Goal: Task Accomplishment & Management: Manage account settings

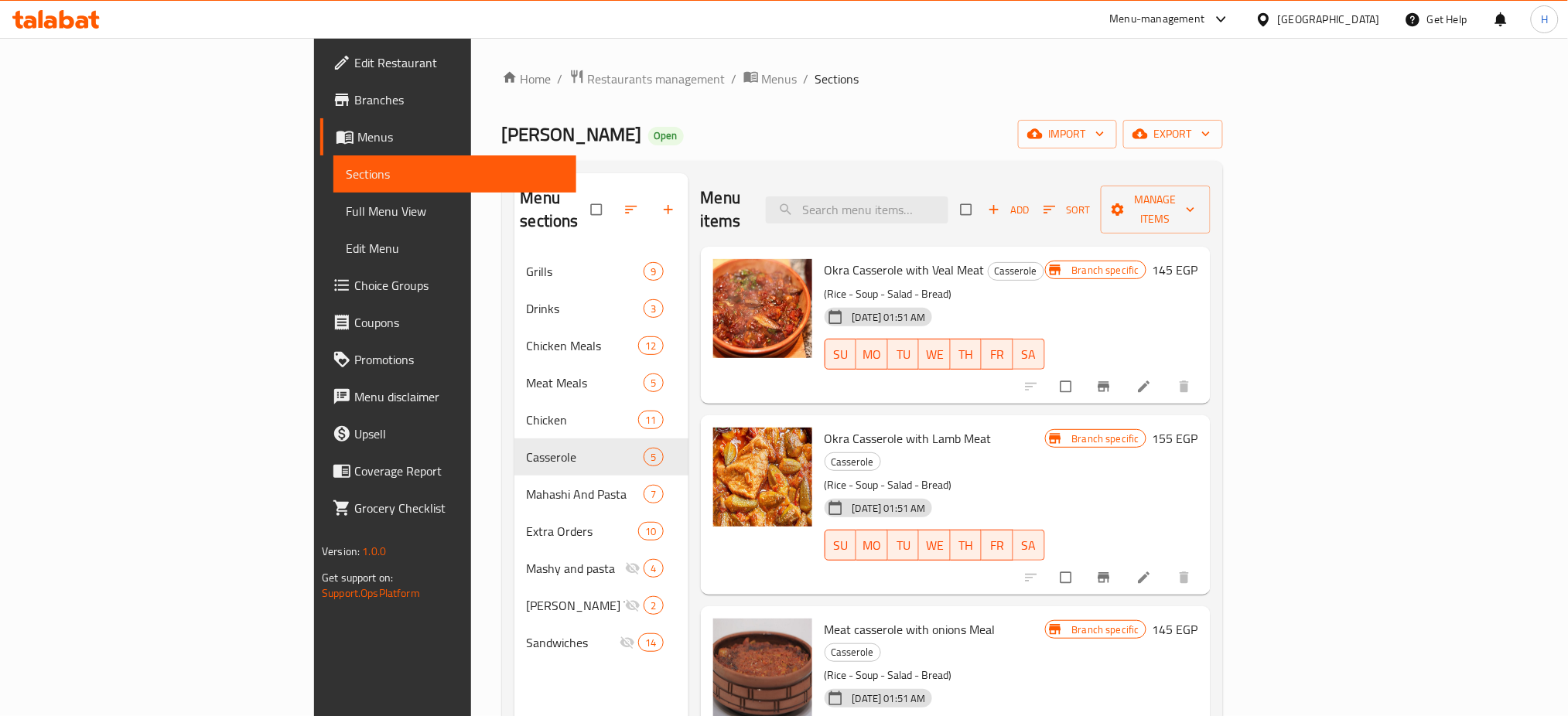
click at [1243, 7] on div "Menu-management" at bounding box center [1171, 19] width 146 height 37
click at [1231, 16] on icon at bounding box center [1221, 19] width 18 height 18
click at [1217, 99] on div "Agent Campaigns Center" at bounding box center [1190, 104] width 232 height 35
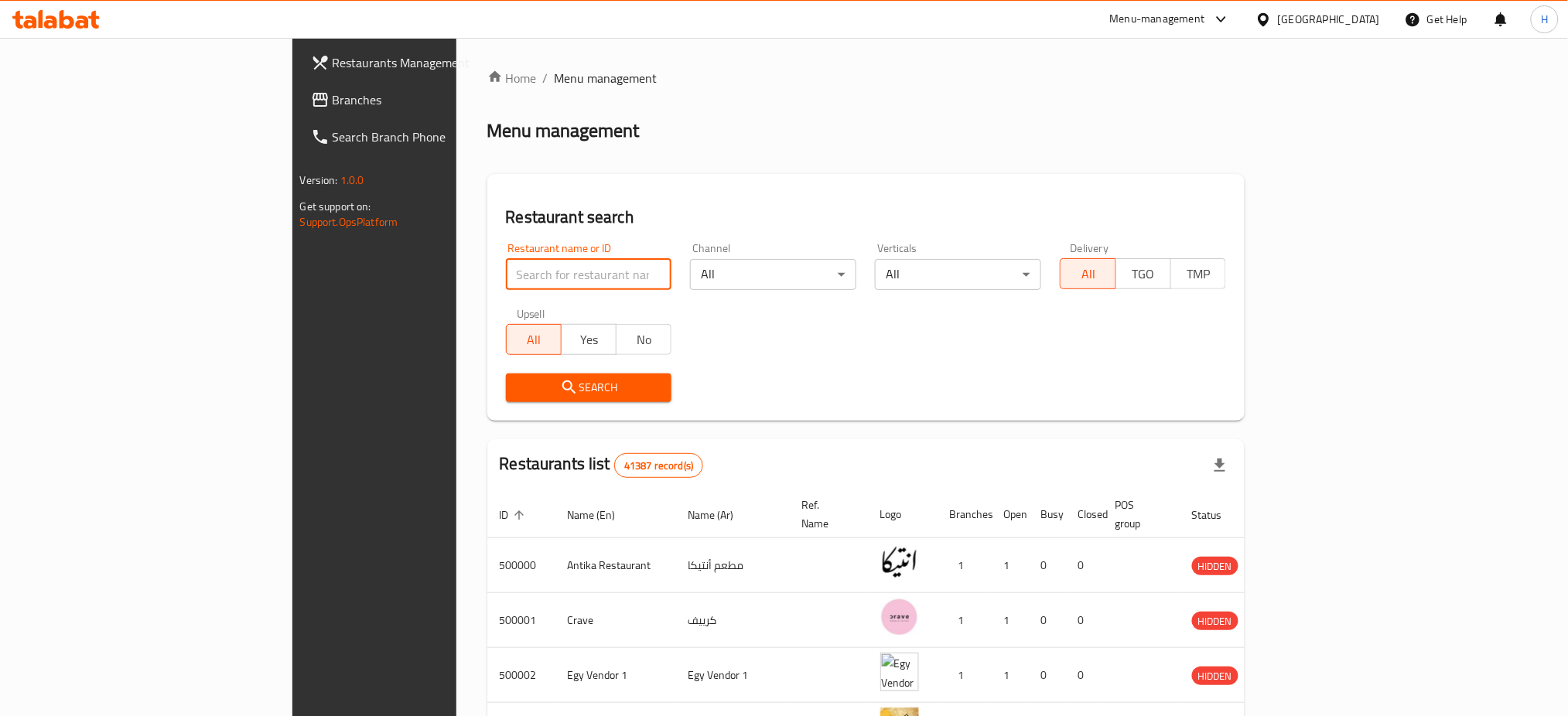
click at [506, 289] on input "search" at bounding box center [589, 274] width 166 height 31
type input "705022"
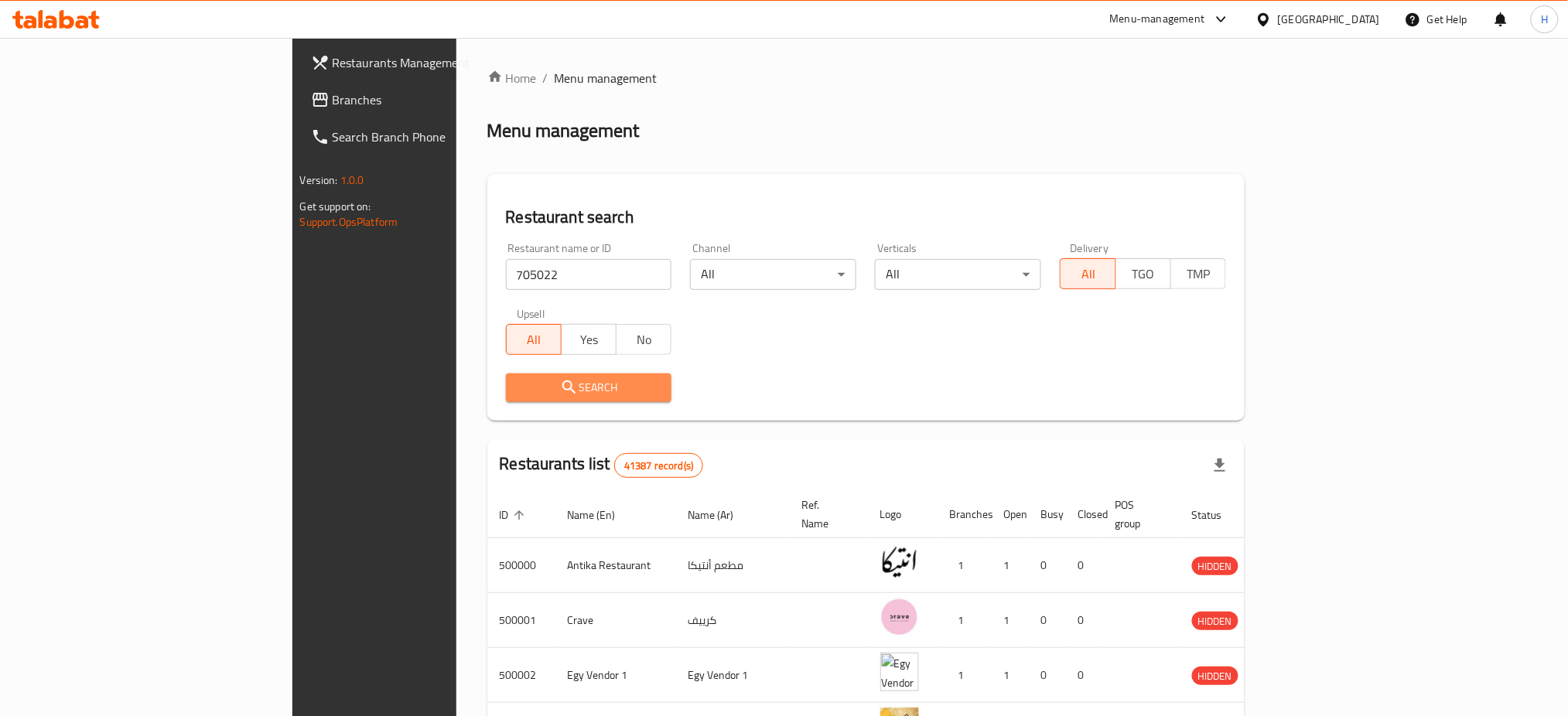
click at [523, 379] on span "Search" at bounding box center [589, 388] width 142 height 19
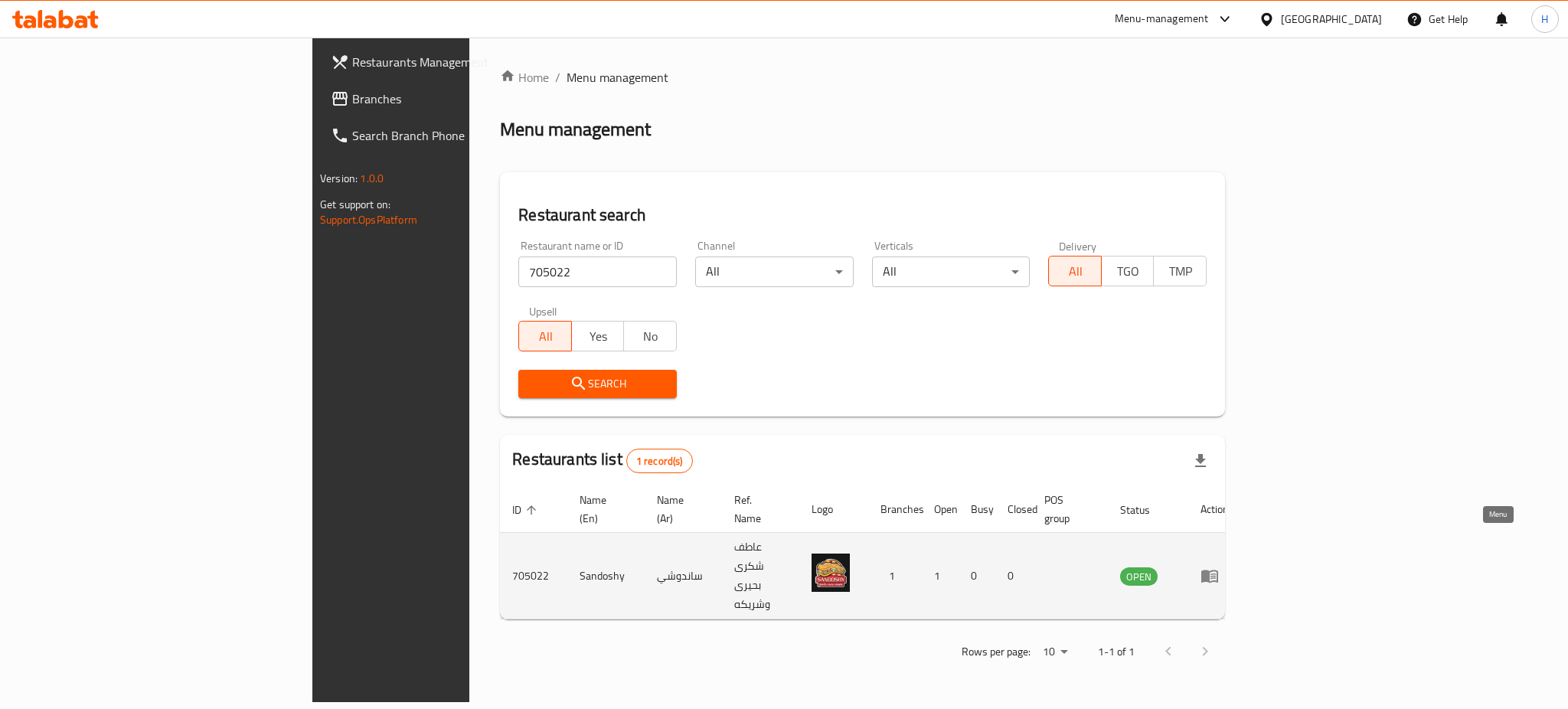
click at [1216, 574] on icon "enhanced table" at bounding box center [1212, 577] width 6 height 6
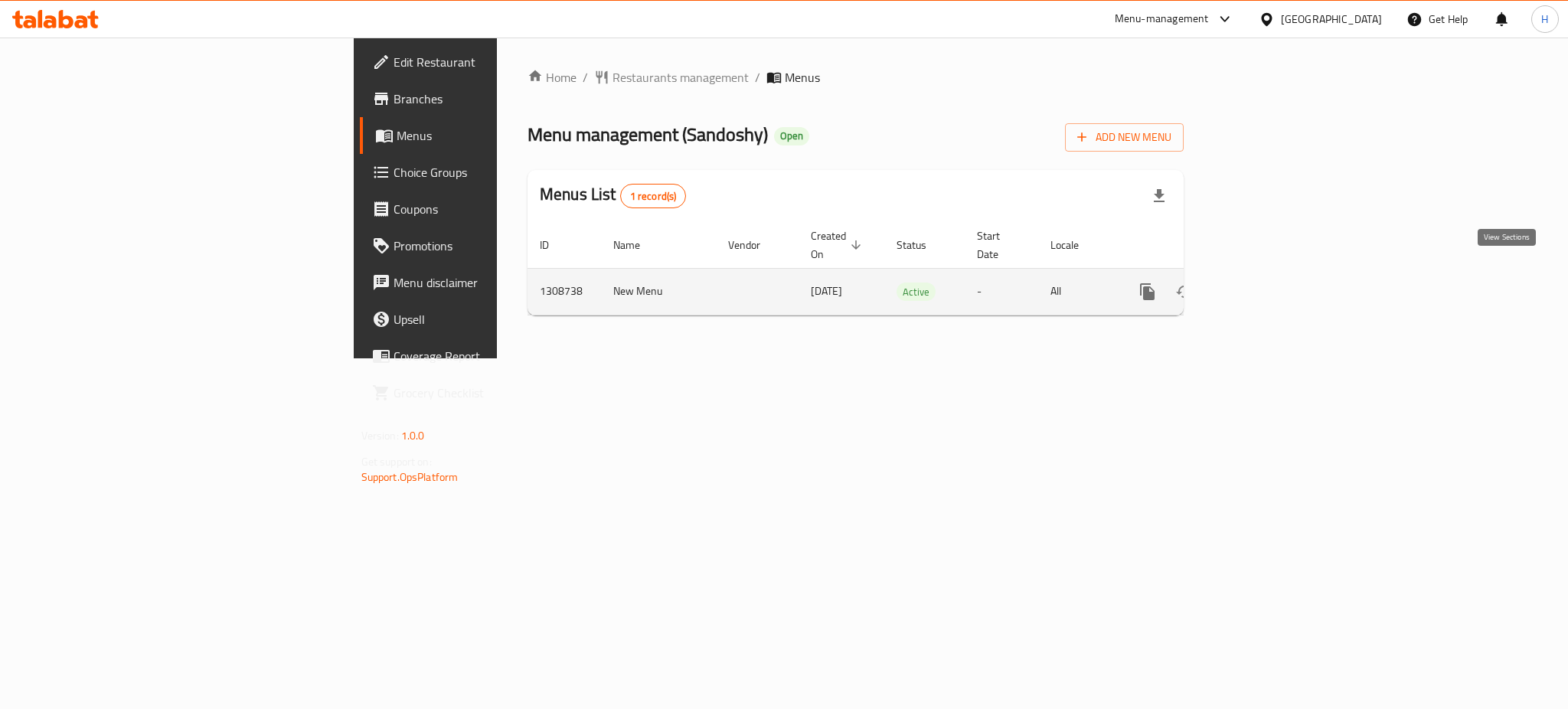
click at [1267, 283] on icon "enhanced table" at bounding box center [1258, 292] width 18 height 18
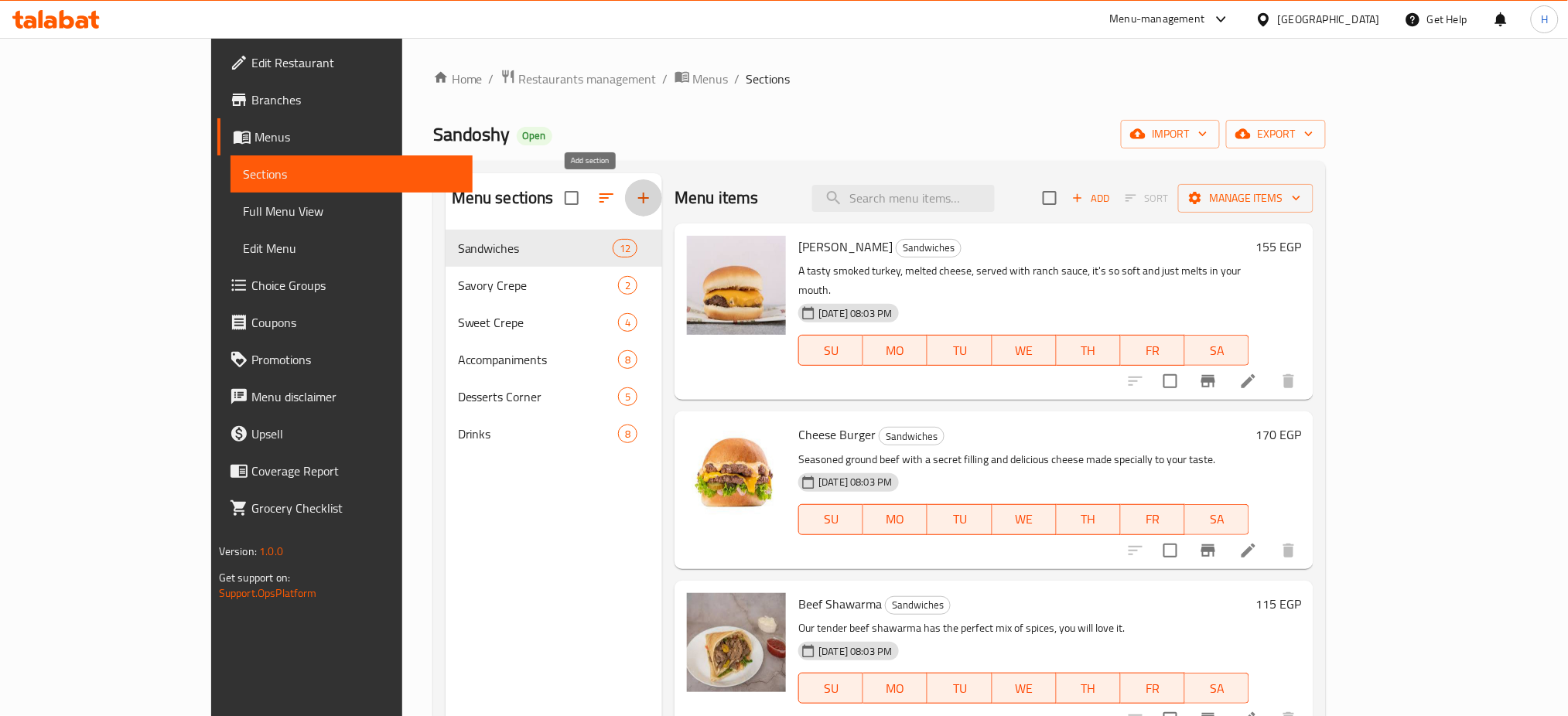
click at [635, 198] on icon "button" at bounding box center [644, 198] width 18 height 18
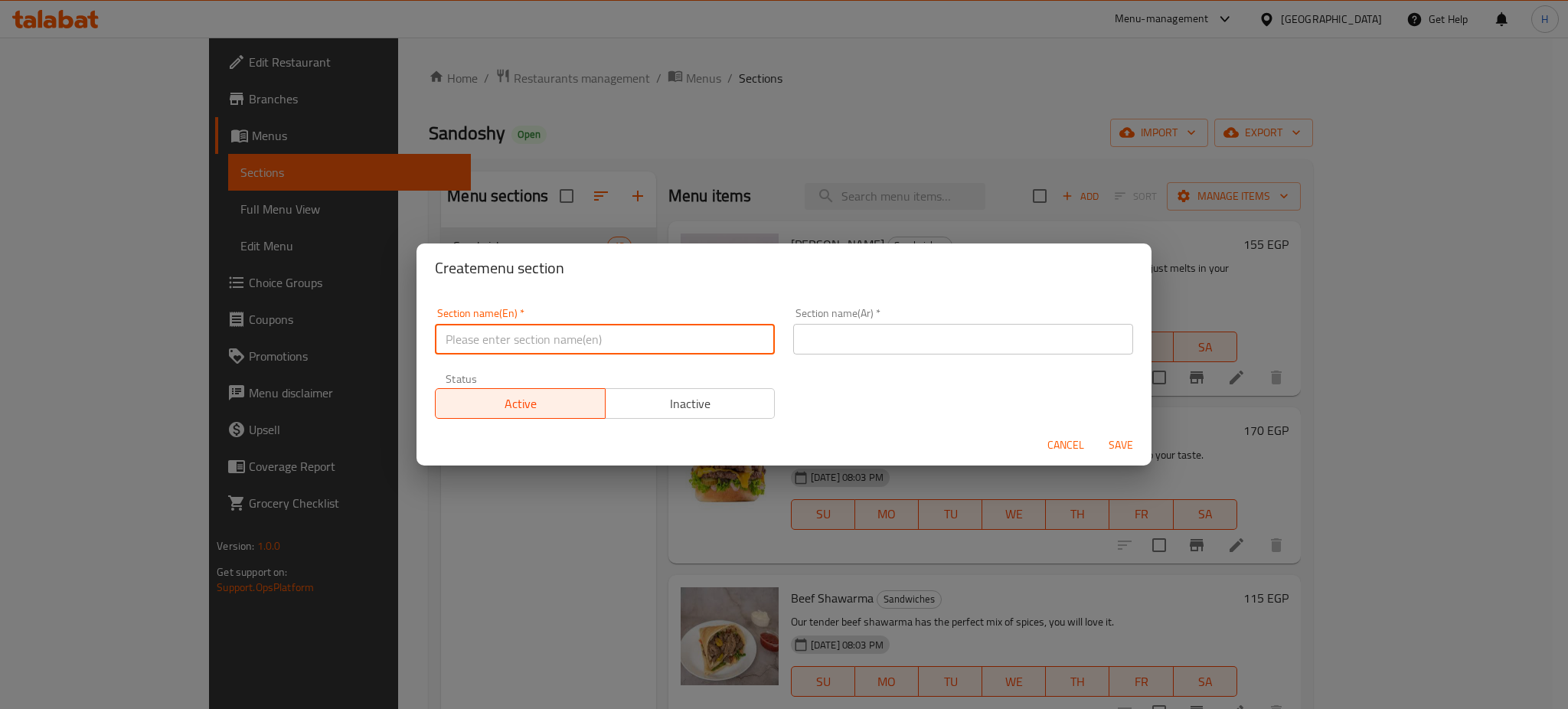
click at [578, 330] on input "text" at bounding box center [604, 339] width 340 height 31
type input "offer"
click at [530, 346] on input "offer" at bounding box center [604, 339] width 340 height 31
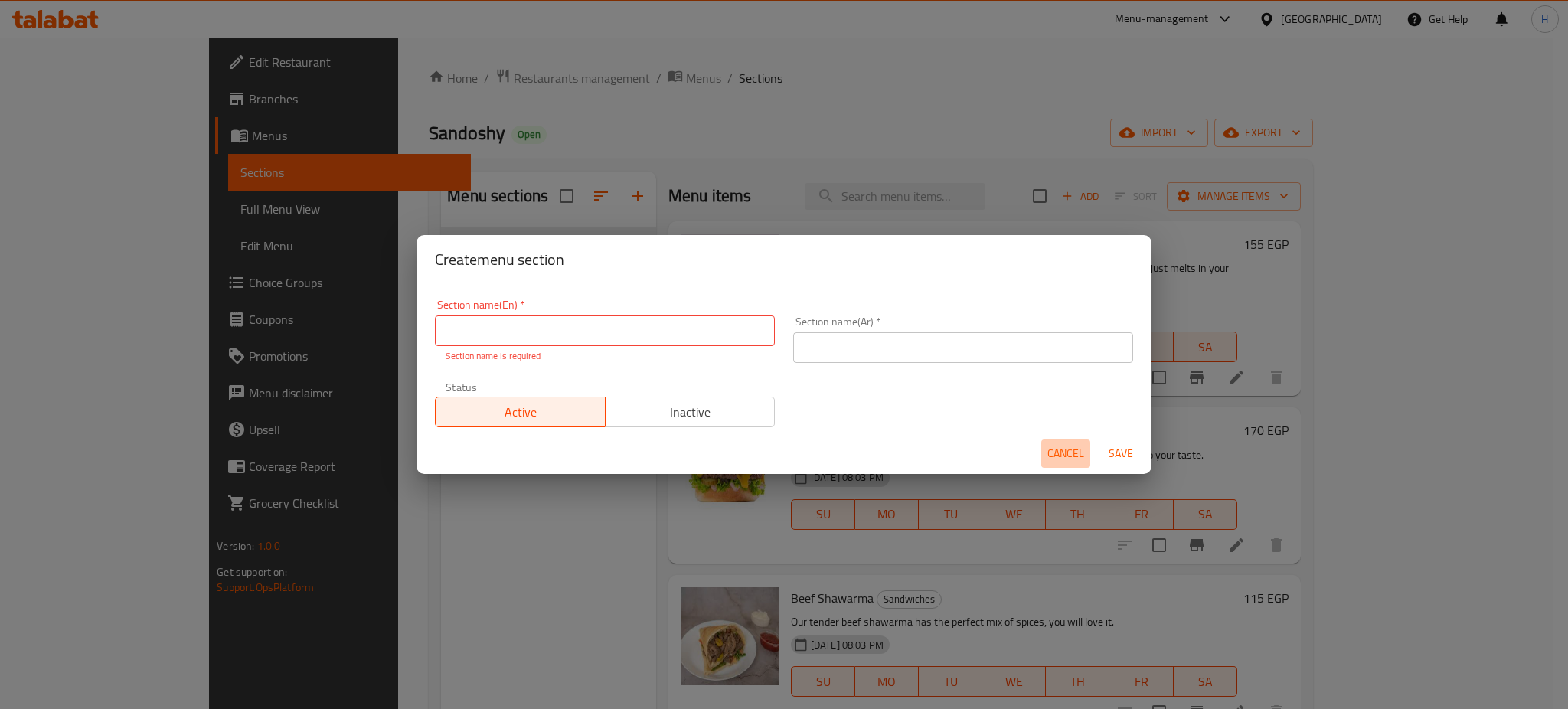
click at [1060, 440] on button "Cancel" at bounding box center [1066, 454] width 49 height 29
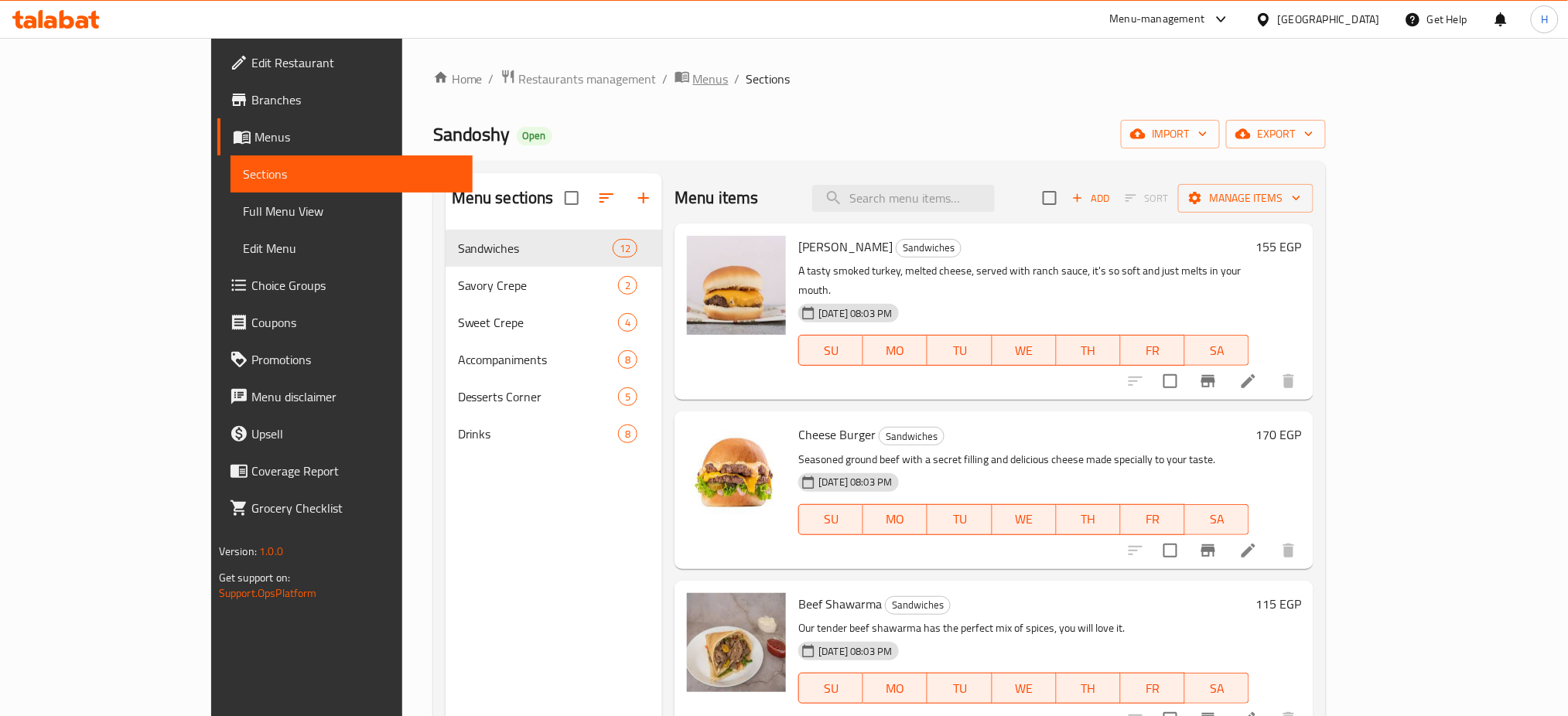
click at [693, 74] on span "Menus" at bounding box center [711, 78] width 35 height 18
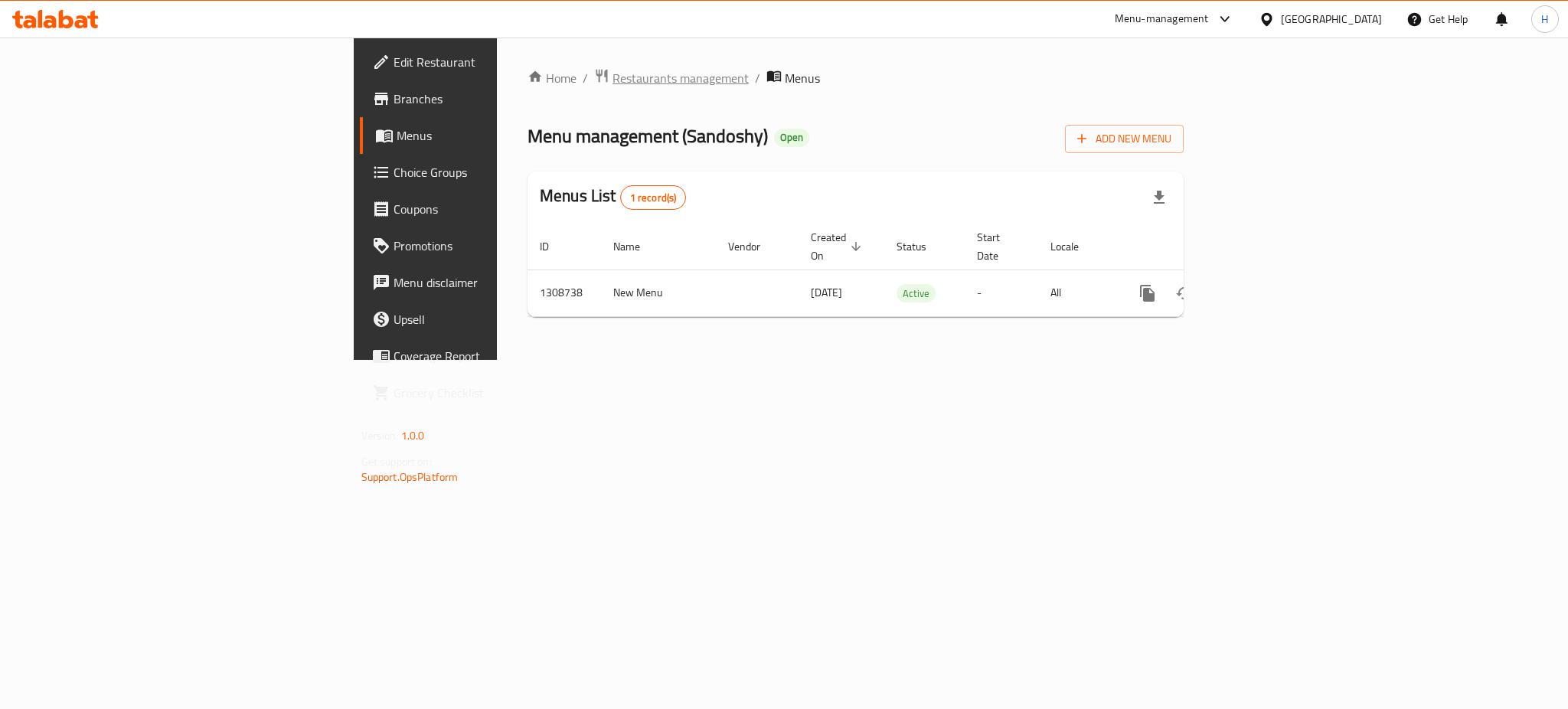
click at [612, 87] on span "Restaurants management" at bounding box center [680, 78] width 136 height 18
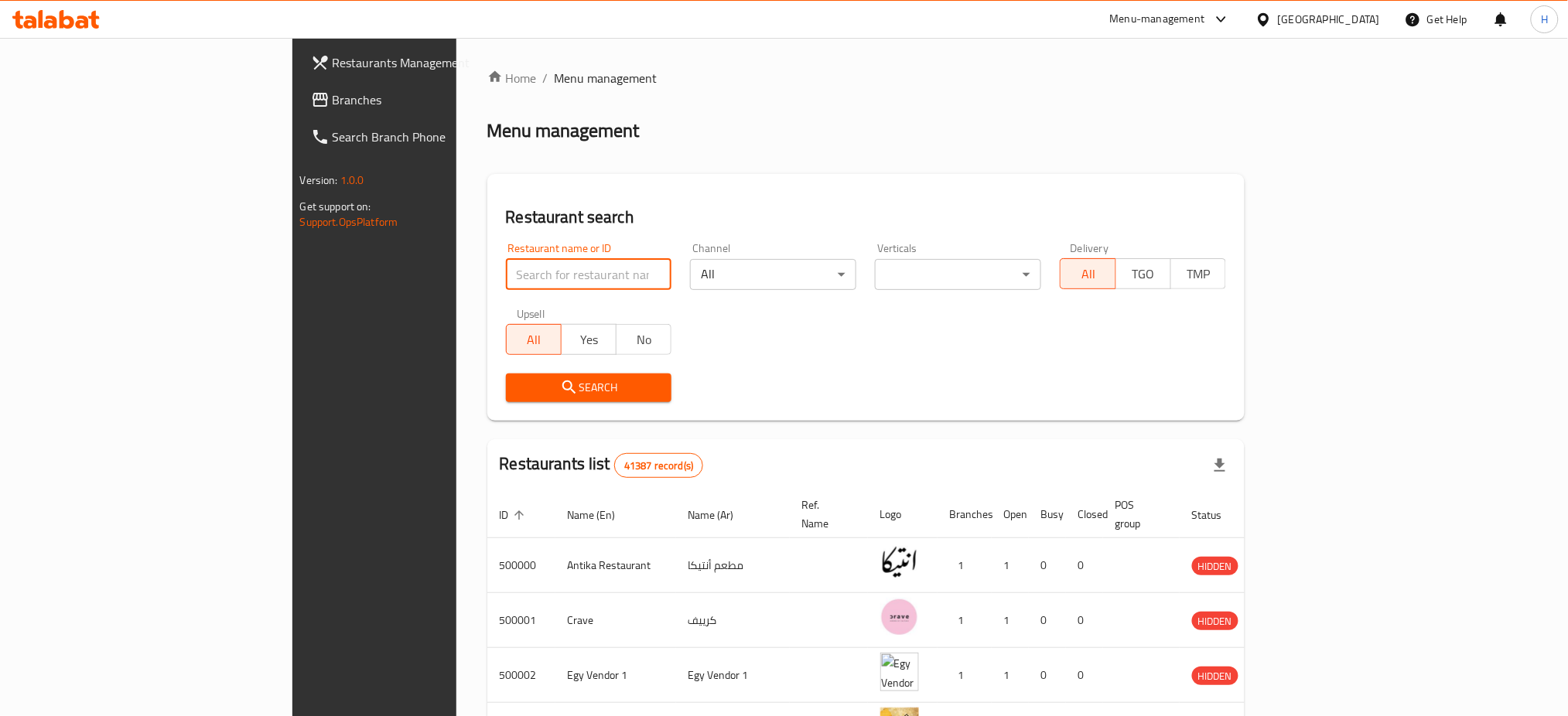
click at [514, 282] on input "search" at bounding box center [589, 274] width 166 height 31
type input "613857"
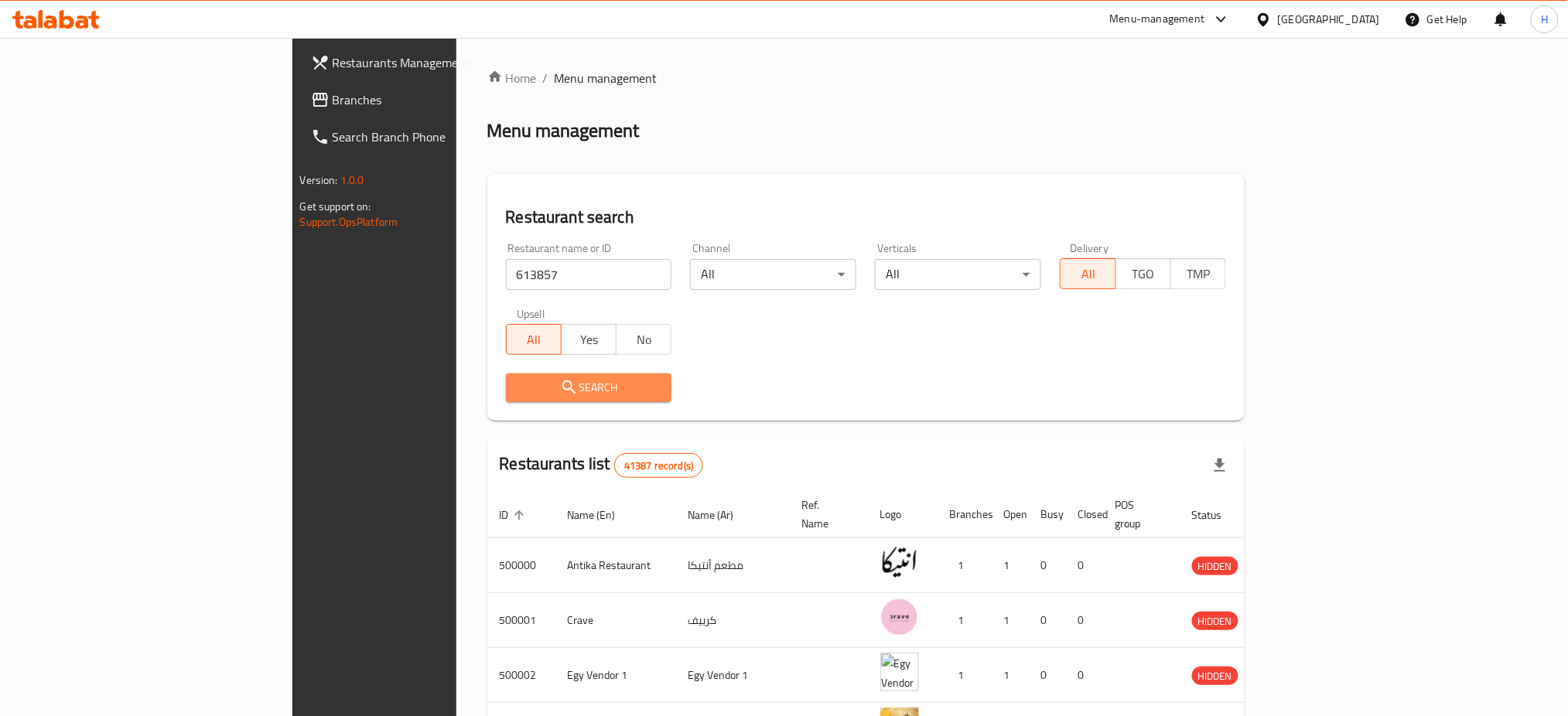
click at [519, 387] on span "Search" at bounding box center [589, 388] width 142 height 19
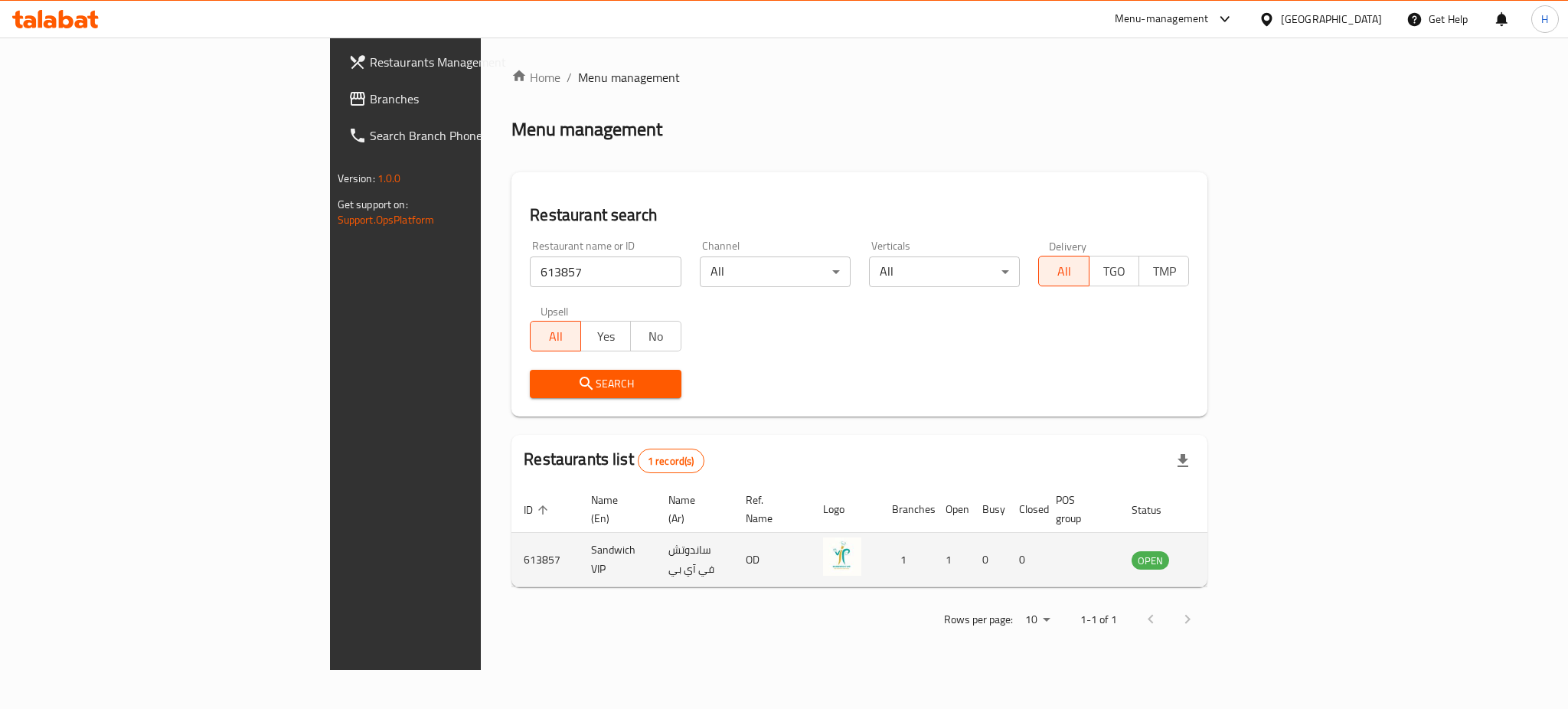
click at [1240, 551] on link "enhanced table" at bounding box center [1226, 559] width 29 height 18
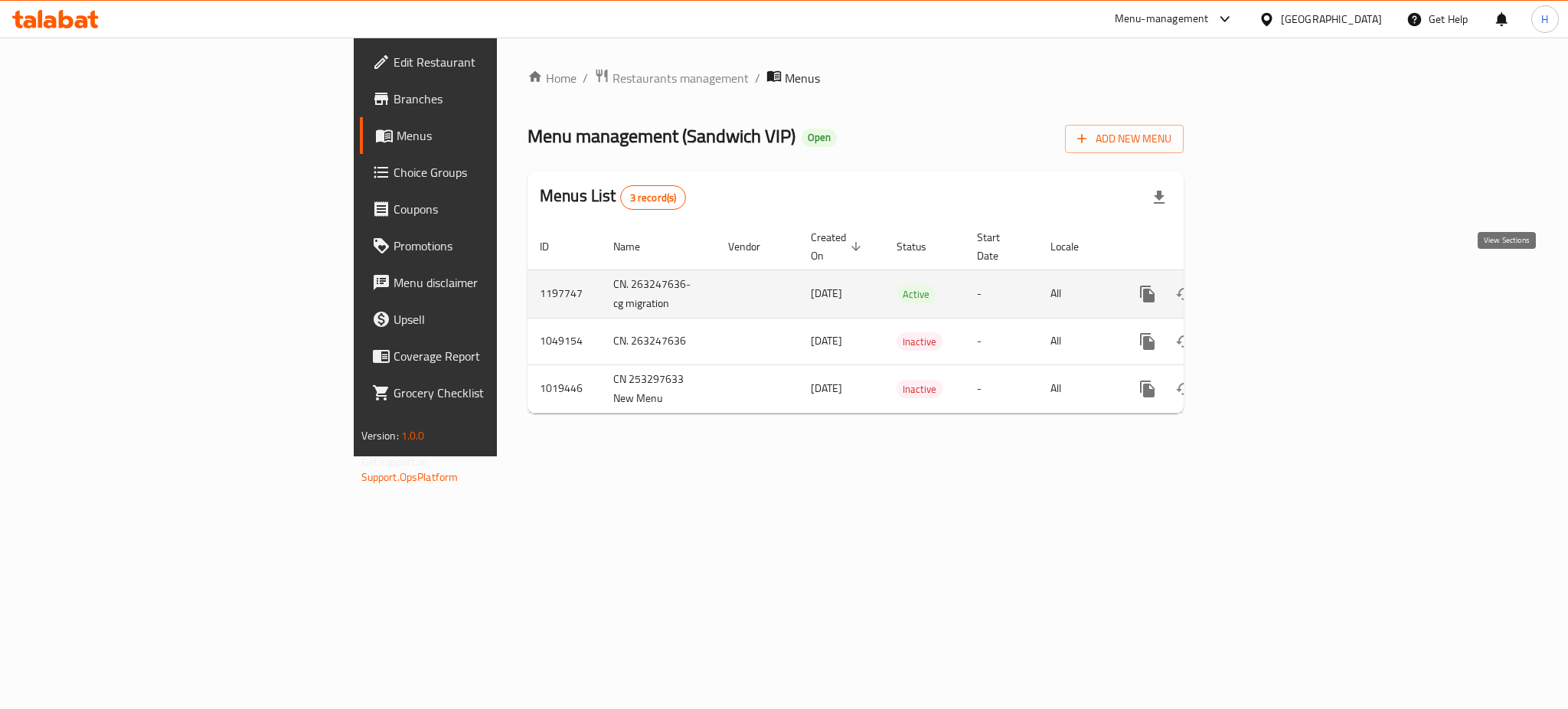
click at [1267, 285] on icon "enhanced table" at bounding box center [1258, 294] width 18 height 18
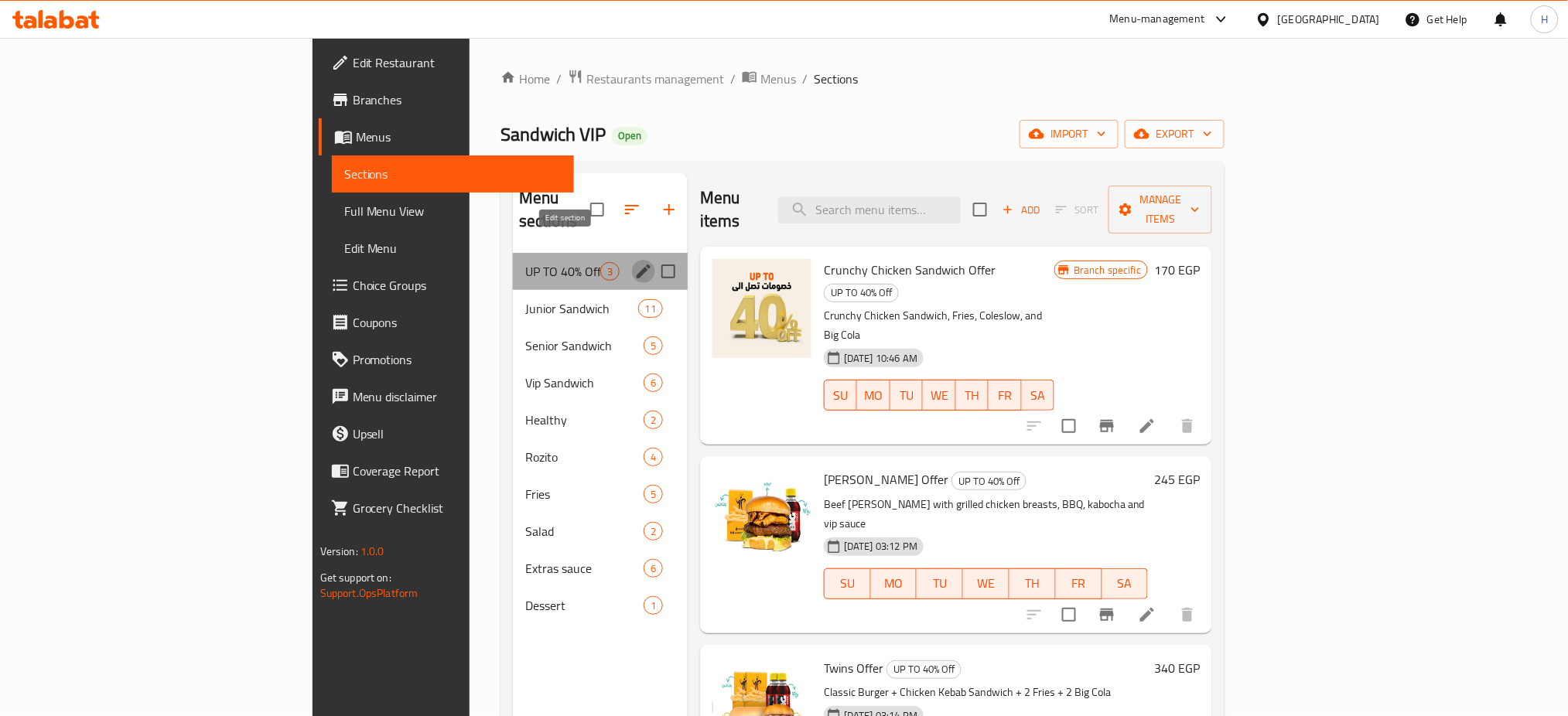
click at [635, 262] on icon "edit" at bounding box center [644, 271] width 18 height 18
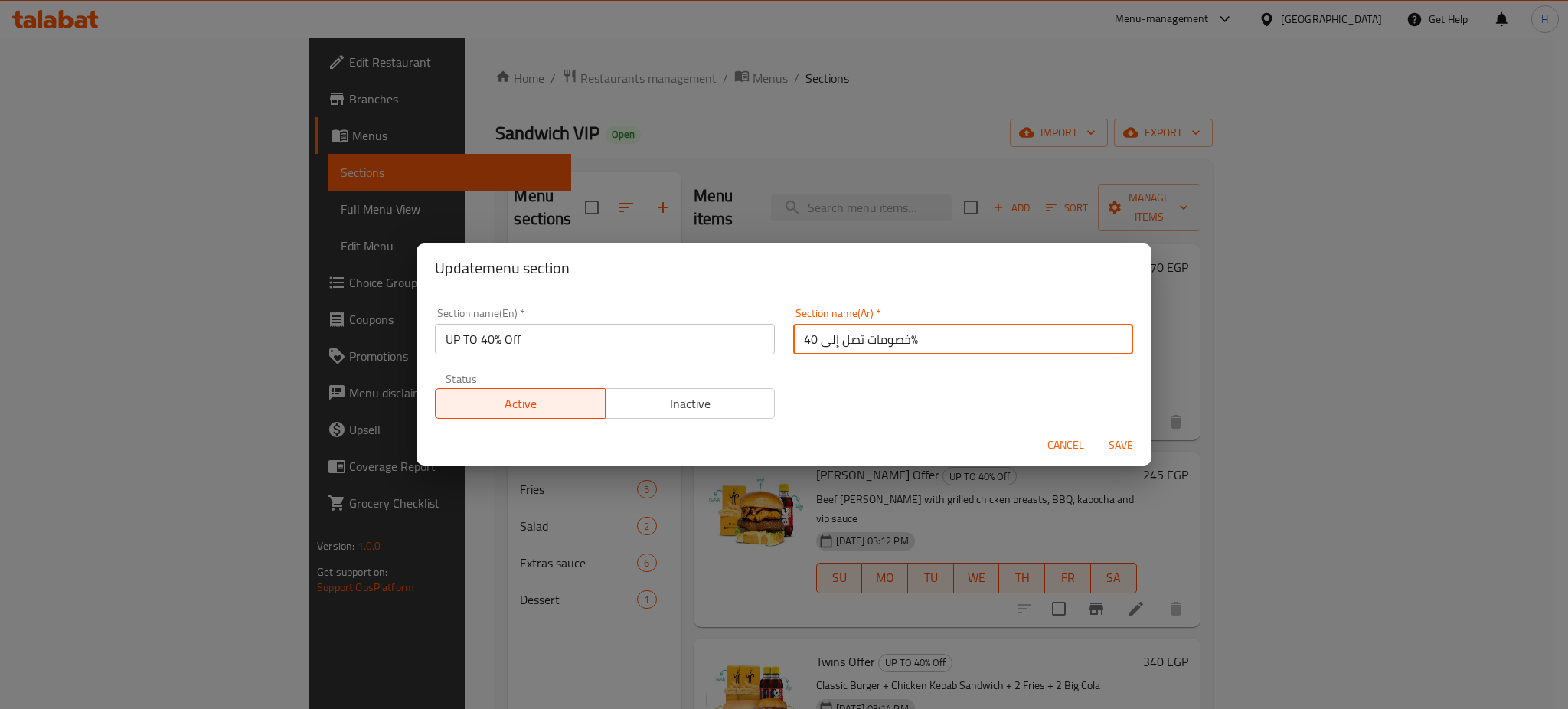
drag, startPoint x: 942, startPoint y: 343, endPoint x: 900, endPoint y: 337, distance: 42.4
click at [900, 337] on input "خصومات تصل إلى 40%" at bounding box center [962, 339] width 340 height 31
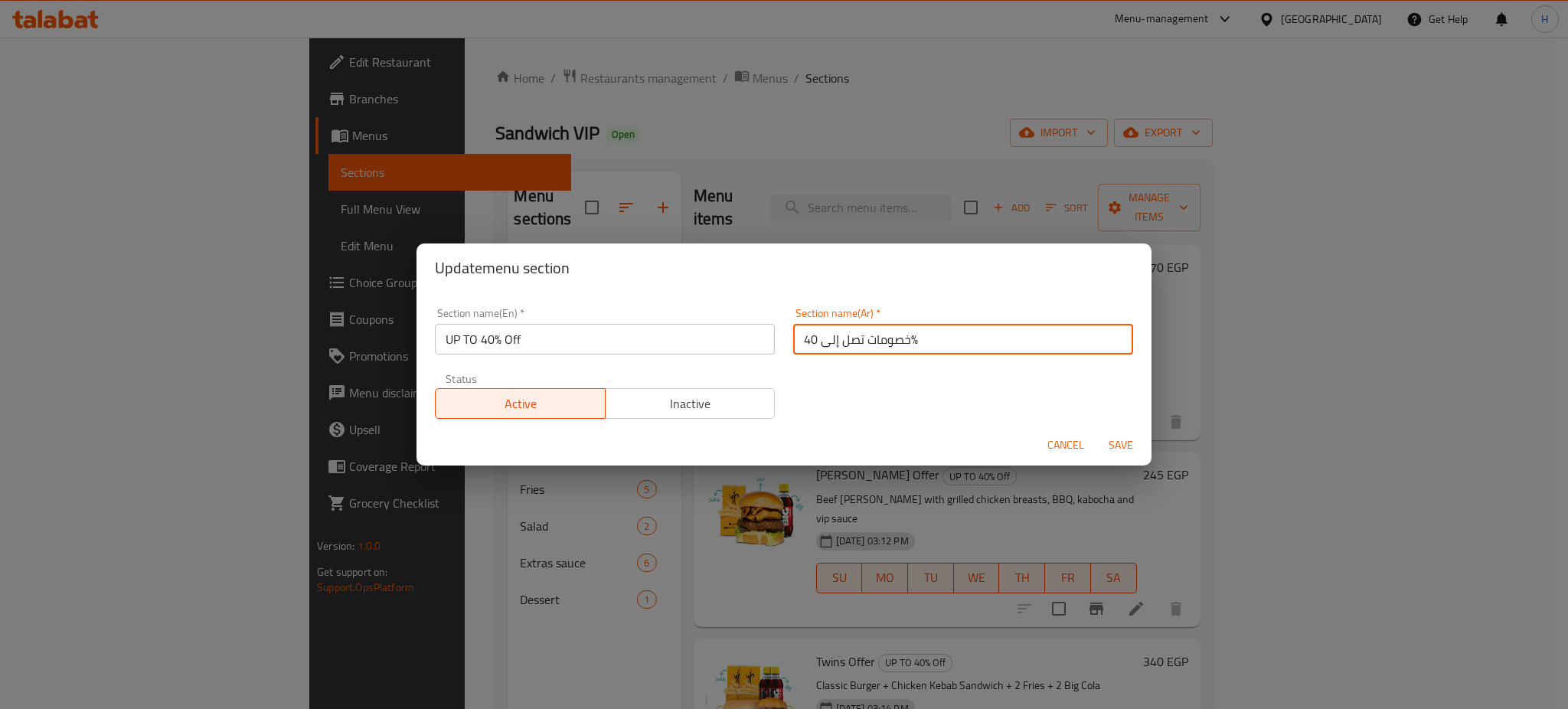
click at [900, 337] on input "خصومات تصل إلى 40%" at bounding box center [962, 339] width 340 height 31
click at [1061, 440] on span "Cancel" at bounding box center [1065, 445] width 36 height 19
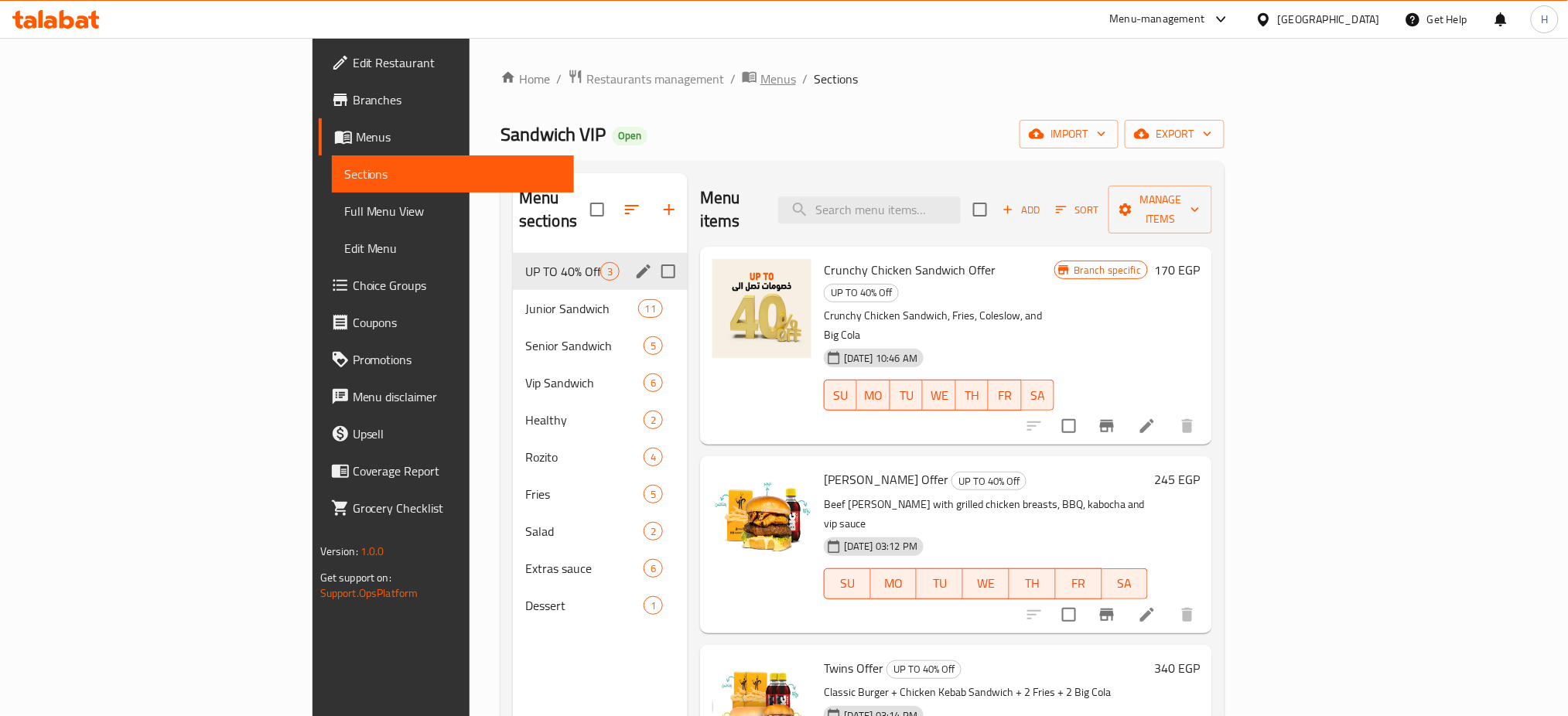
click at [760, 74] on span "Menus" at bounding box center [778, 78] width 35 height 18
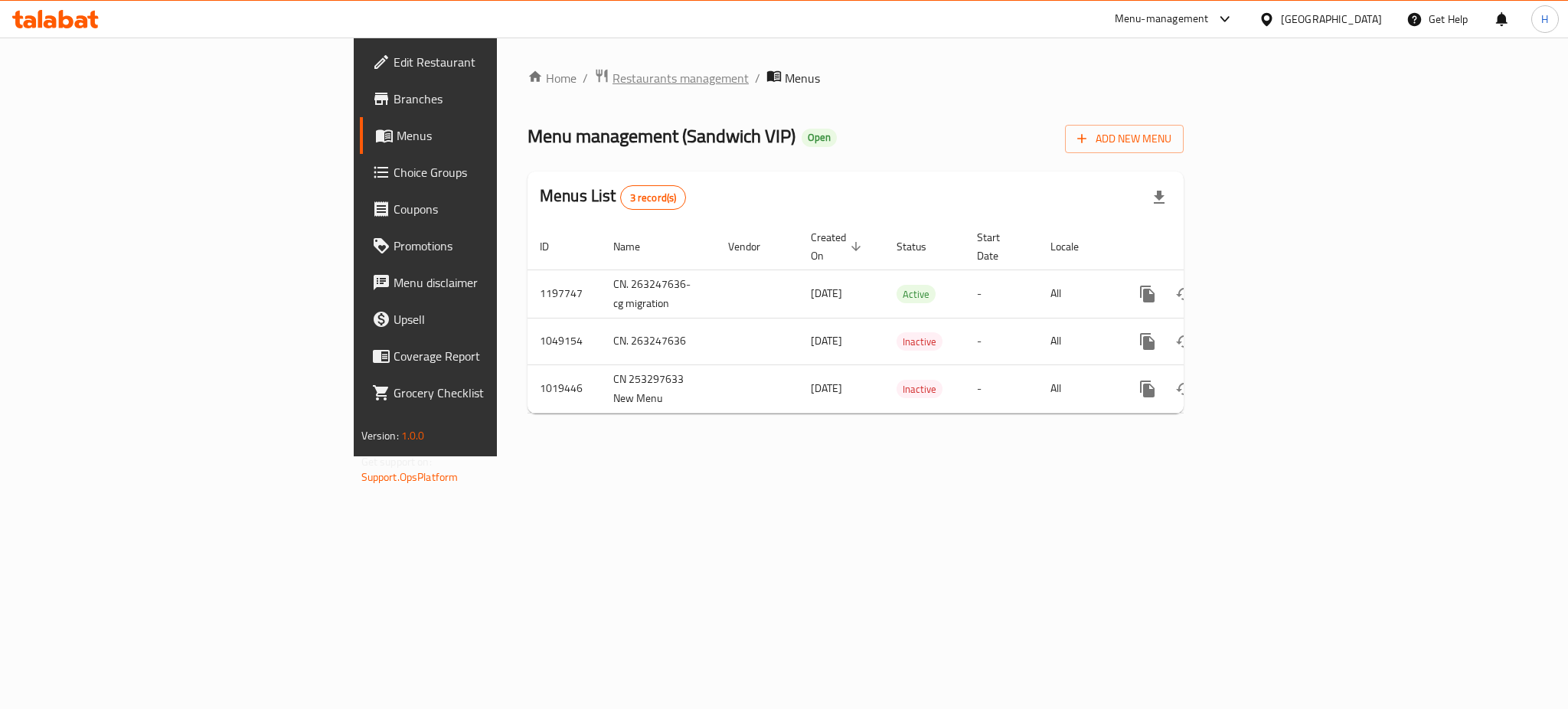
click at [612, 81] on span "Restaurants management" at bounding box center [680, 78] width 136 height 18
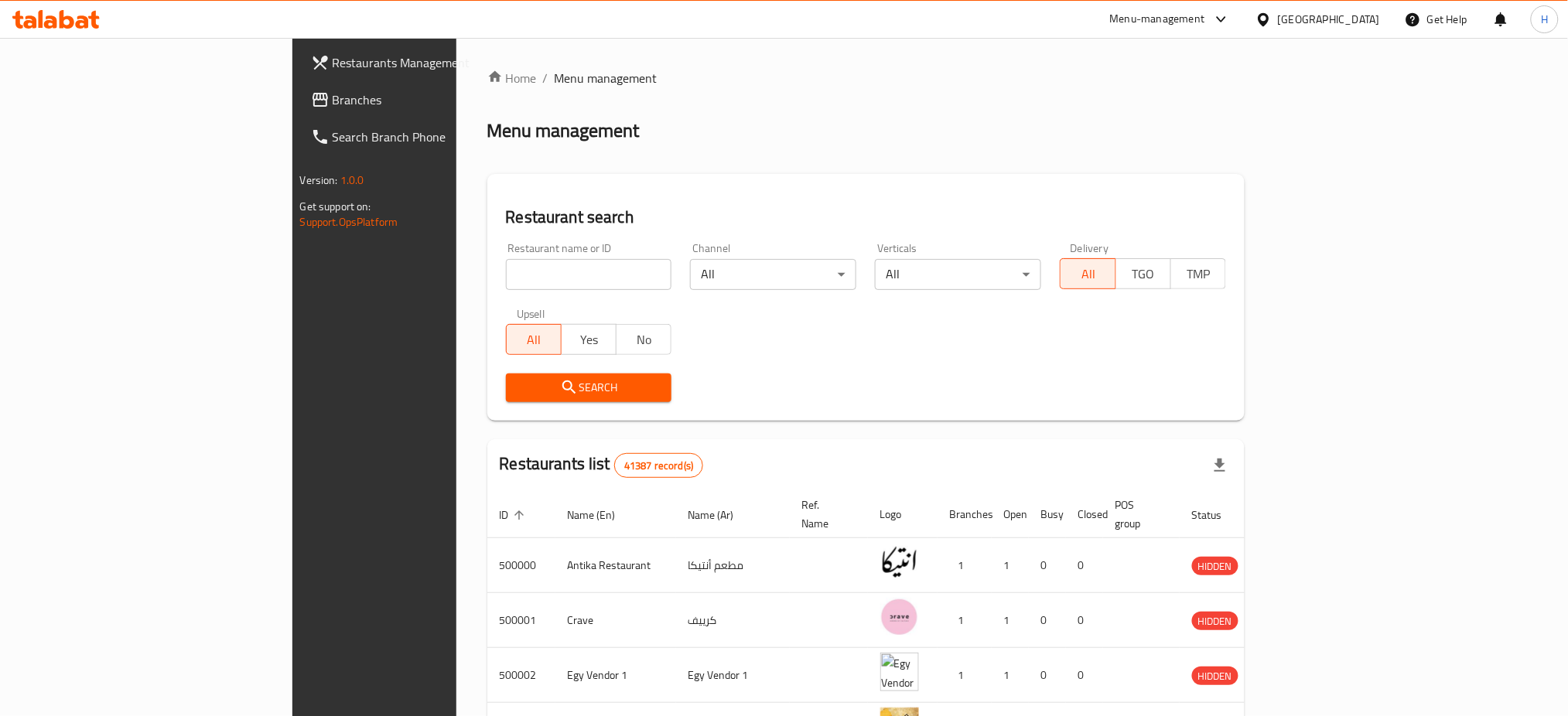
click at [543, 276] on input "search" at bounding box center [589, 274] width 166 height 31
type input "705022"
click at [519, 392] on span "Search" at bounding box center [589, 388] width 142 height 19
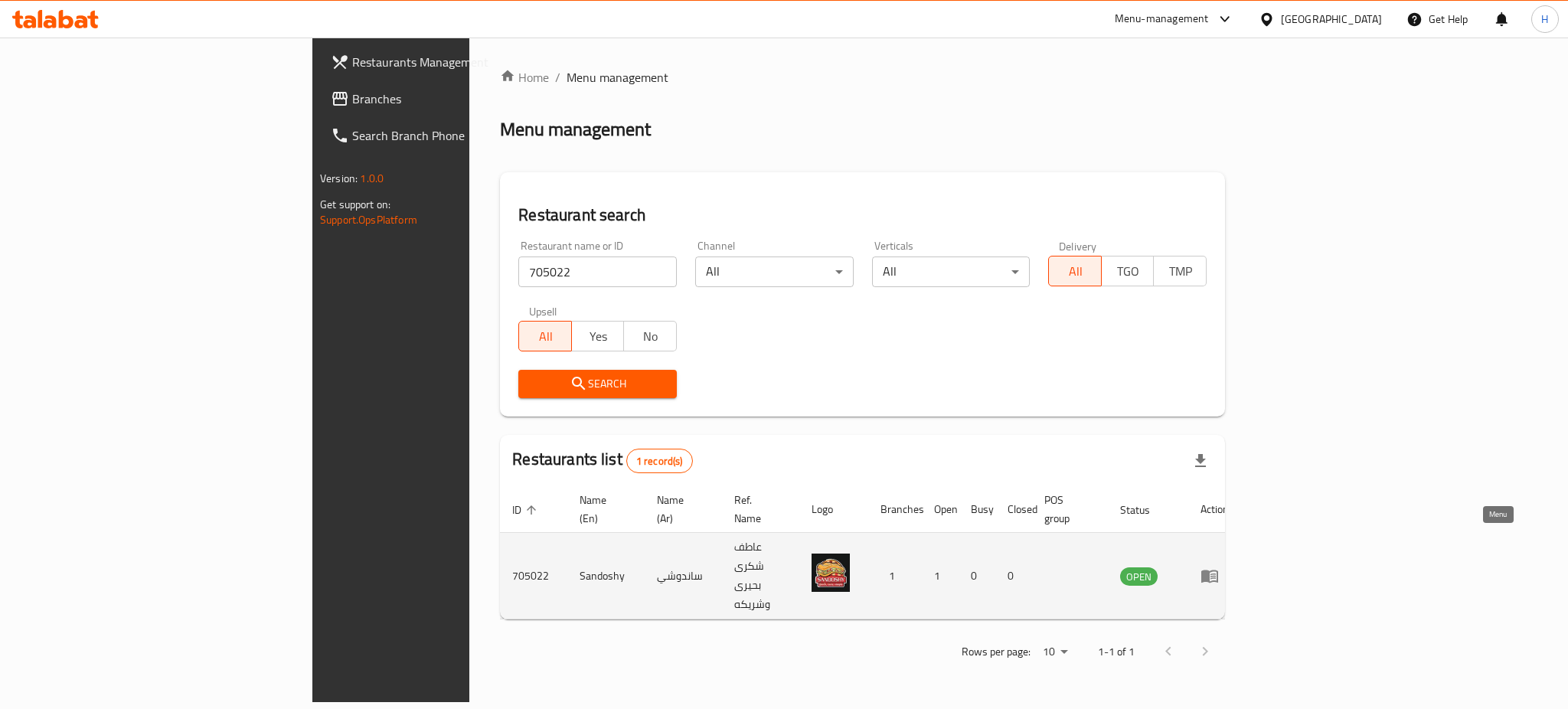
click at [1219, 566] on icon "enhanced table" at bounding box center [1209, 575] width 18 height 18
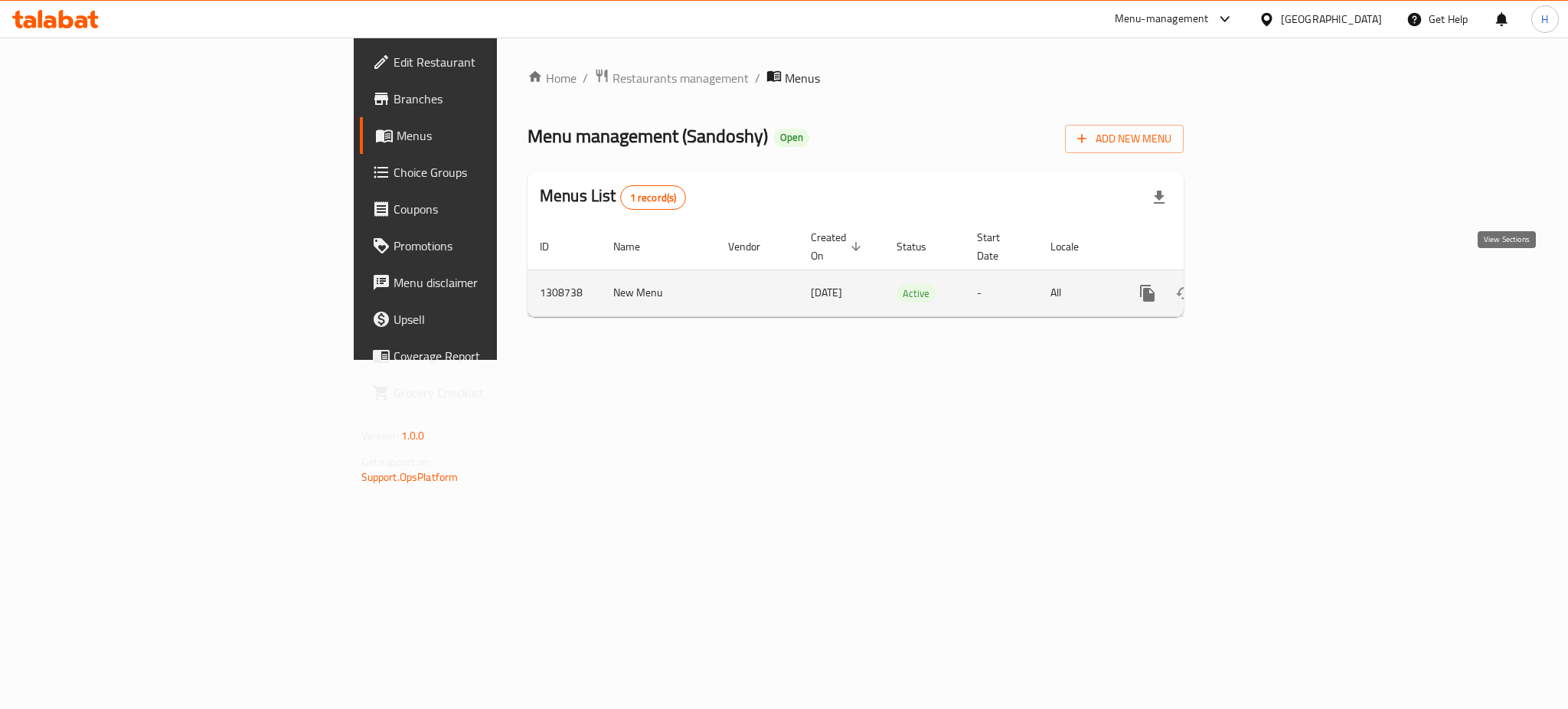
click at [1265, 287] on icon "enhanced table" at bounding box center [1258, 293] width 13 height 13
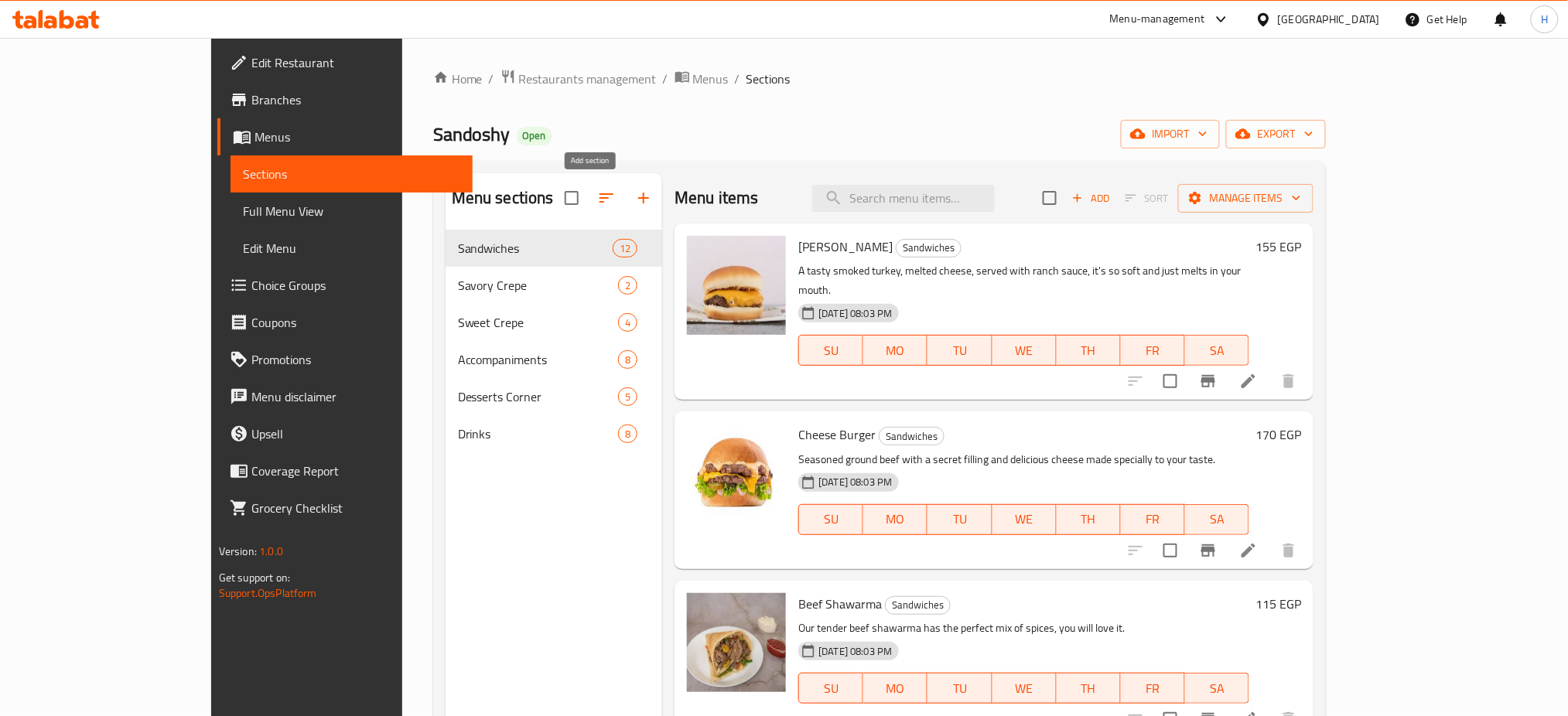
click at [635, 199] on icon "button" at bounding box center [644, 198] width 18 height 18
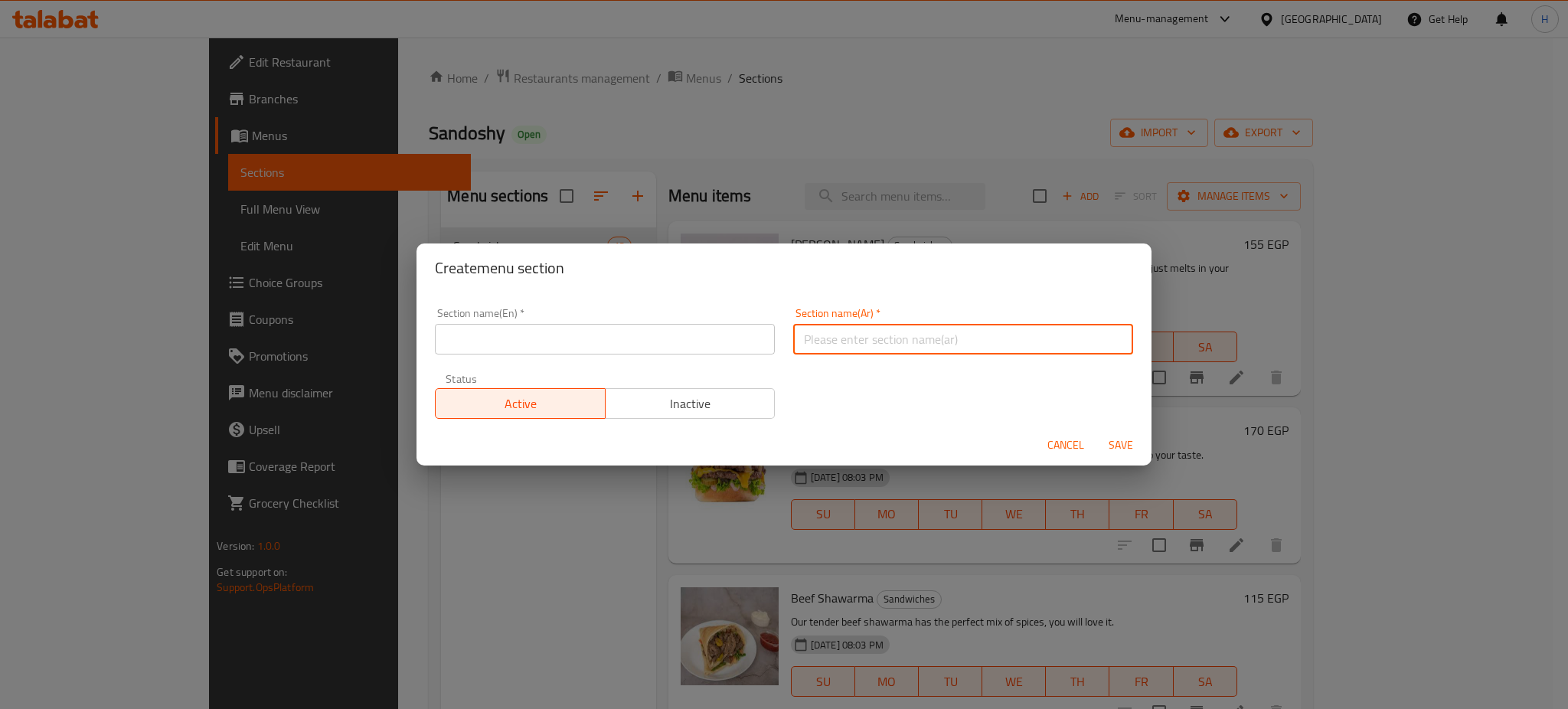
click at [849, 328] on input "text" at bounding box center [962, 339] width 340 height 31
paste input "خصومات تصل إلى 40%"
type input "خصومات تصل إلى 40%"
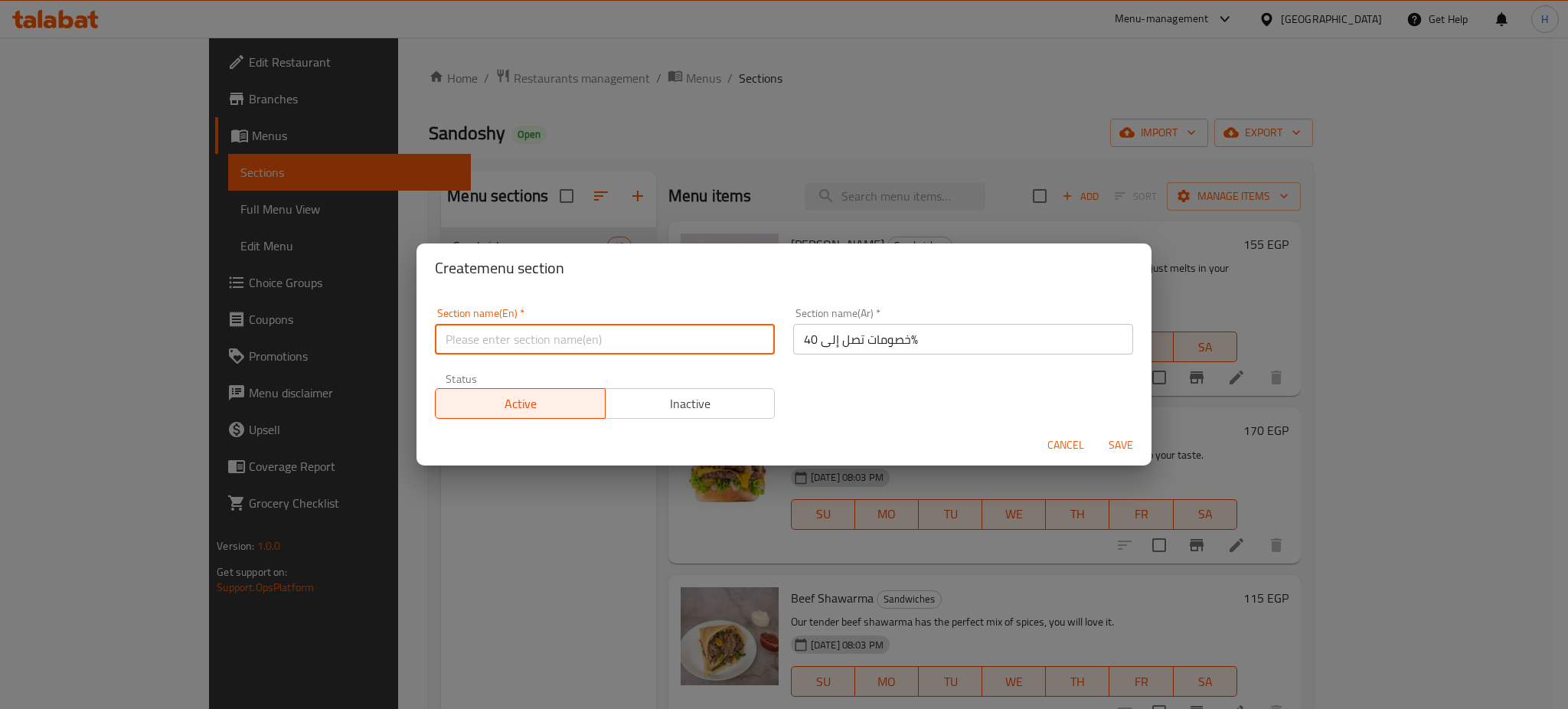
click at [622, 348] on input "text" at bounding box center [604, 339] width 340 height 31
type input "UP TO 40% Off"
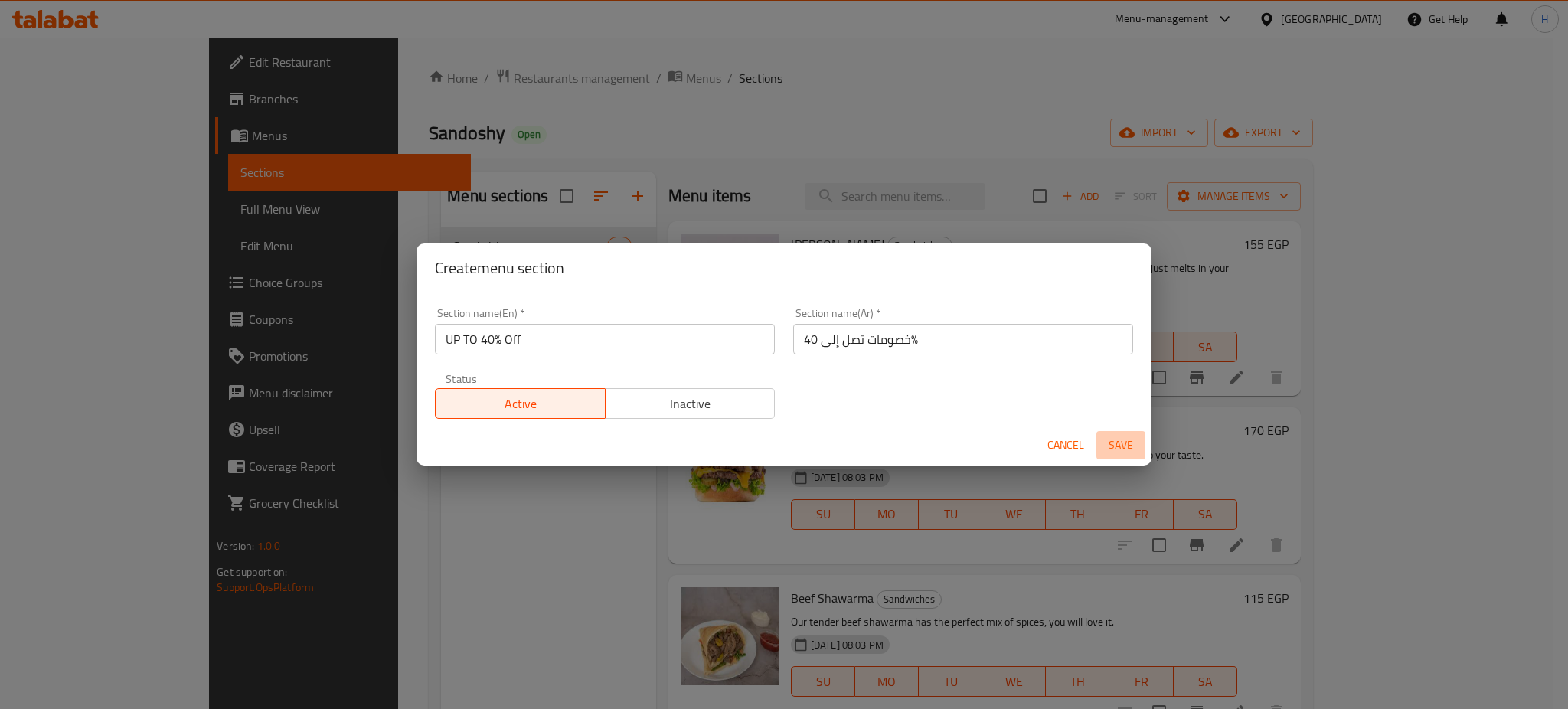
click at [1116, 447] on span "Save" at bounding box center [1121, 445] width 36 height 19
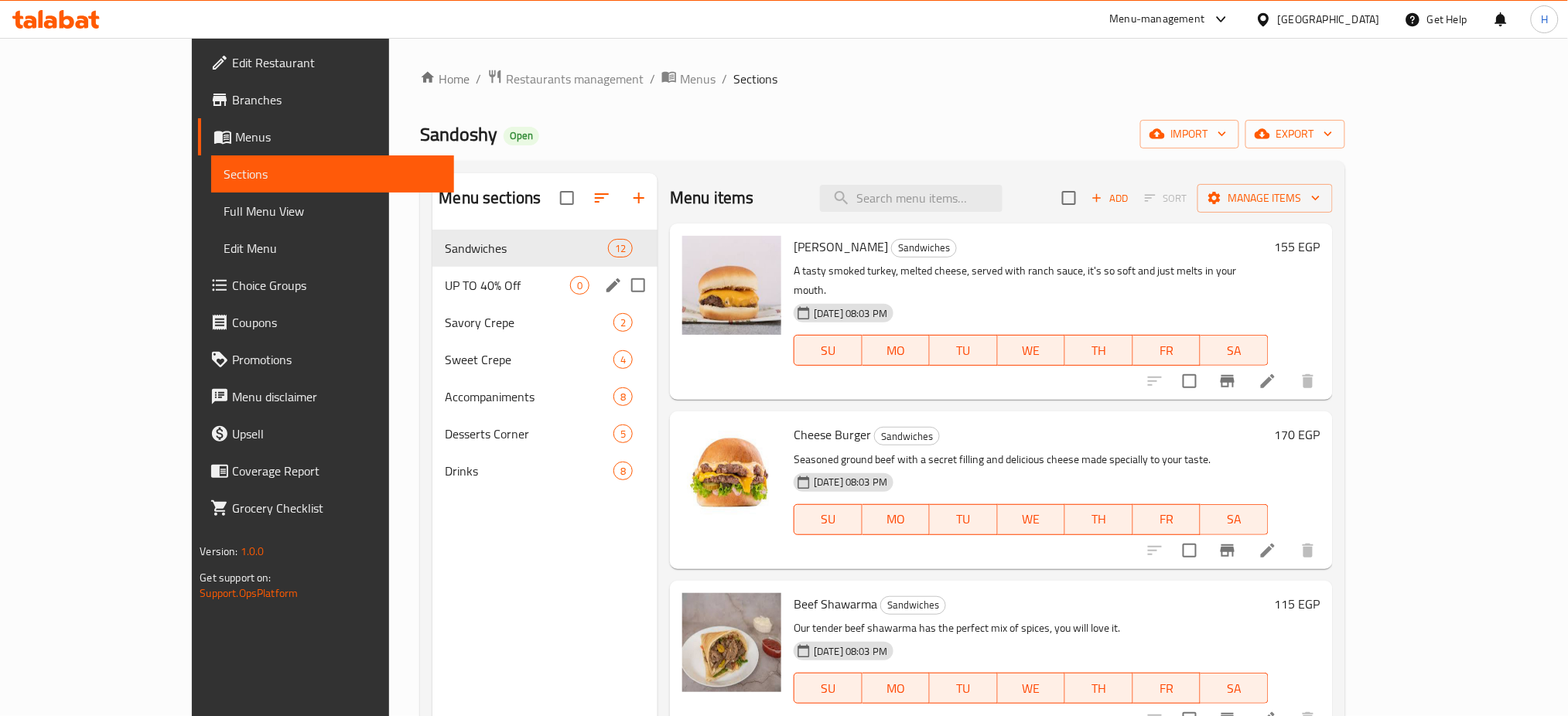
click at [432, 301] on div "UP TO 40% Off 0" at bounding box center [544, 286] width 225 height 37
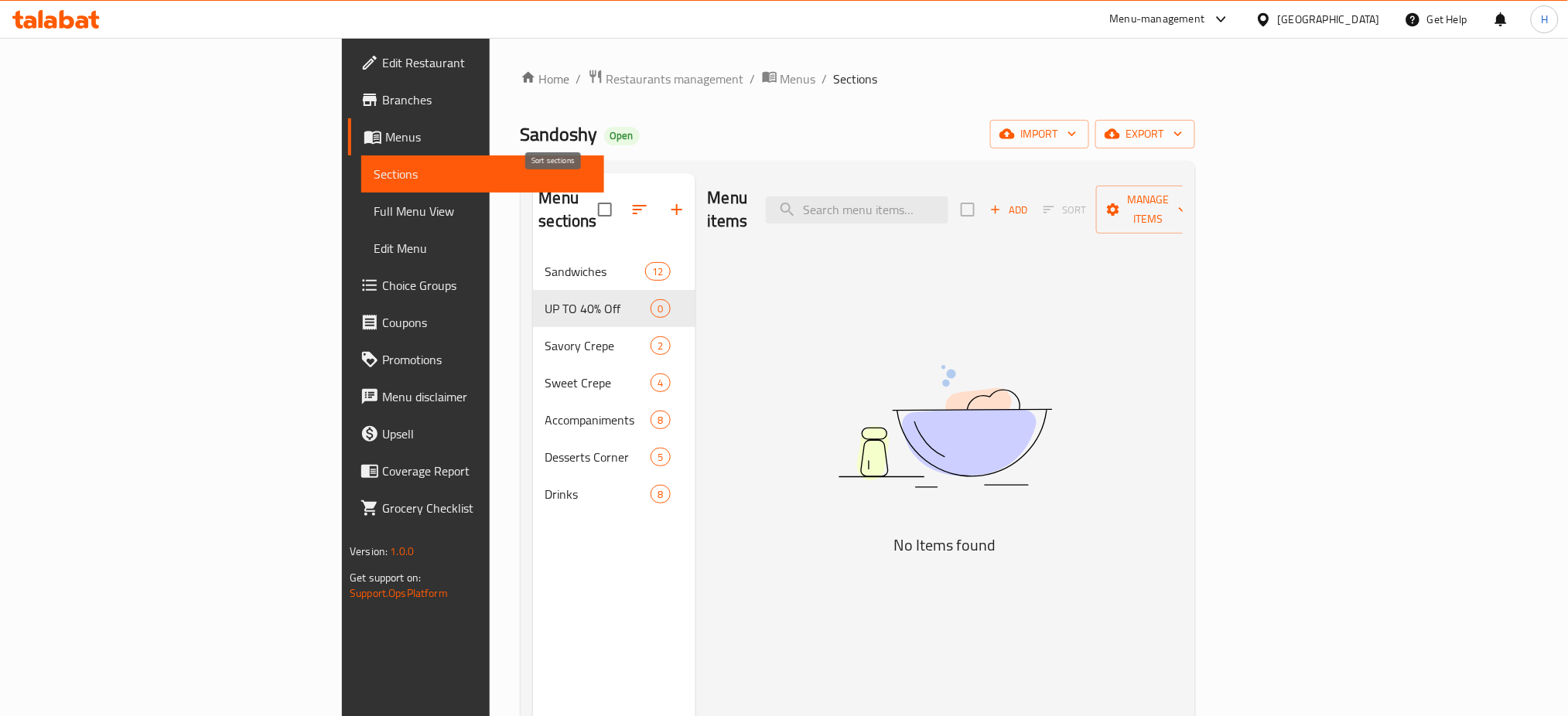
click at [633, 205] on icon "button" at bounding box center [640, 210] width 14 height 10
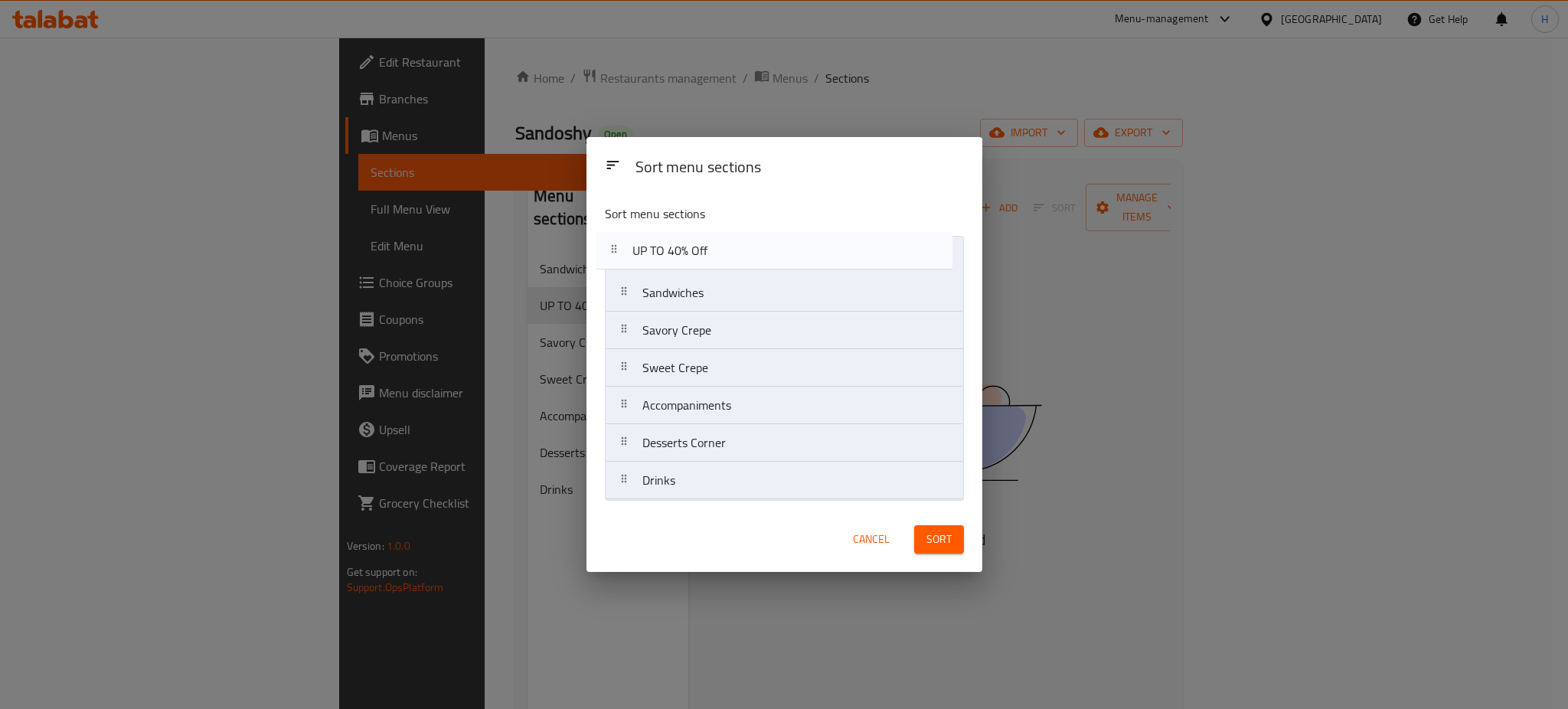
drag, startPoint x: 706, startPoint y: 299, endPoint x: 697, endPoint y: 250, distance: 49.8
click at [697, 250] on nav "Sandwiches UP TO 40% Off Savory Crepe Sweet Crepe Accompaniments Desserts Corne…" at bounding box center [784, 368] width 359 height 265
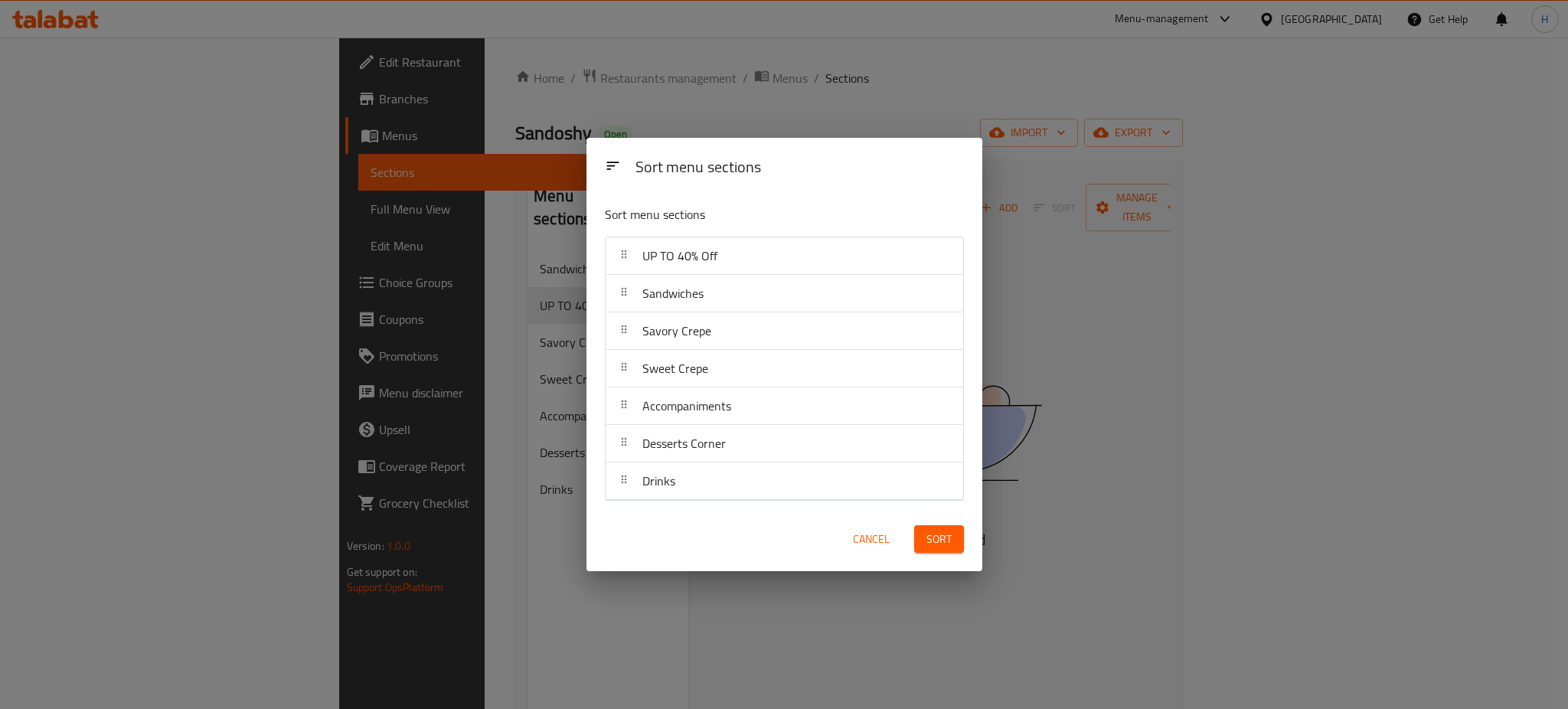
click at [935, 540] on span "Sort" at bounding box center [939, 539] width 25 height 19
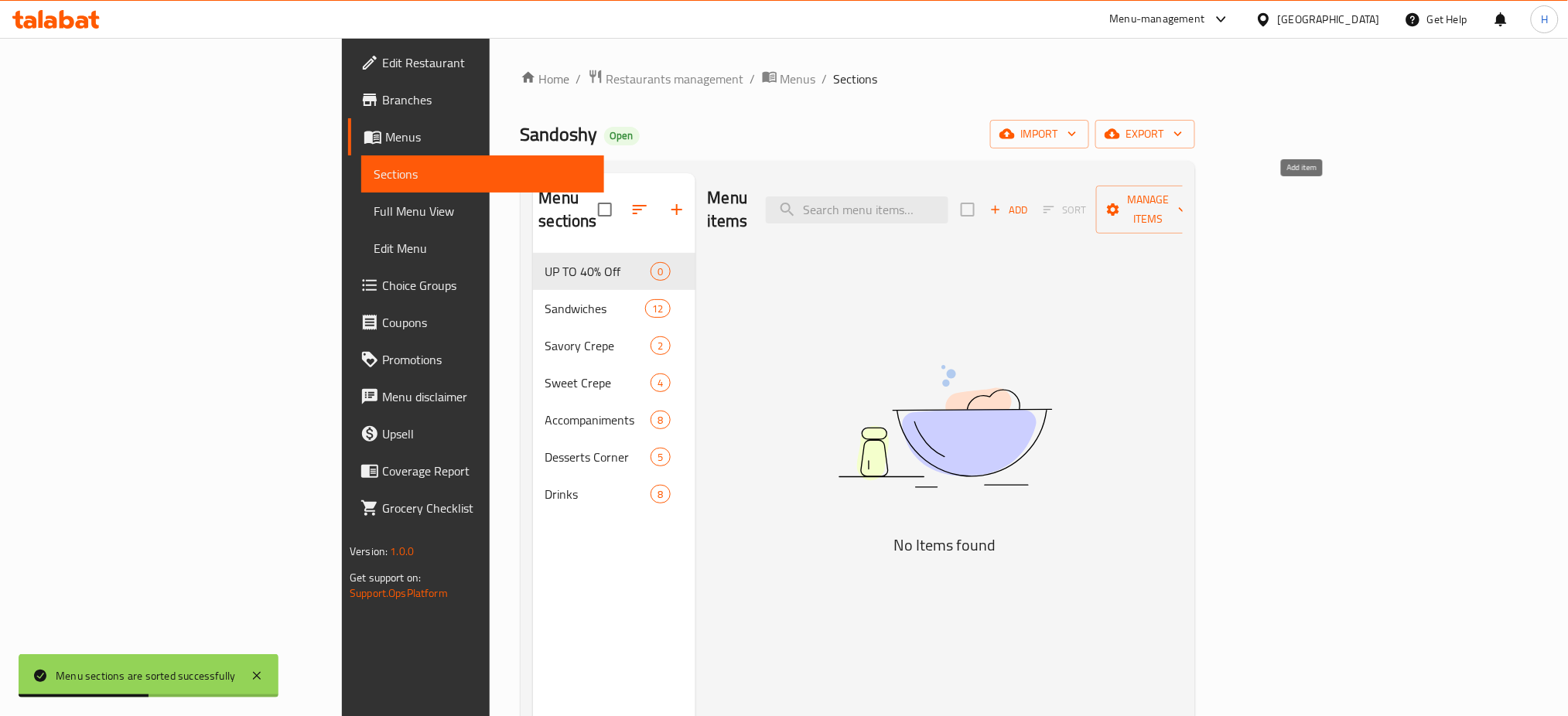
click at [1030, 203] on span "Add" at bounding box center [1009, 210] width 42 height 18
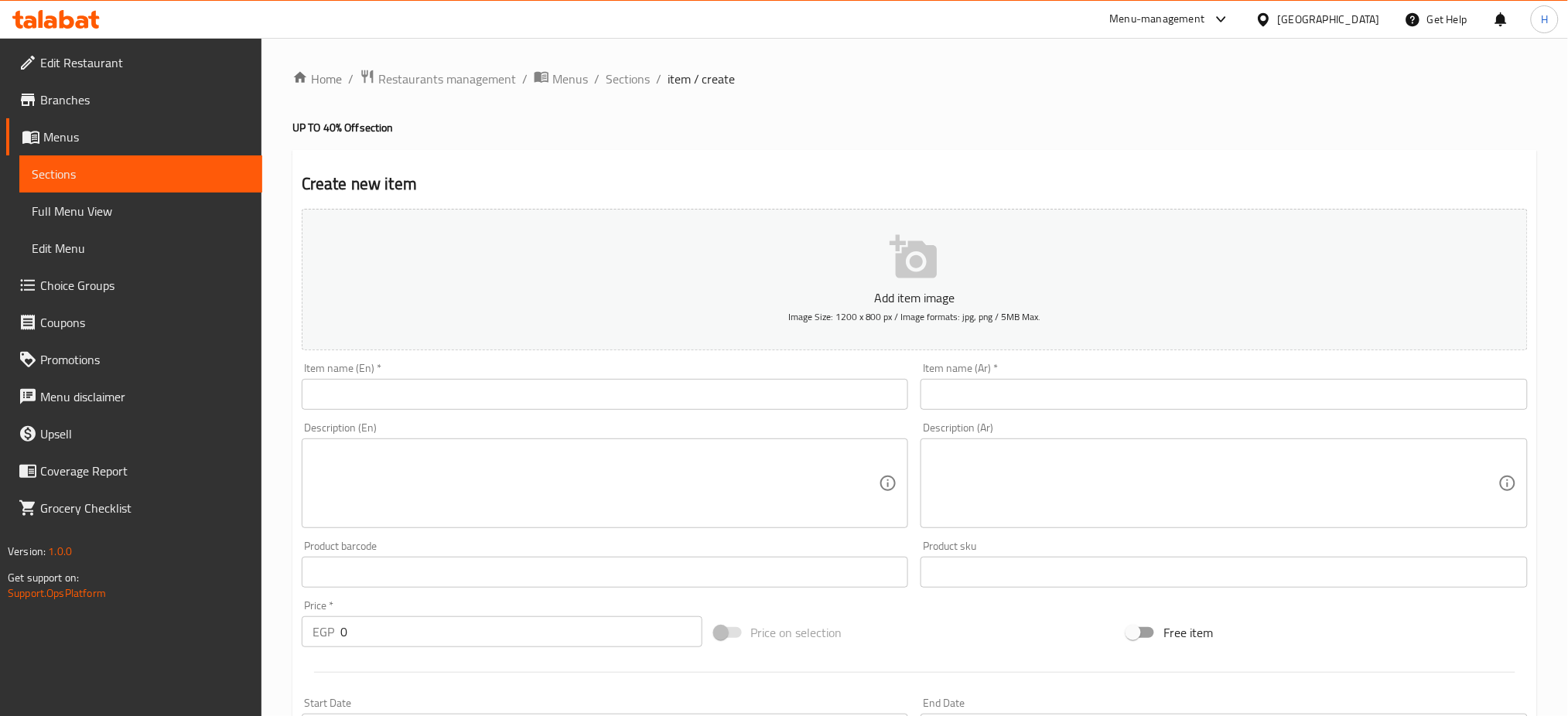
click at [752, 388] on input "text" at bounding box center [605, 394] width 608 height 31
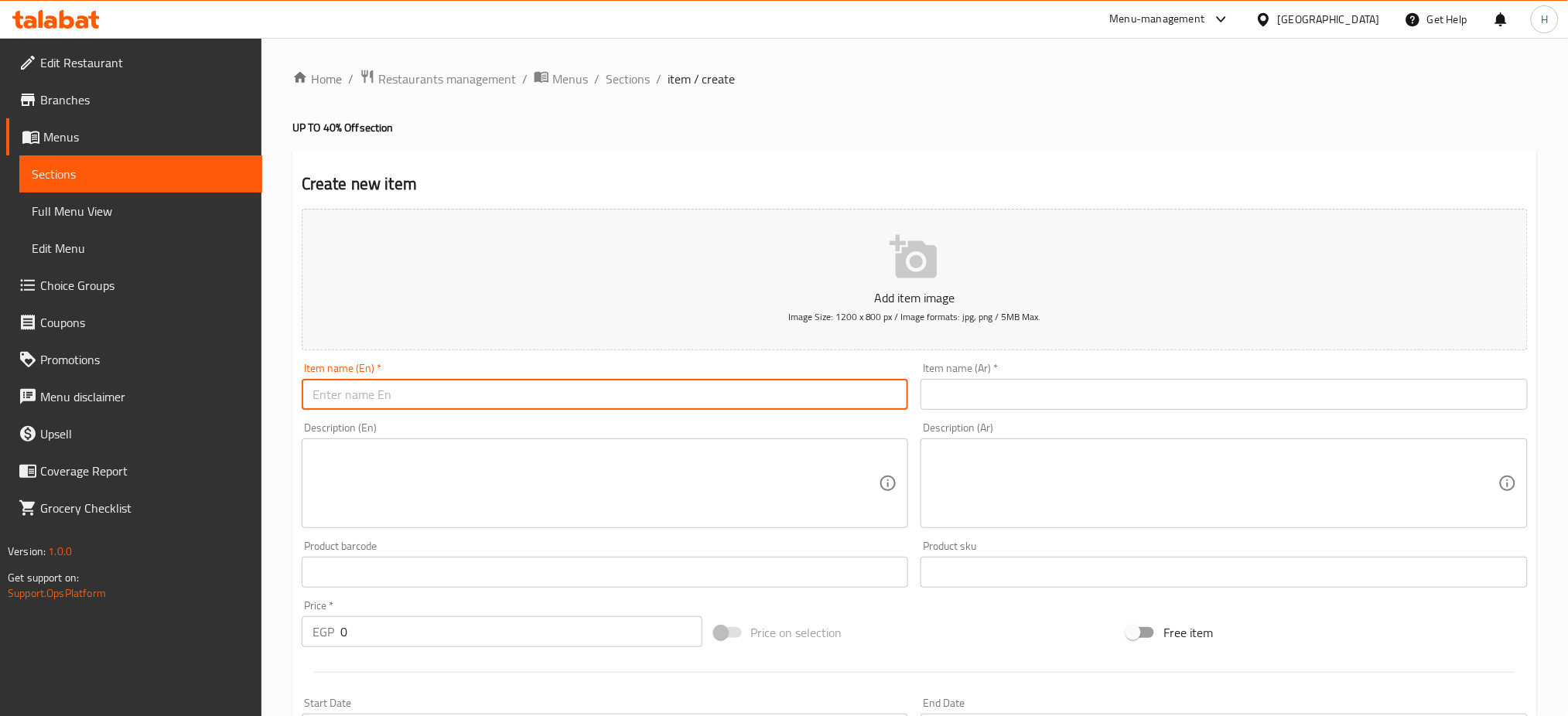
paste input "duet offer"
drag, startPoint x: 339, startPoint y: 395, endPoint x: 261, endPoint y: 377, distance: 80.0
click at [261, 377] on div "Edit Restaurant Branches Menus Sections Full Menu View Edit Menu Choice Groups …" at bounding box center [784, 565] width 1568 height 1055
type input "DUET offer"
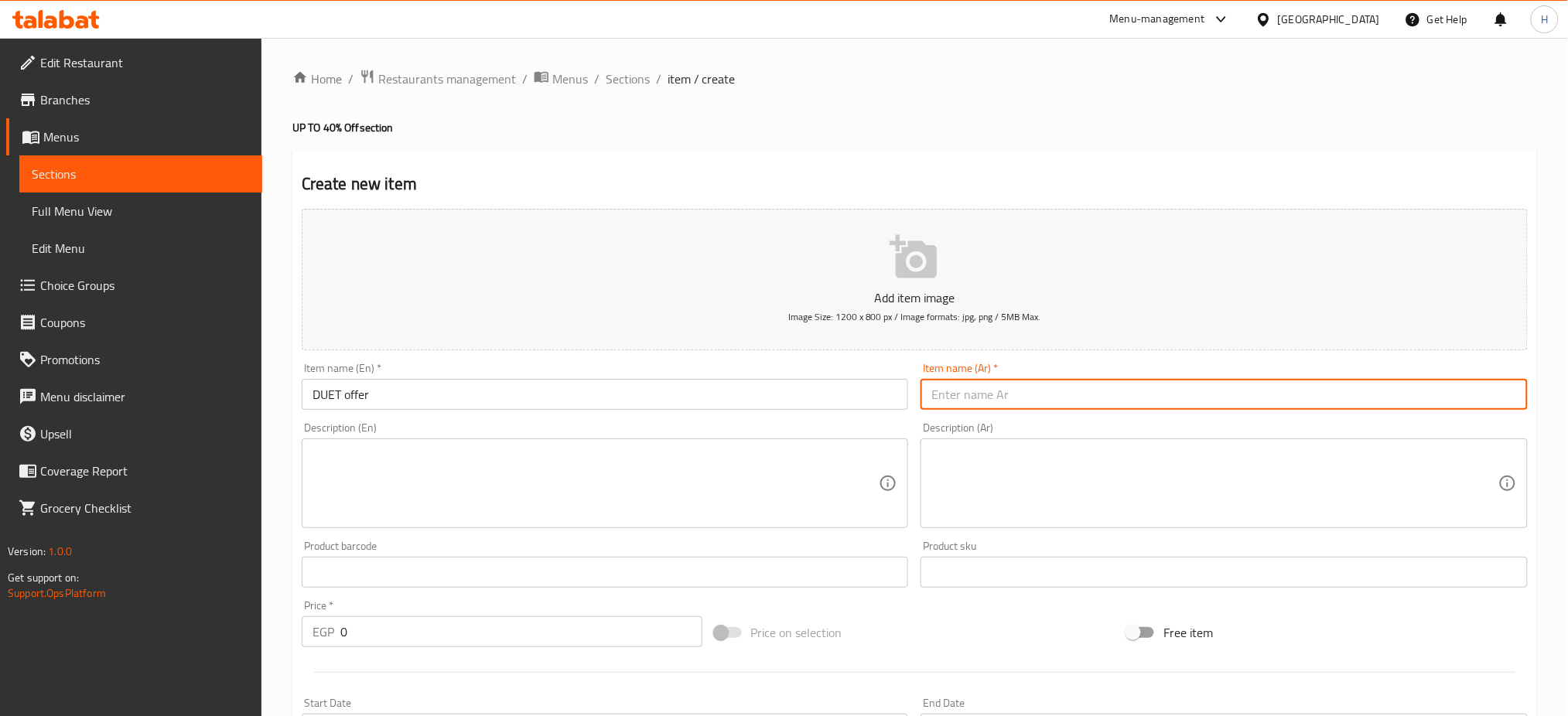
click at [1010, 400] on input "text" at bounding box center [1224, 394] width 608 height 31
type input "عرض الدوتو"
click at [669, 467] on textarea at bounding box center [596, 484] width 567 height 74
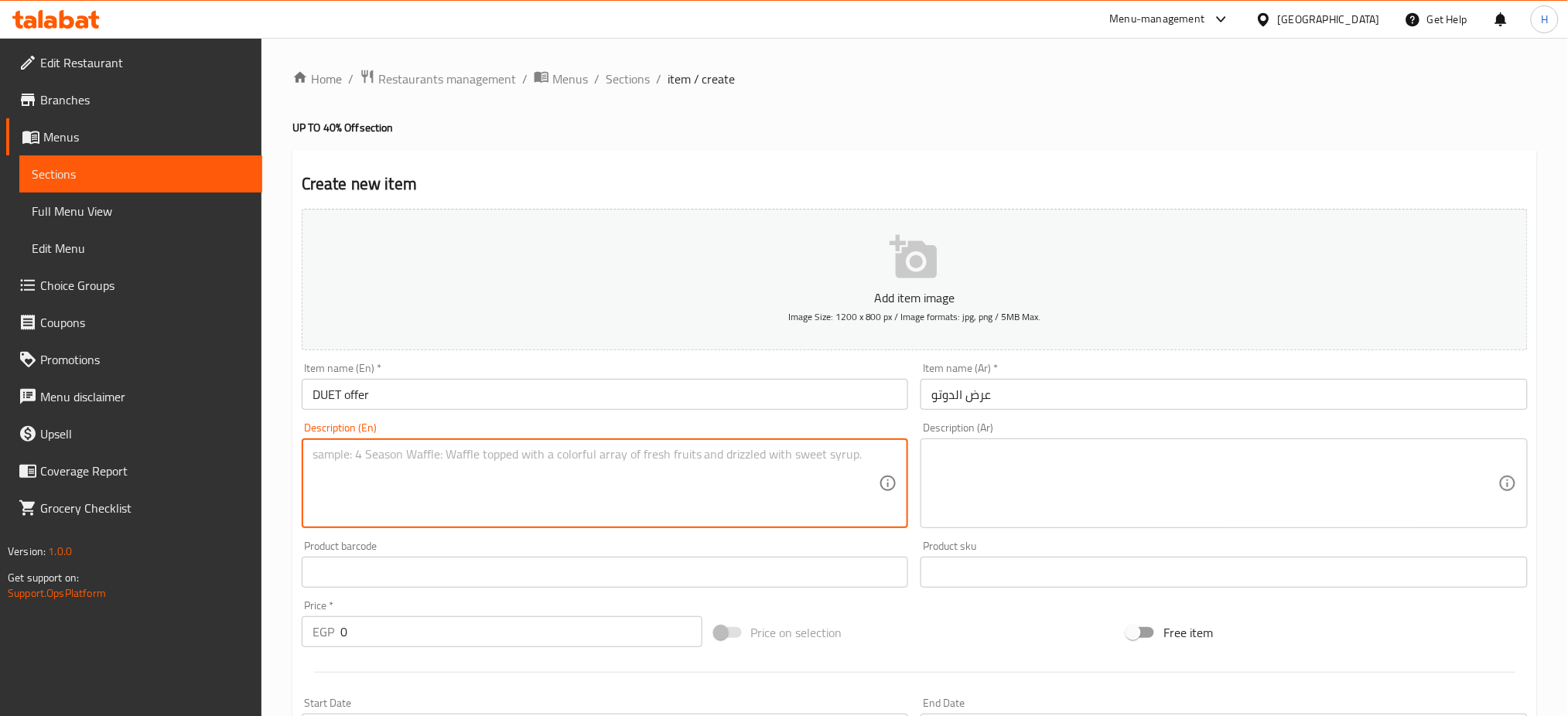
paste textarea "smokey Burger Sandwich +chicken shawerma Crepe"
type textarea "smokey Burger Sandwich +chicken shawarma Crepe"
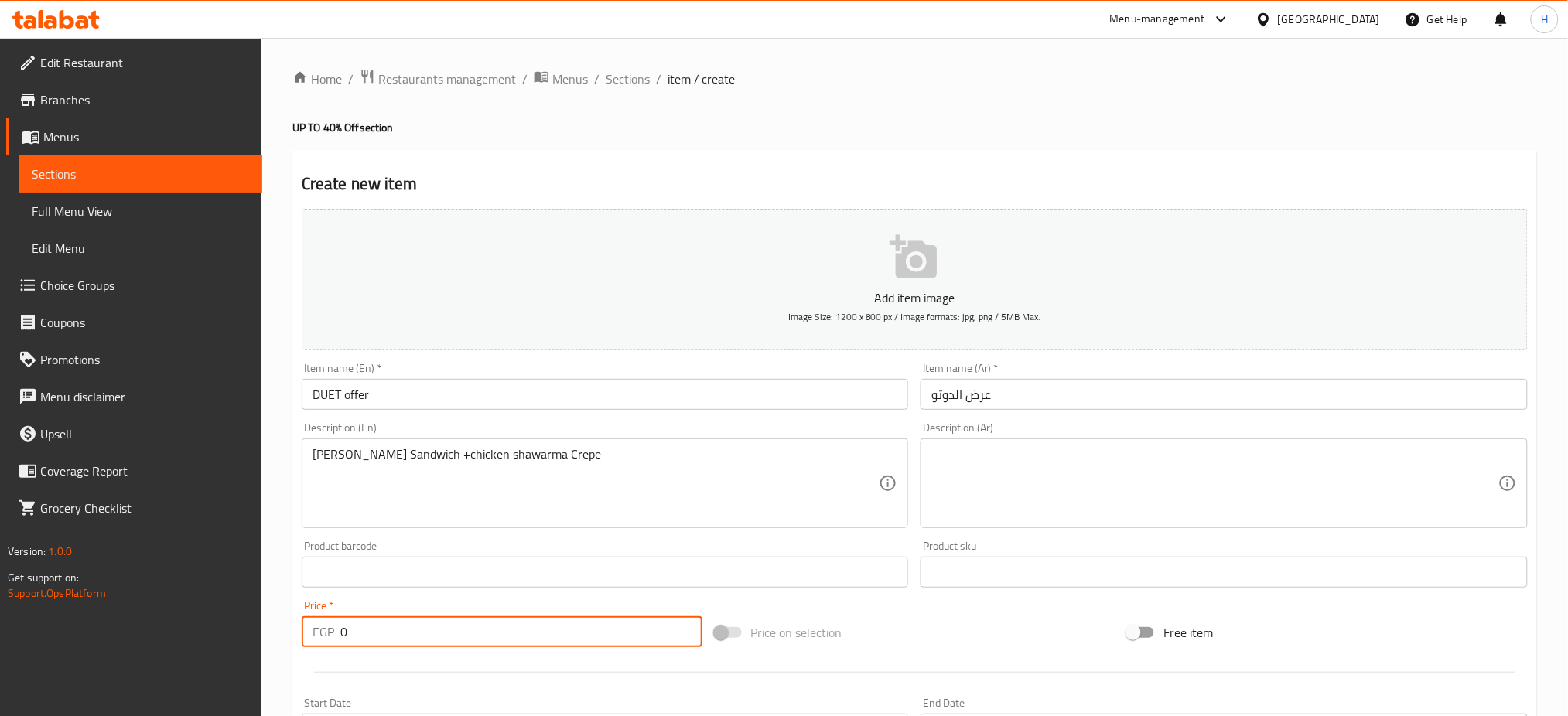
drag, startPoint x: 371, startPoint y: 640, endPoint x: 330, endPoint y: 632, distance: 41.8
click at [330, 632] on div "EGP 0 Price *" at bounding box center [502, 631] width 401 height 31
type input "290"
click at [1053, 466] on textarea at bounding box center [1215, 484] width 567 height 74
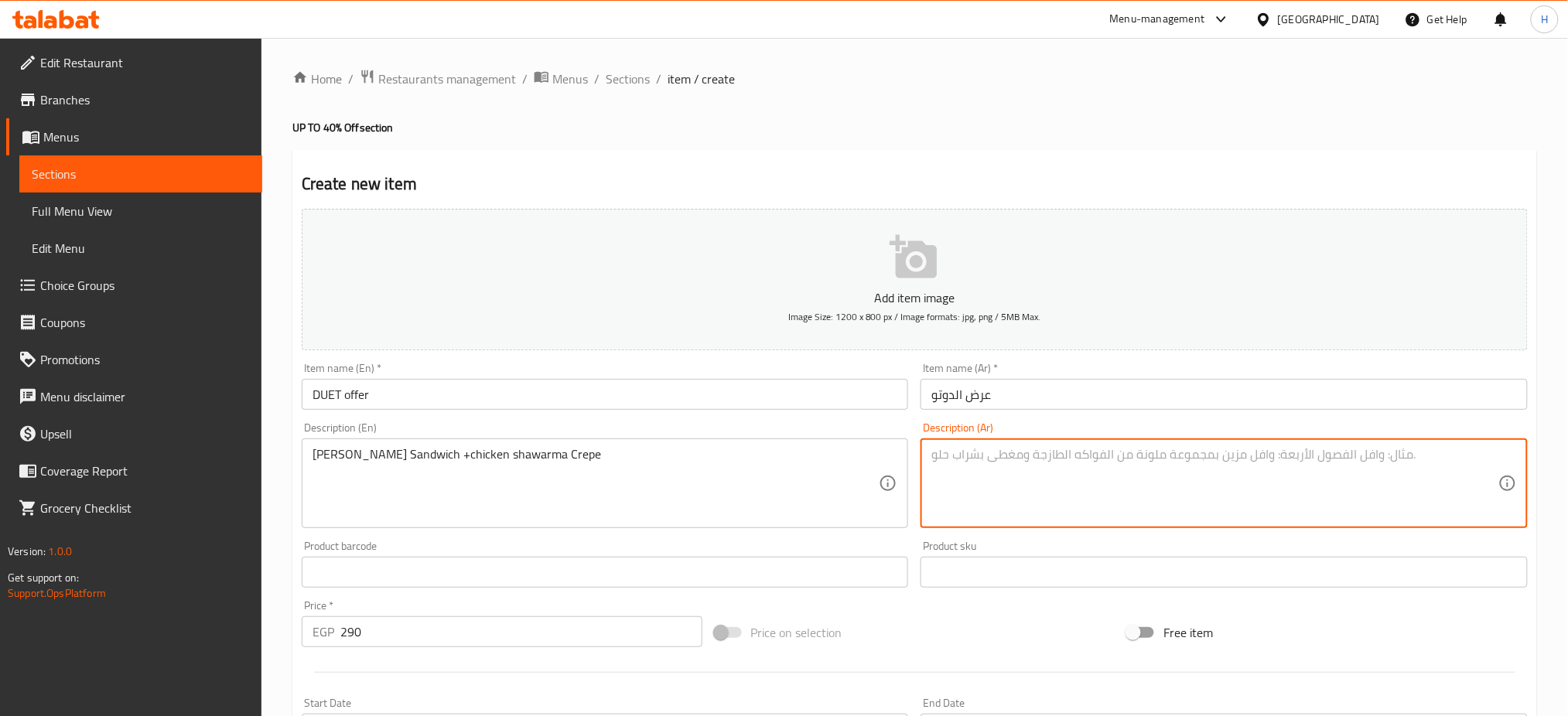
click at [1053, 466] on textarea at bounding box center [1215, 484] width 567 height 74
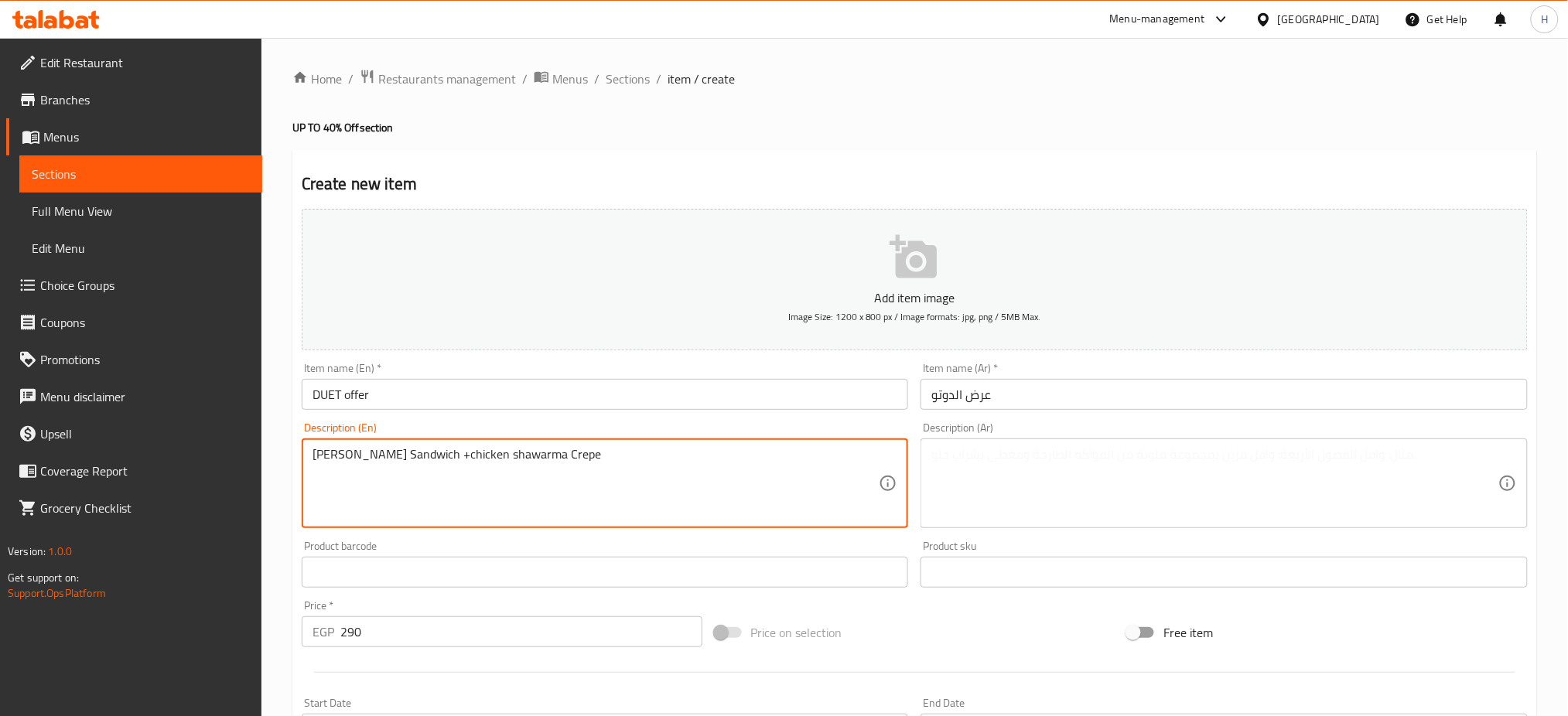
drag, startPoint x: 387, startPoint y: 453, endPoint x: 255, endPoint y: 462, distance: 132.3
drag, startPoint x: 463, startPoint y: 454, endPoint x: 407, endPoint y: 449, distance: 56.2
click at [407, 449] on textarea "smokey sandoshy r Sandwich +chicken shawarma Crepe" at bounding box center [596, 484] width 567 height 74
click at [723, 459] on textarea "smokey sandoshy +chicken shawarma Crepe" at bounding box center [596, 484] width 567 height 74
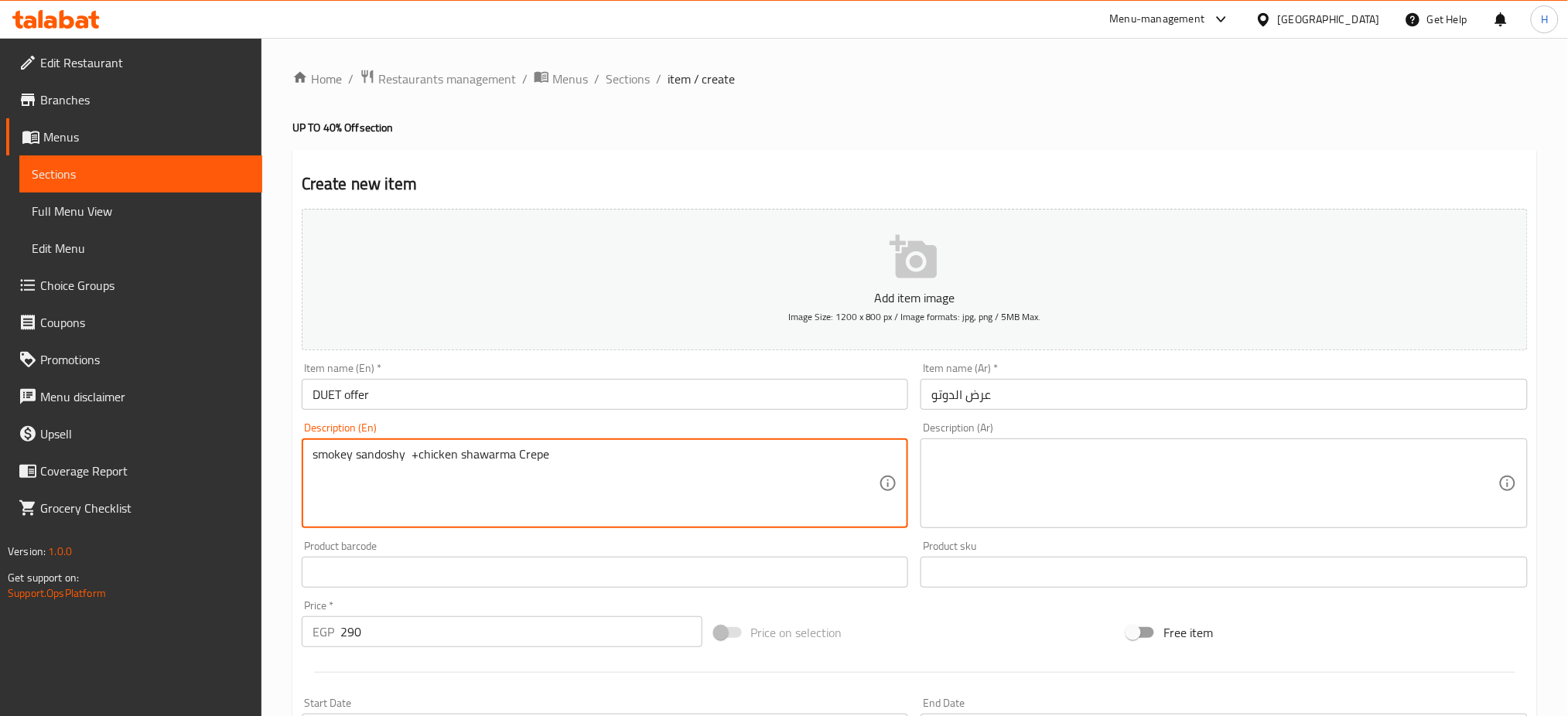
click at [723, 459] on textarea "smokey sandoshy +chicken shawarma Crepe" at bounding box center [596, 484] width 567 height 74
type textarea "smokey sandoshy +chicken shawarma Crepe"
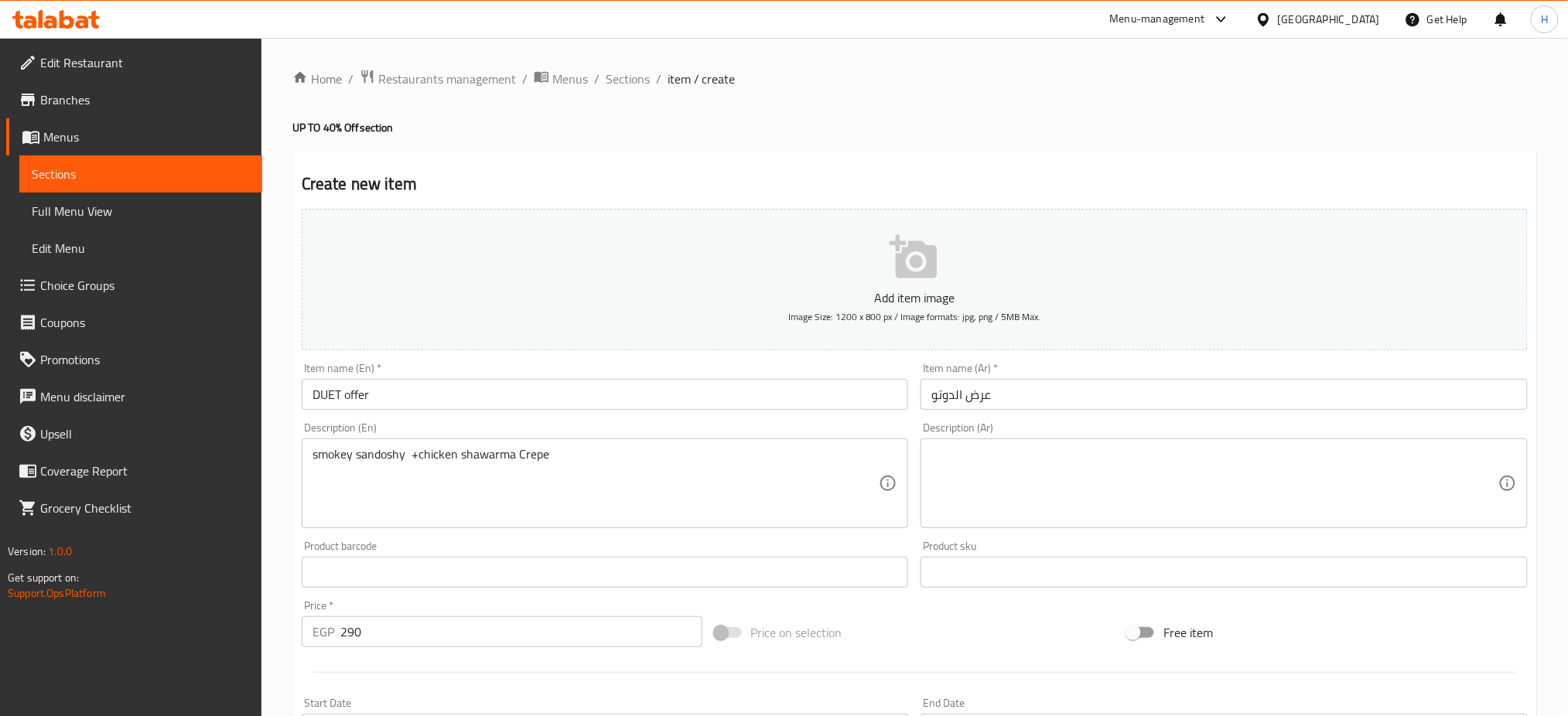
click at [1057, 443] on div "Description (Ar)" at bounding box center [1224, 483] width 608 height 90
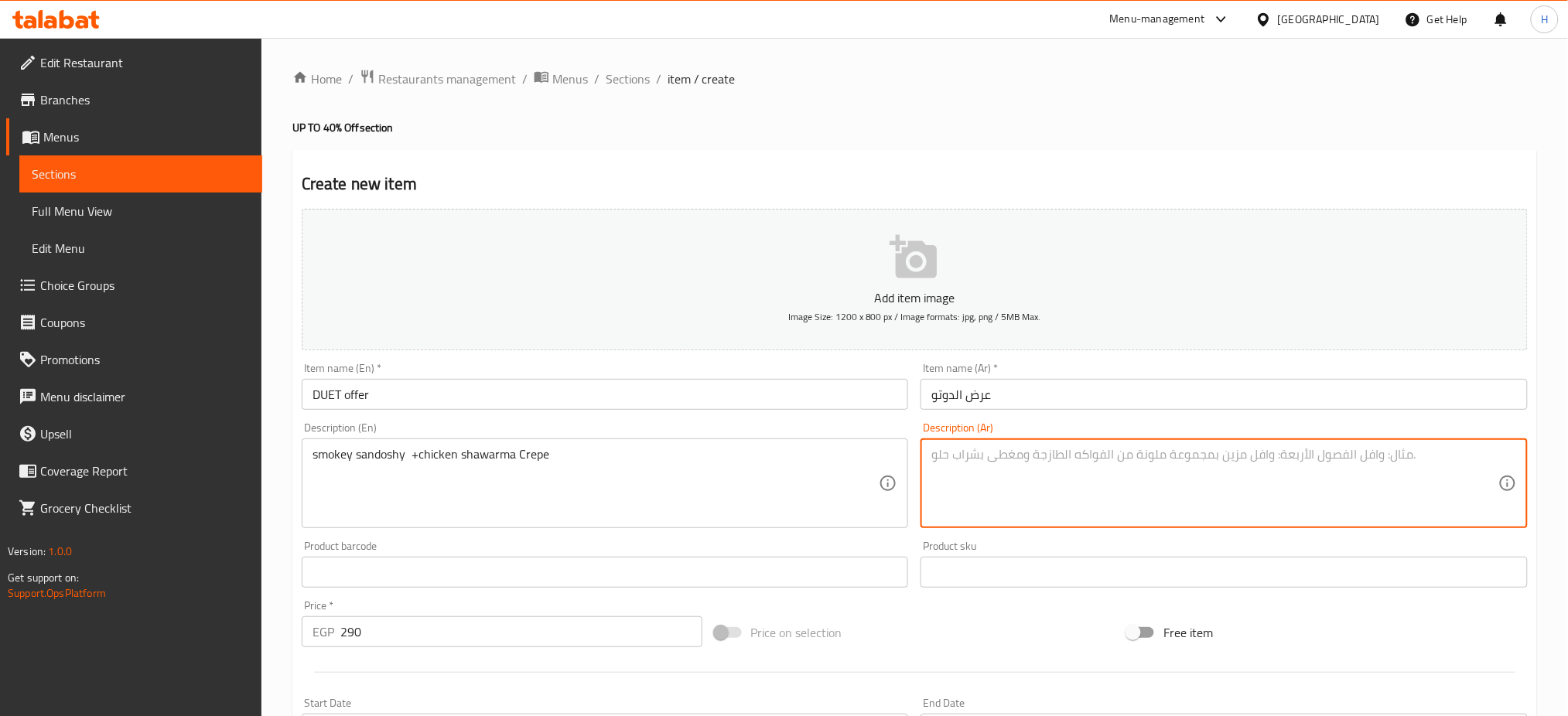
type textarea "s"
type textarea "سموكي سلندوشي+ شاورما دجاج"
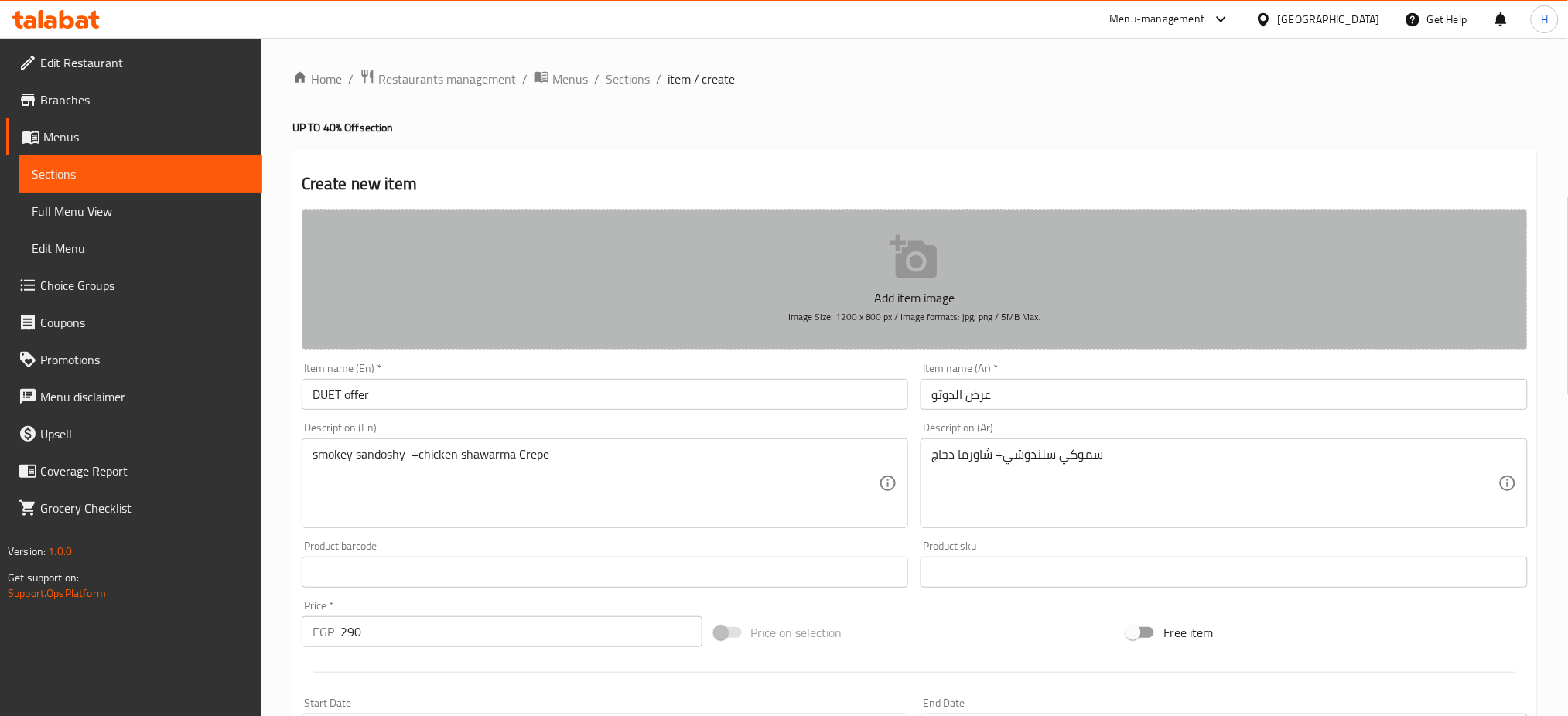
click at [924, 267] on icon "button" at bounding box center [915, 258] width 50 height 50
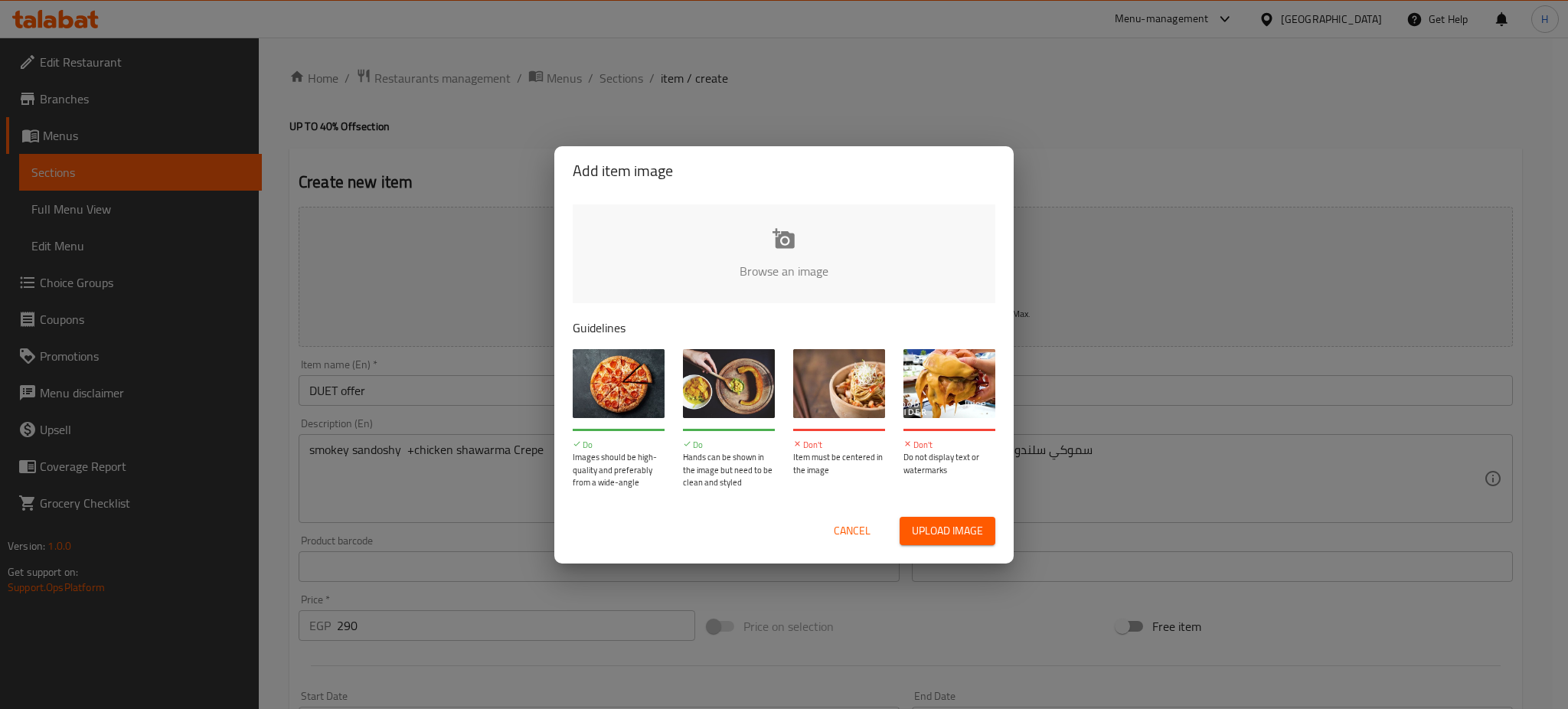
click at [782, 270] on input "file" at bounding box center [1301, 276] width 1458 height 143
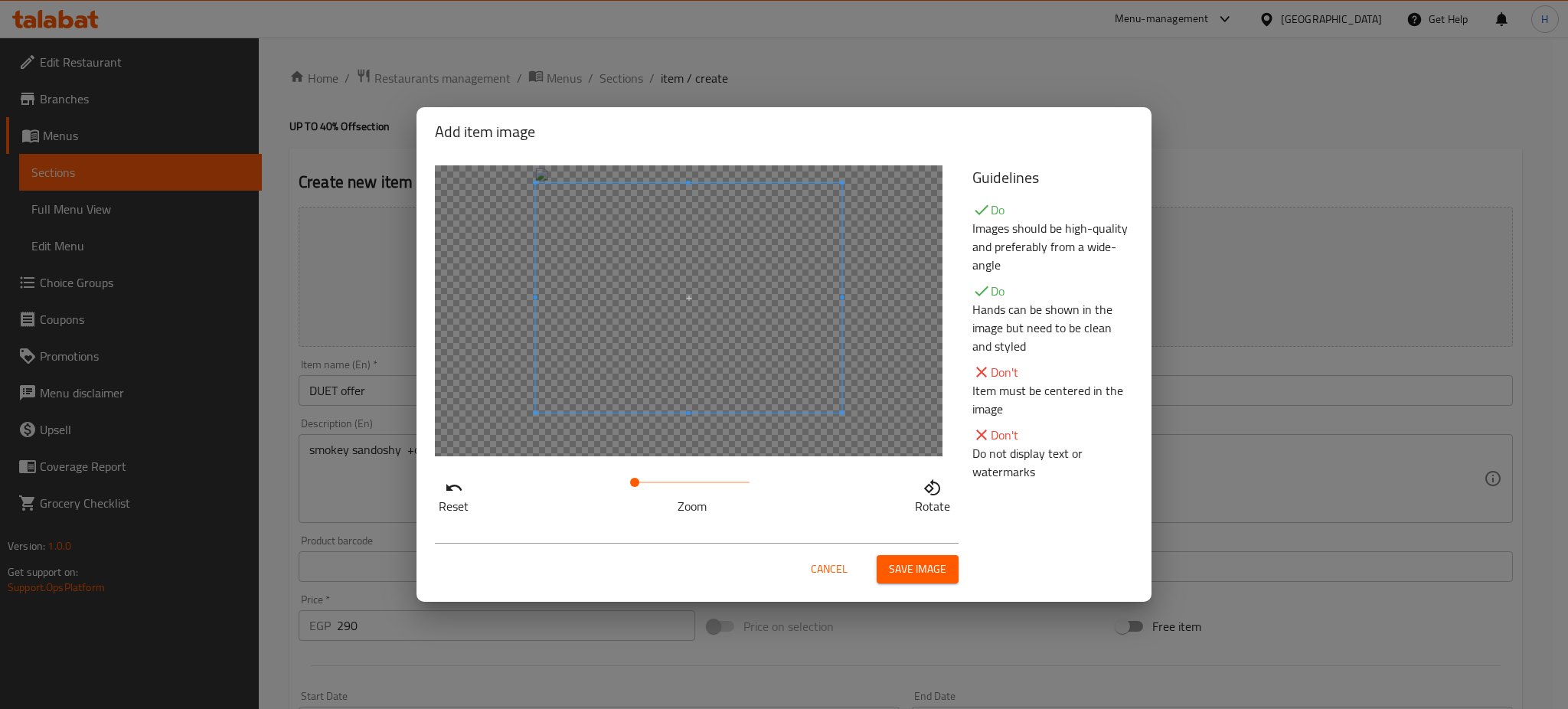
click at [793, 303] on span at bounding box center [689, 298] width 306 height 230
click at [951, 571] on button "Save image" at bounding box center [917, 570] width 82 height 29
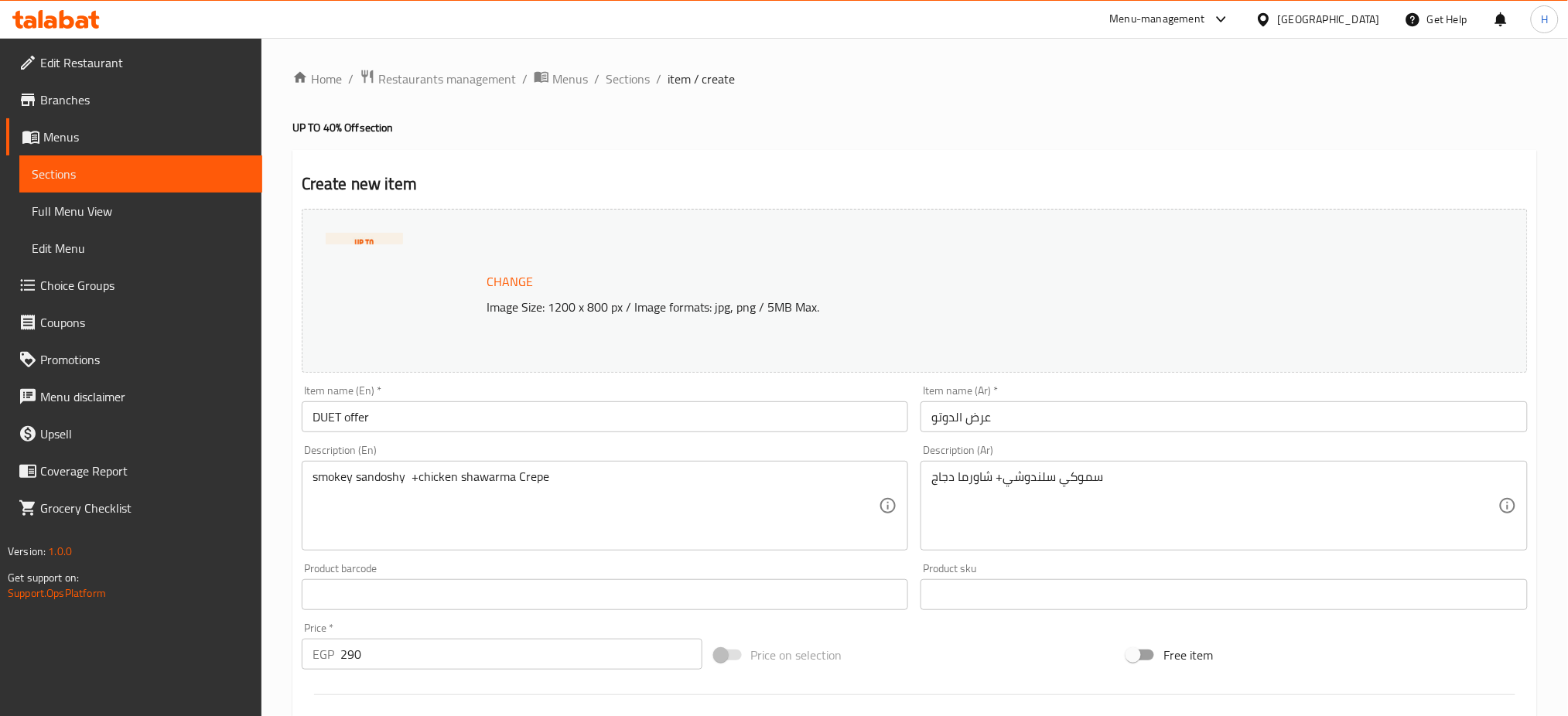
scroll to position [397, 0]
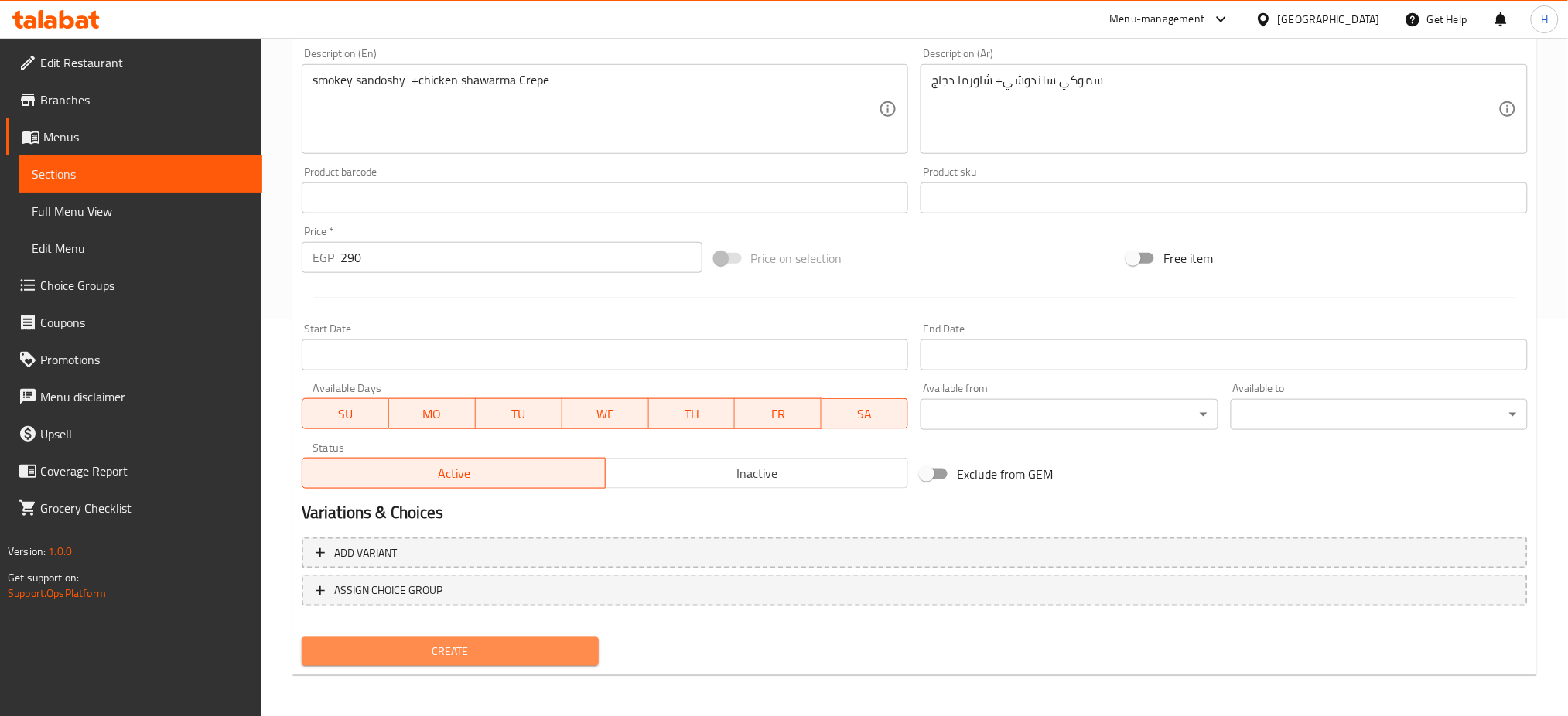
click at [514, 642] on span "Create" at bounding box center [450, 651] width 272 height 19
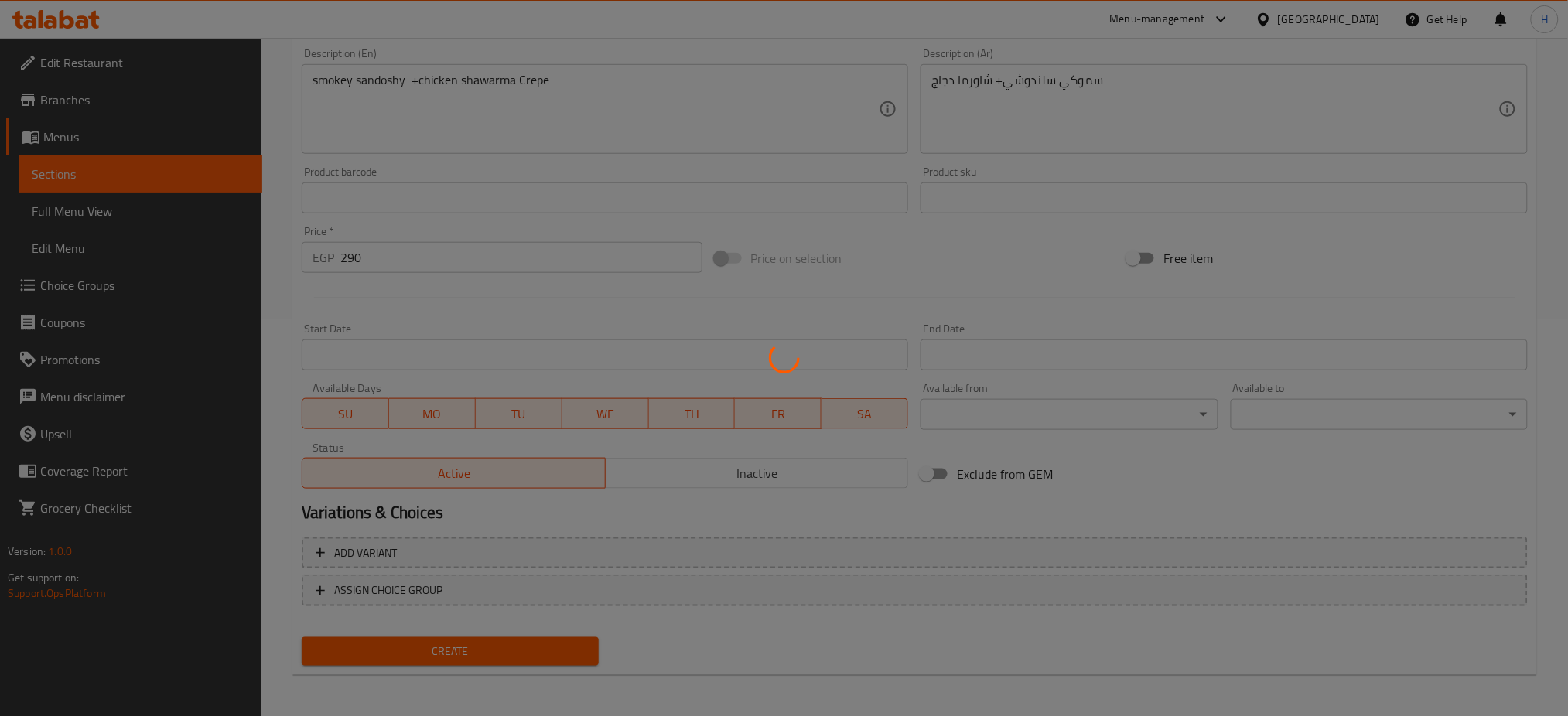
type input "0"
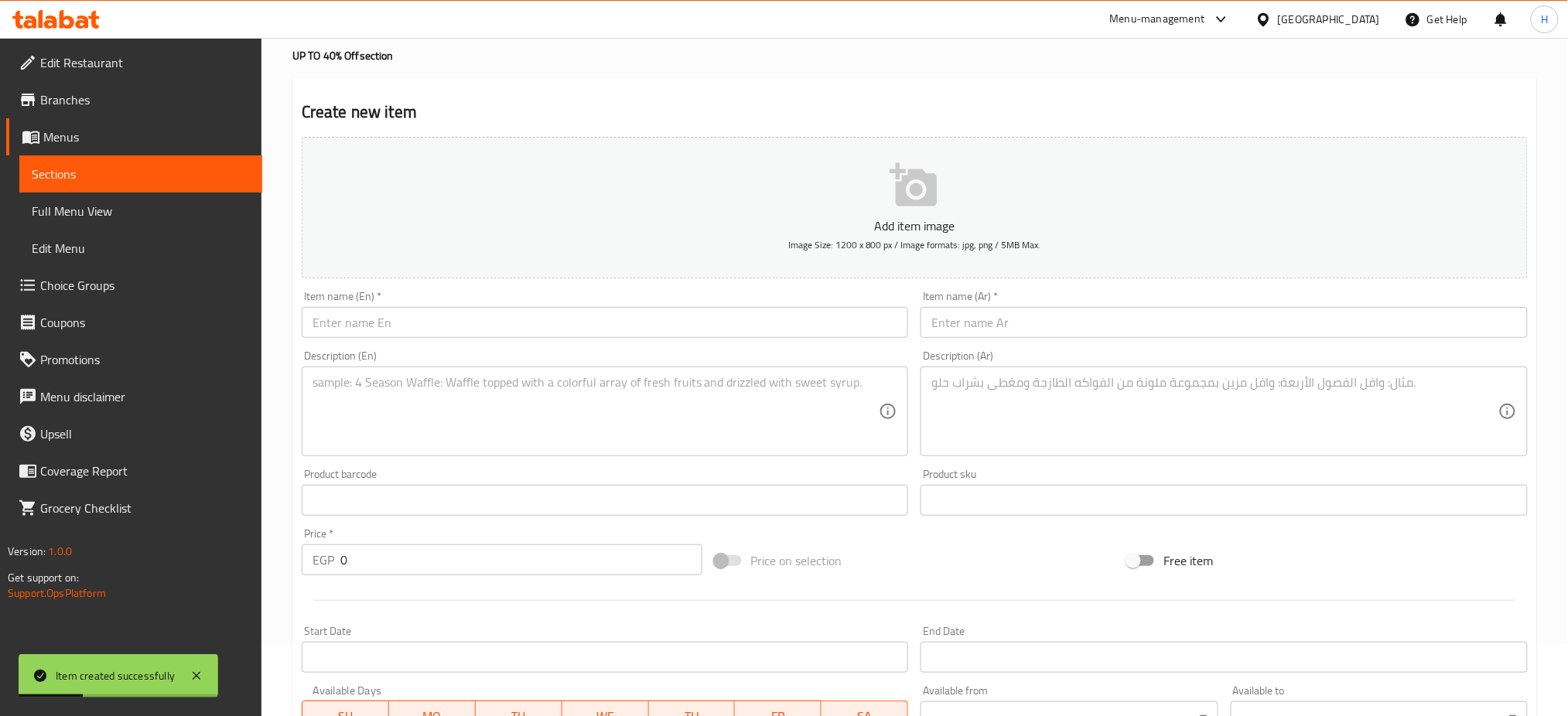
scroll to position [66, 0]
click at [540, 391] on textarea at bounding box center [596, 418] width 567 height 74
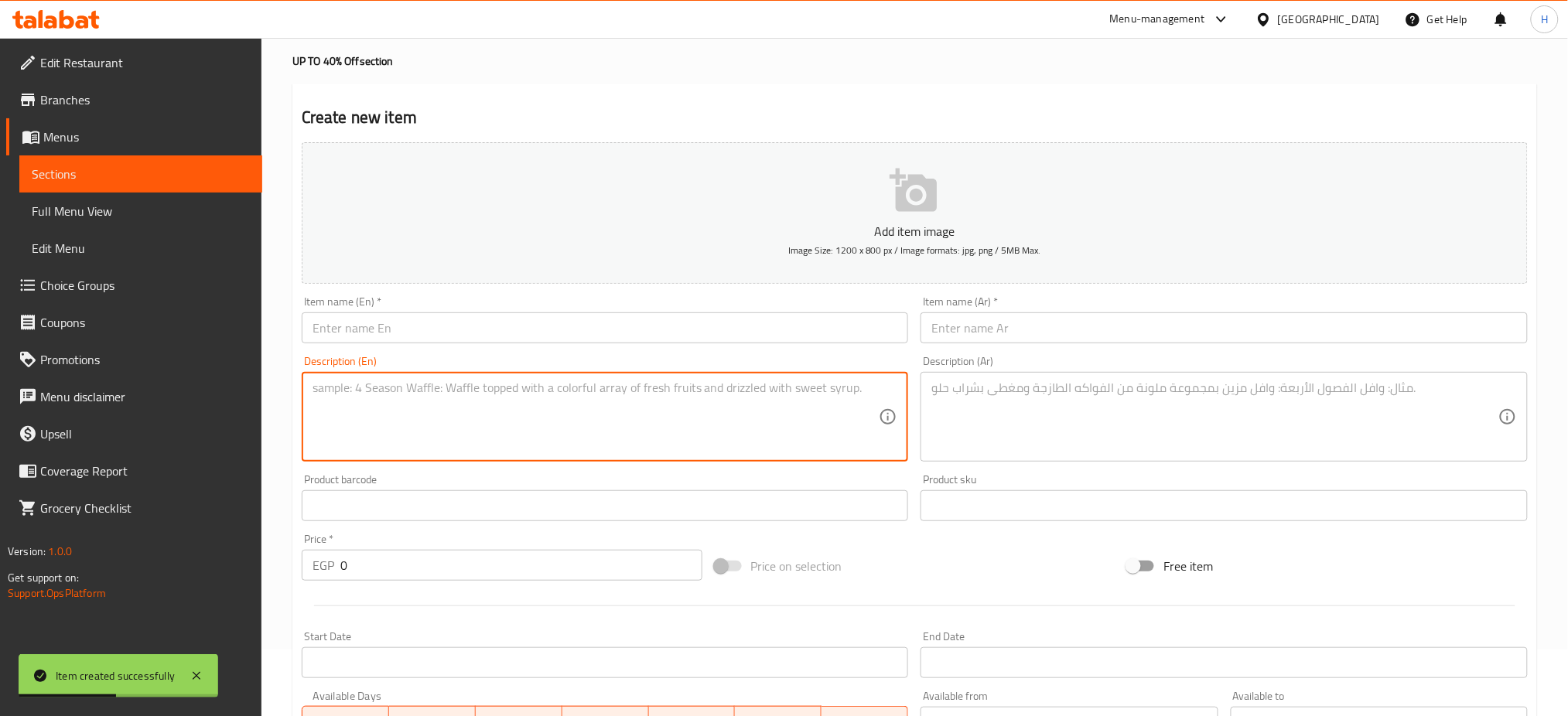
paste textarea "cheese Burger Combo ( sandwich + fries + drink )"
drag, startPoint x: 383, startPoint y: 387, endPoint x: 303, endPoint y: 378, distance: 80.5
click at [303, 378] on div "cheese Burger Combo ( sandwich + fries + drink ) Description (En)" at bounding box center [605, 417] width 608 height 90
type textarea "cheese Burger Combo ( sandwich + fries + drink )"
click at [414, 326] on input "text" at bounding box center [605, 328] width 608 height 31
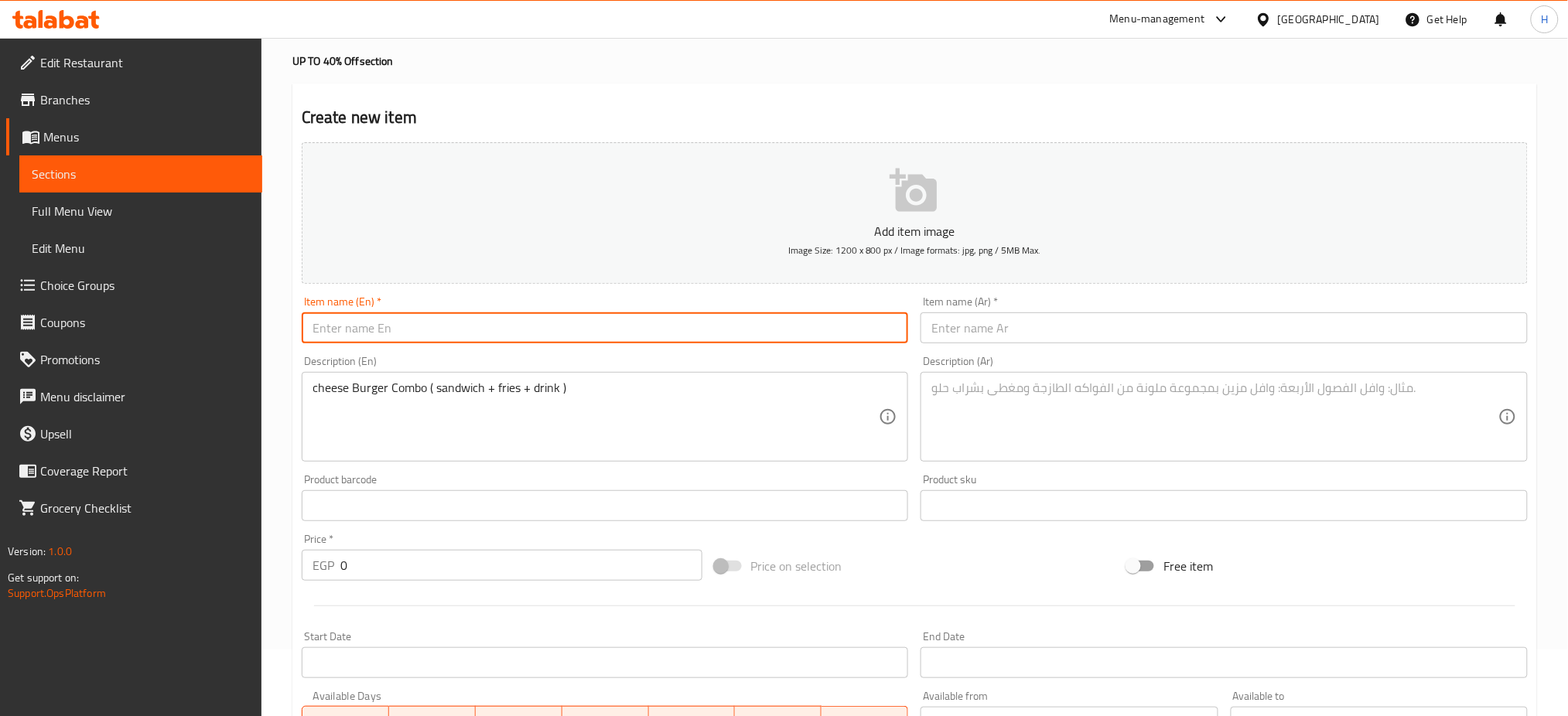
paste input "cheese Burge"
drag, startPoint x: 318, startPoint y: 326, endPoint x: 304, endPoint y: 325, distance: 14.0
click at [304, 325] on input "cheese Burge" at bounding box center [605, 328] width 608 height 31
click at [423, 323] on input "Cheese Burge" at bounding box center [605, 328] width 608 height 31
type input "Cheese Burger OFFER"
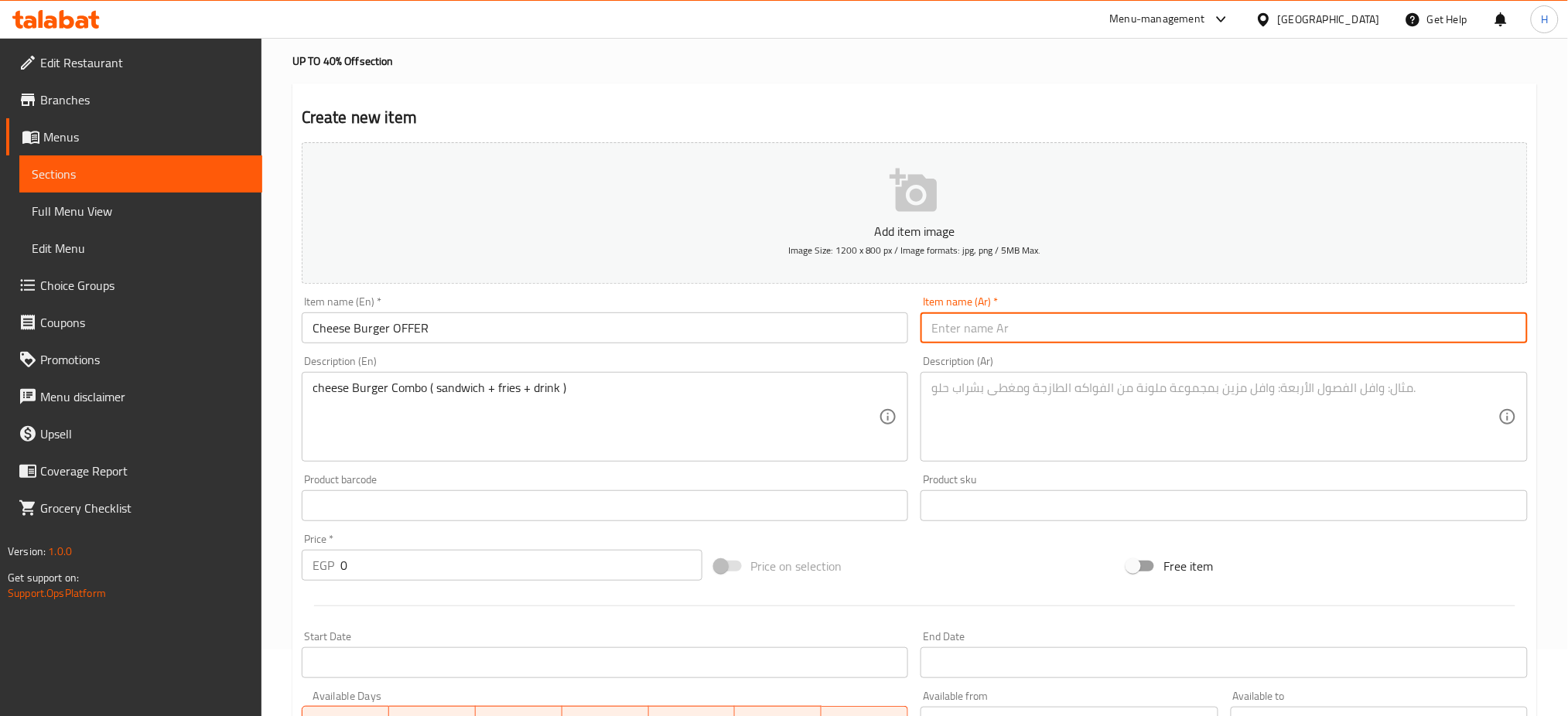
click at [1013, 321] on input "text" at bounding box center [1224, 328] width 608 height 31
type input "عرص التسيز برجر"
click at [604, 376] on div "cheese Burger Combo ( sandwich + fries + drink ) Description (En)" at bounding box center [605, 417] width 608 height 90
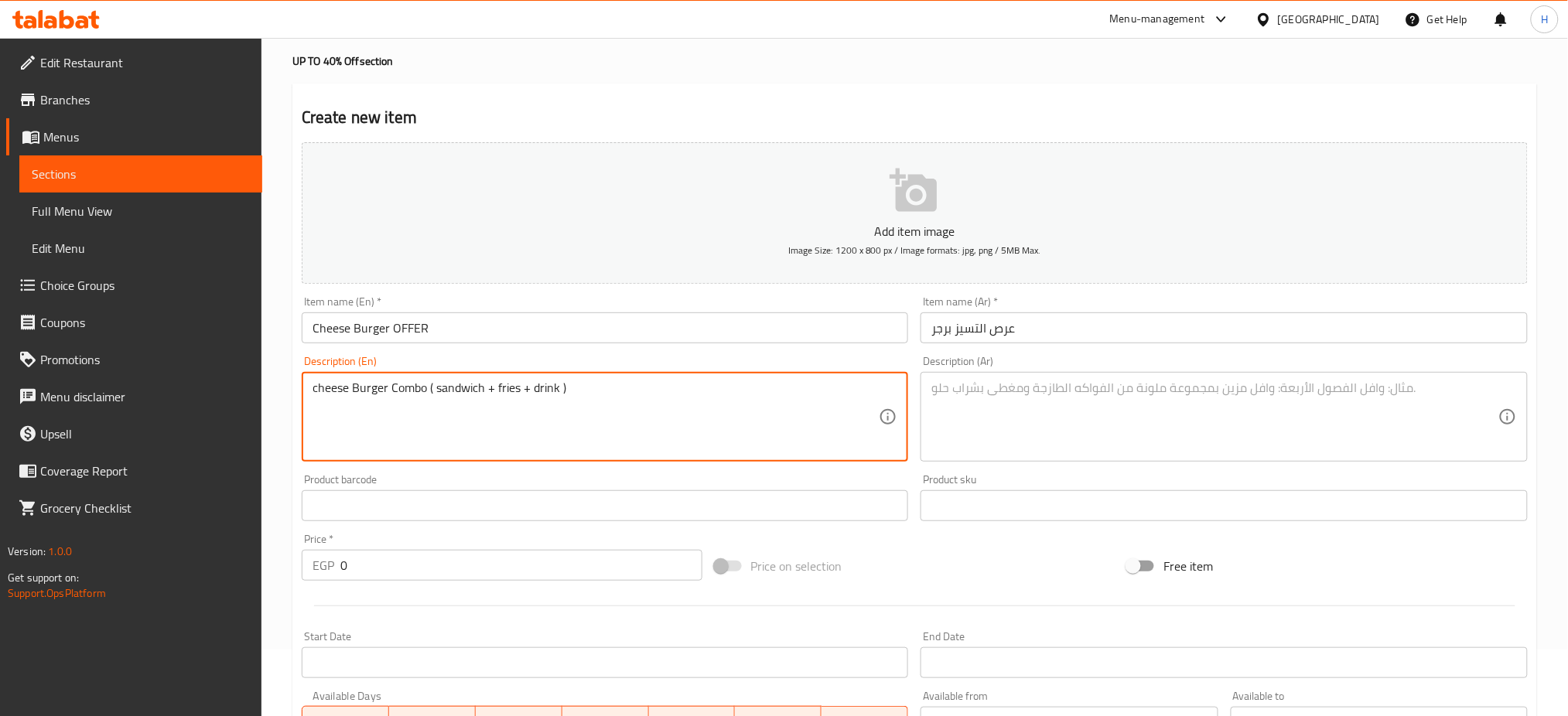
click at [604, 376] on div "cheese Burger Combo ( sandwich + fries + drink ) Description (En)" at bounding box center [605, 417] width 608 height 90
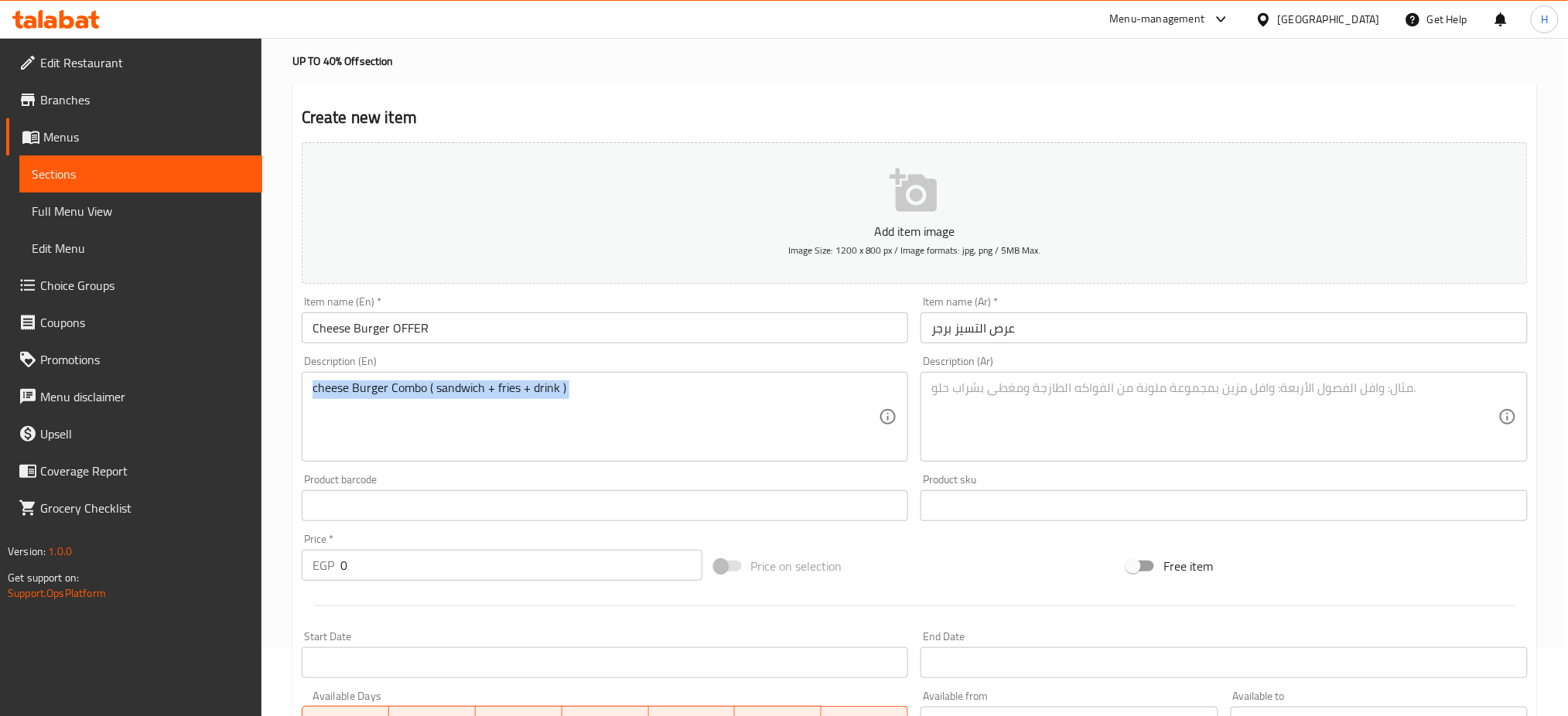
click at [604, 376] on div "cheese Burger Combo ( sandwich + fries + drink ) Description (En)" at bounding box center [605, 417] width 608 height 90
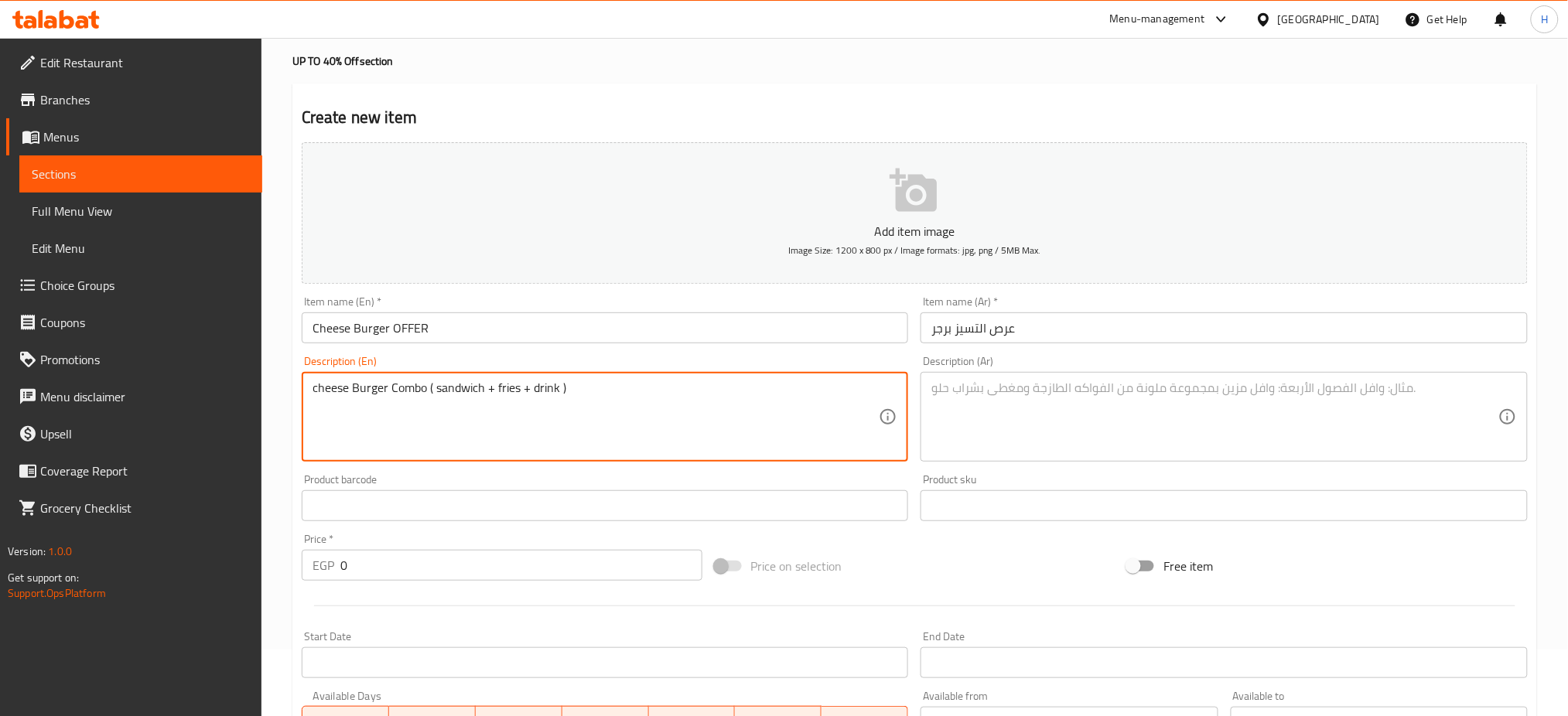
drag, startPoint x: 585, startPoint y: 383, endPoint x: 295, endPoint y: 370, distance: 290.3
click at [295, 370] on div "Description (En) cheese Burger Combo ( sandwich + fries + drink ) Description (…" at bounding box center [605, 409] width 620 height 118
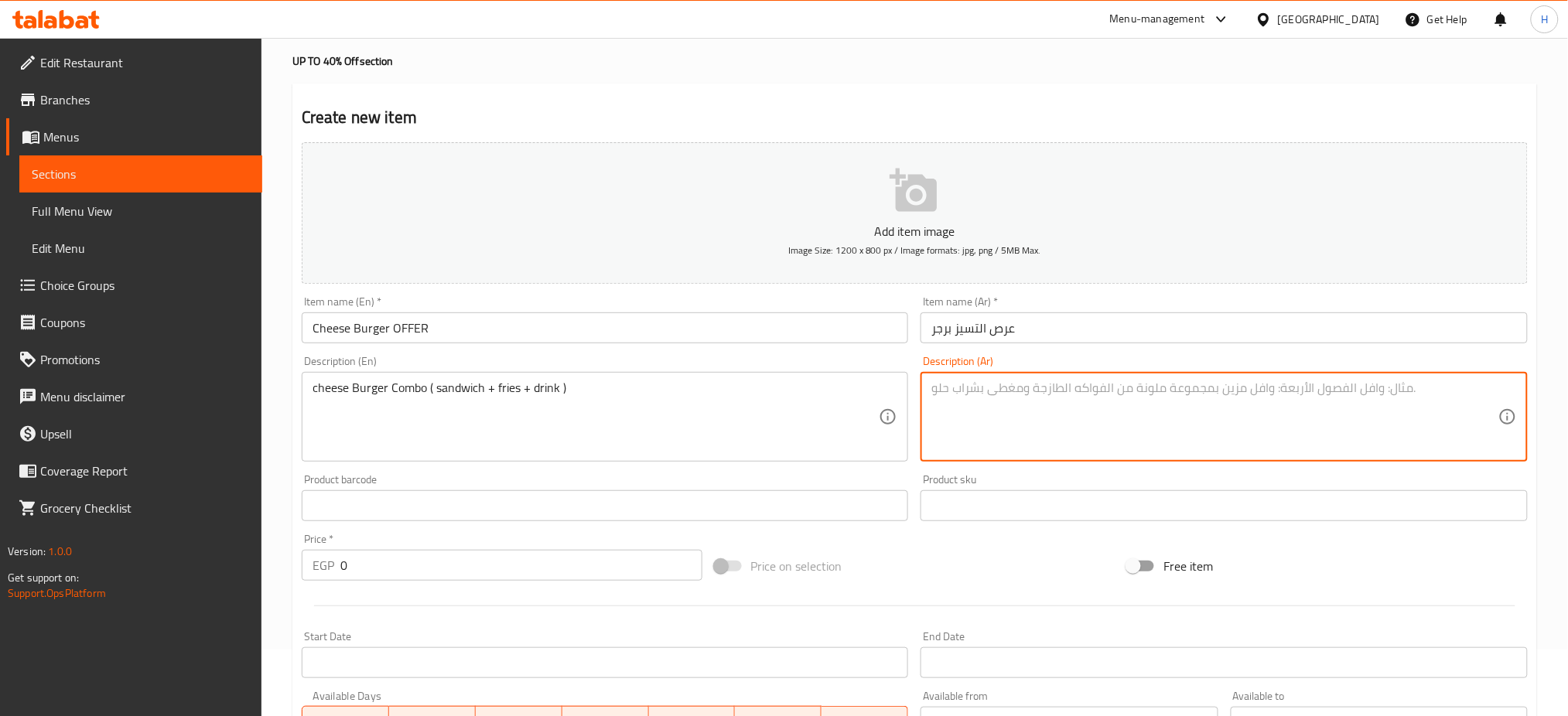
click at [994, 399] on textarea at bounding box center [1215, 418] width 567 height 74
paste textarea "وجبة برجر بالجبنة (ساندوتش + بطاطس مقلية + مشروب"
type textarea "وجبة برجر بالجبنة (ساندوتش + بطاطس مقلية + مشروب"
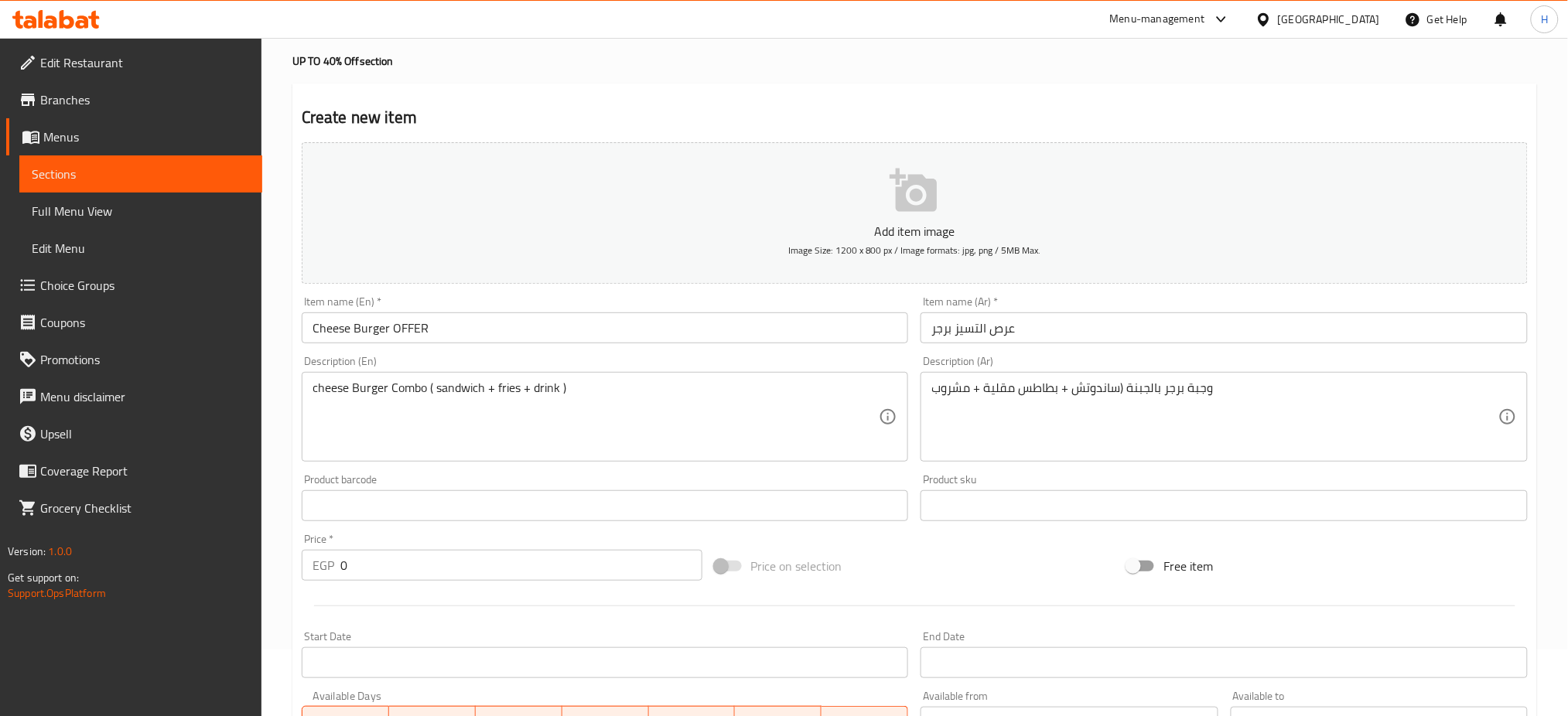
drag, startPoint x: 367, startPoint y: 582, endPoint x: 362, endPoint y: 566, distance: 16.8
click at [362, 566] on div "Price   * EGP 0 Price *" at bounding box center [502, 557] width 413 height 59
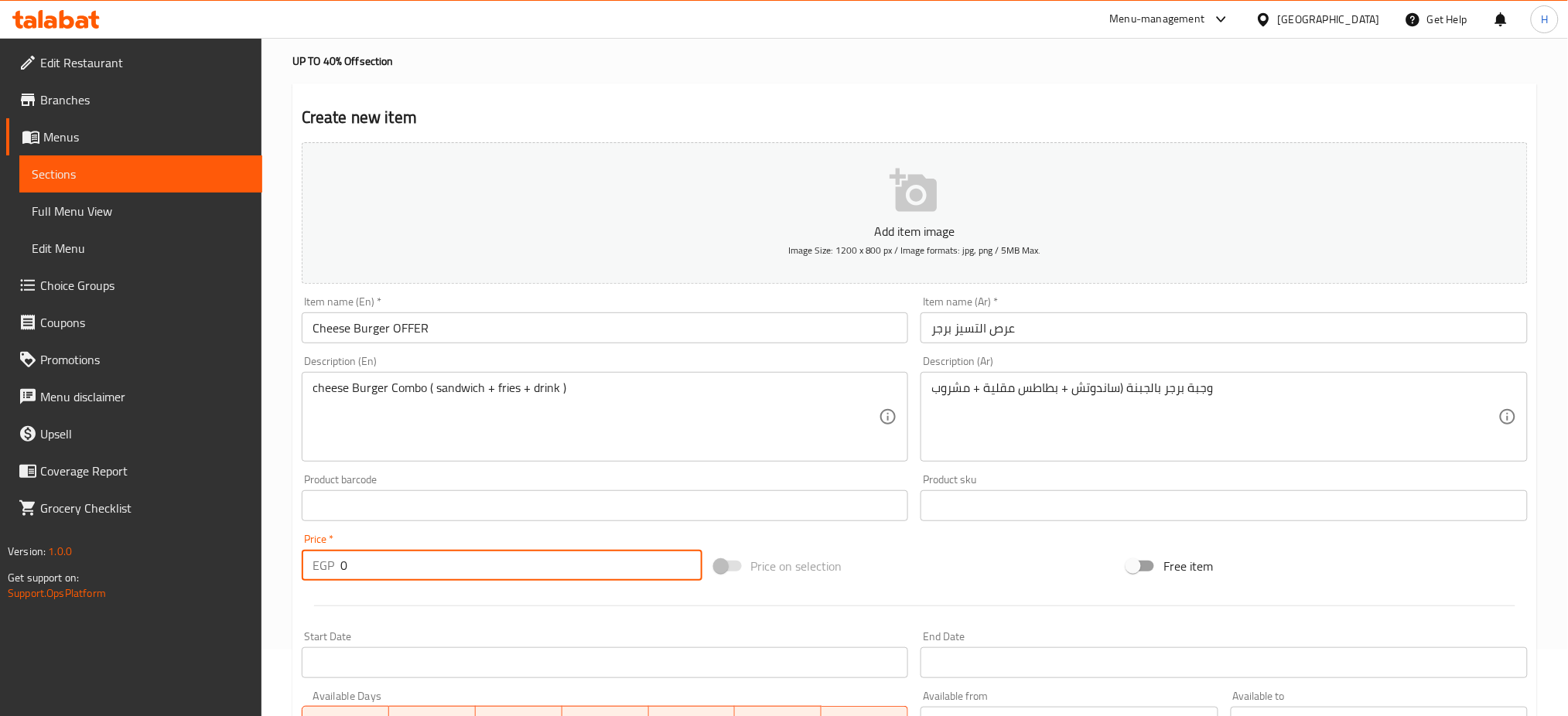
drag, startPoint x: 362, startPoint y: 566, endPoint x: 303, endPoint y: 573, distance: 59.4
click at [303, 573] on div "EGP 0 Price *" at bounding box center [502, 565] width 401 height 31
type input "225"
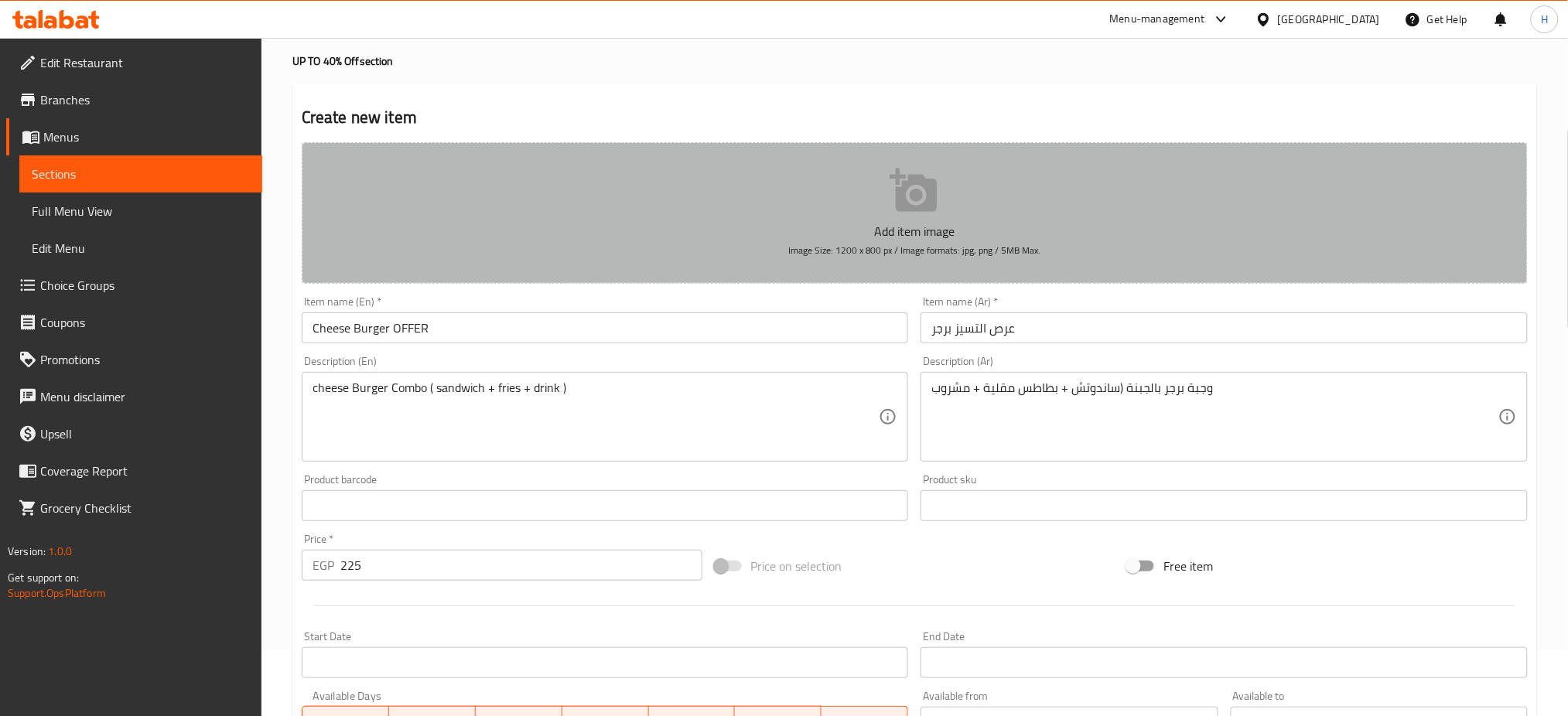
click at [948, 198] on button "Add item image Image Size: 1200 x 800 px / Image formats: jpg, png / 5MB Max." at bounding box center [915, 213] width 1226 height 142
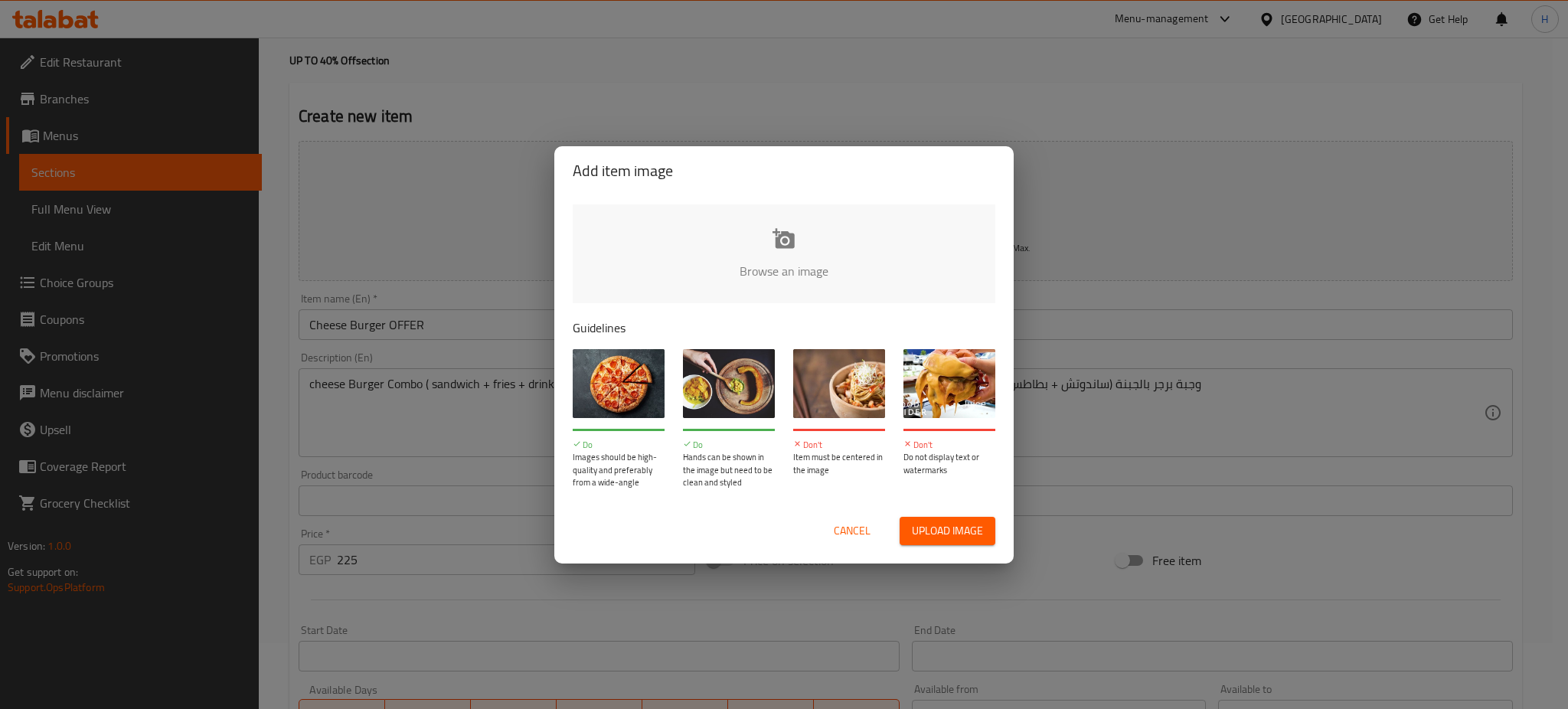
click at [785, 265] on input "file" at bounding box center [1301, 276] width 1458 height 143
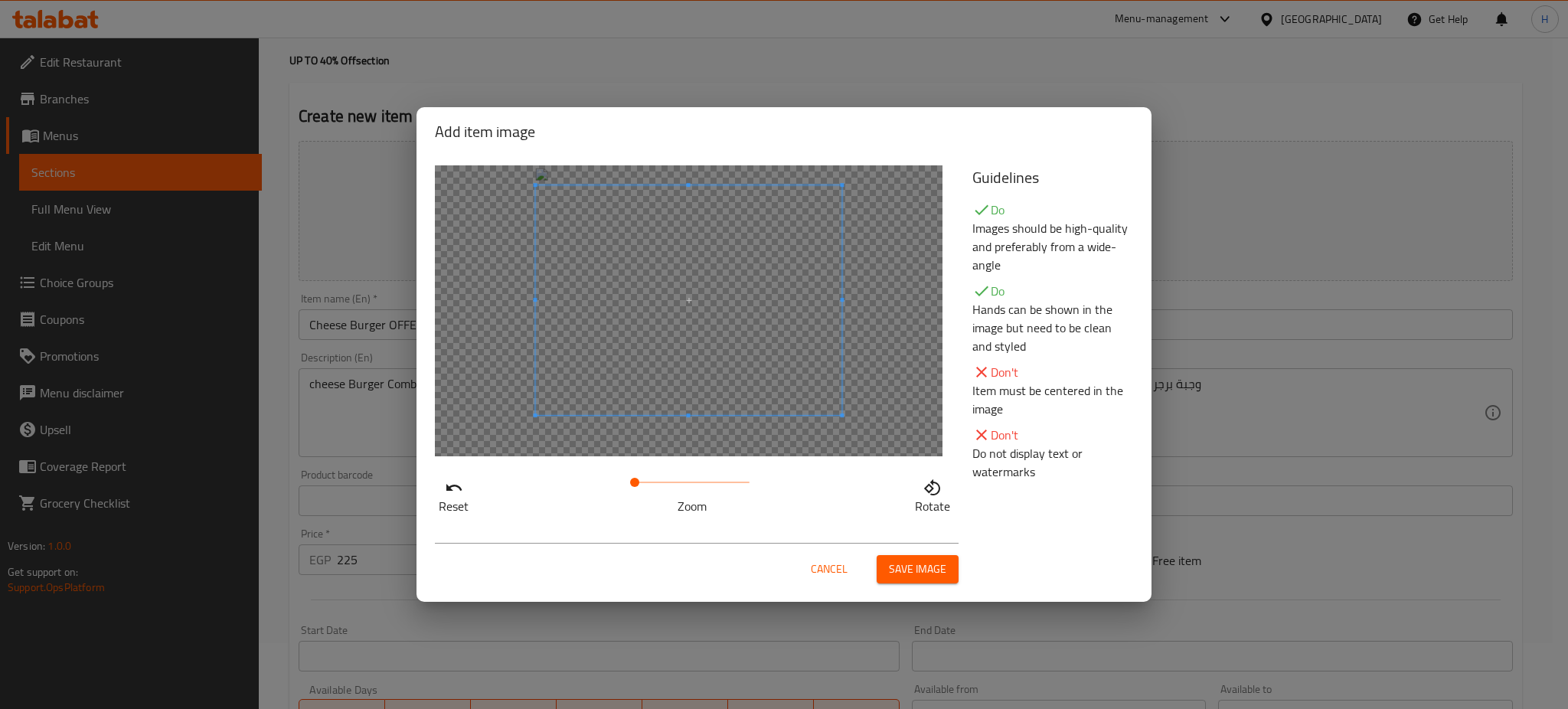
click at [778, 356] on span at bounding box center [689, 300] width 306 height 230
click at [908, 555] on div "Cancel Save image" at bounding box center [696, 562] width 523 height 40
click at [933, 572] on span "Save image" at bounding box center [917, 570] width 58 height 19
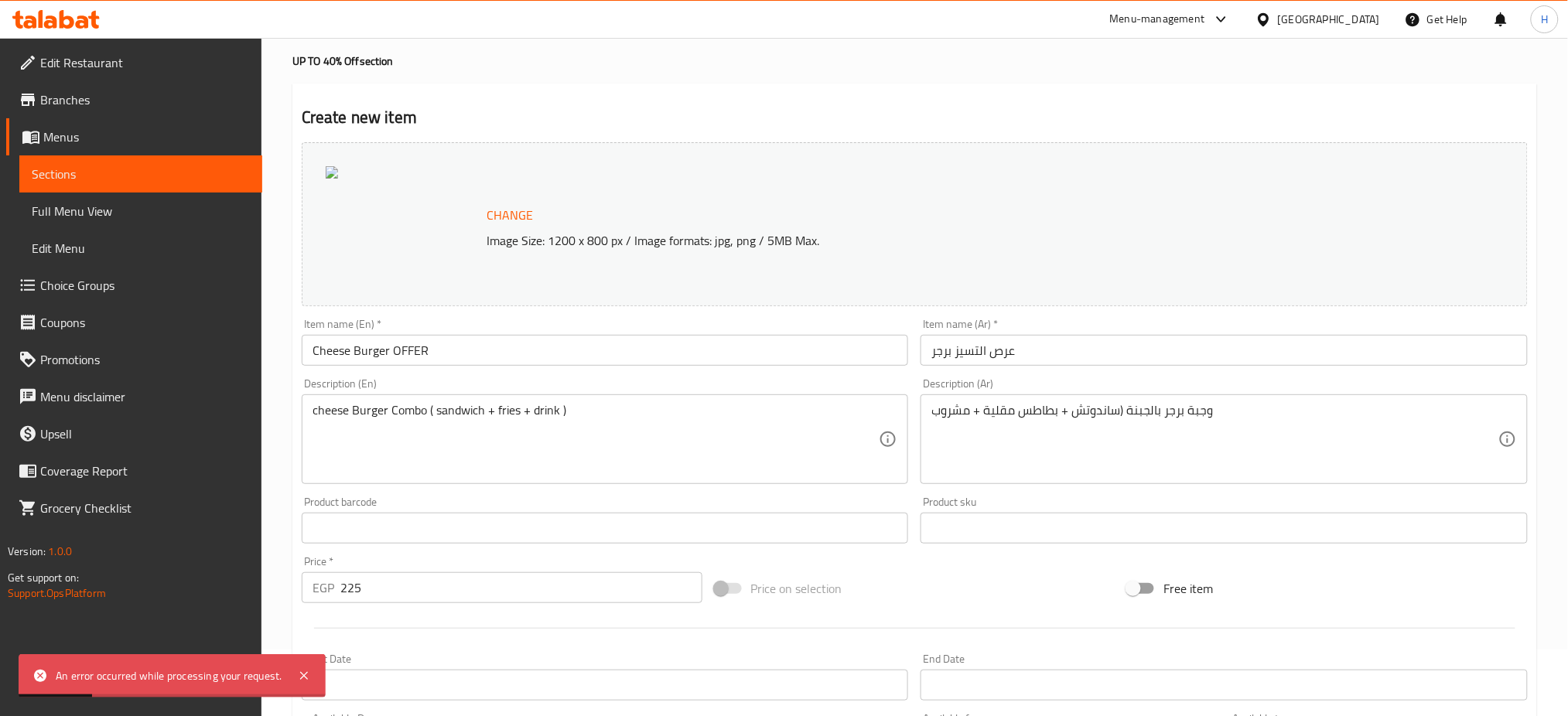
click at [507, 207] on span "Change" at bounding box center [510, 215] width 46 height 22
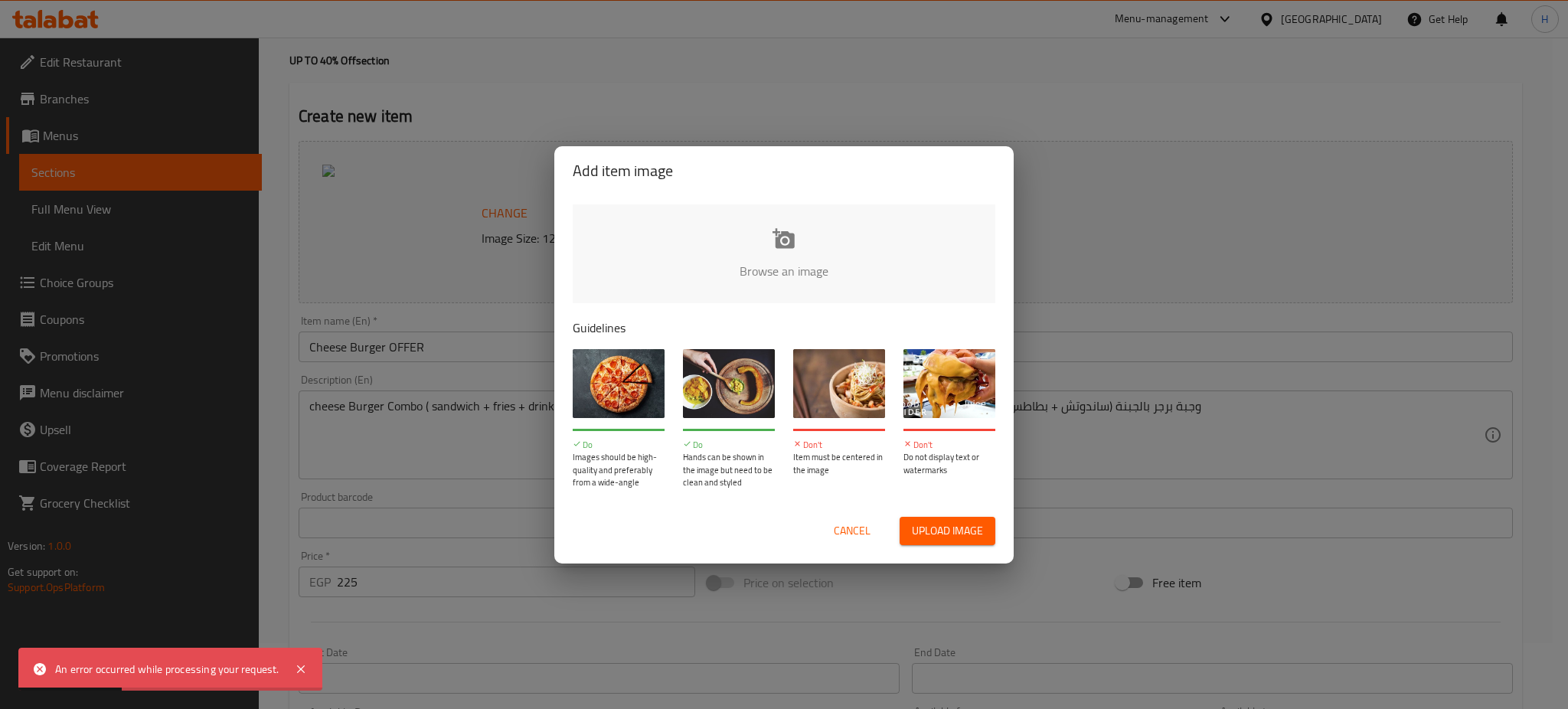
click at [789, 241] on input "file" at bounding box center [1301, 276] width 1458 height 143
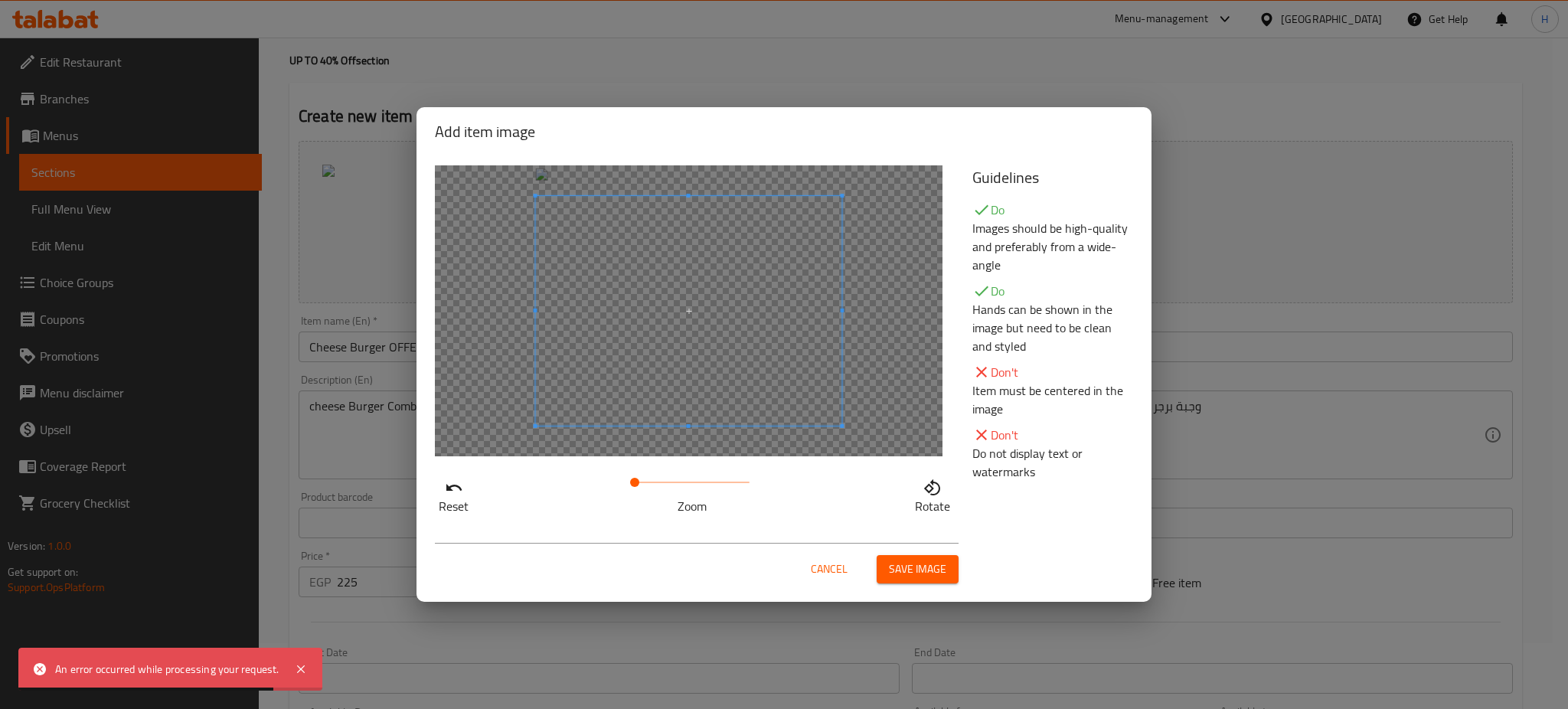
click at [915, 567] on span "Save image" at bounding box center [917, 570] width 58 height 19
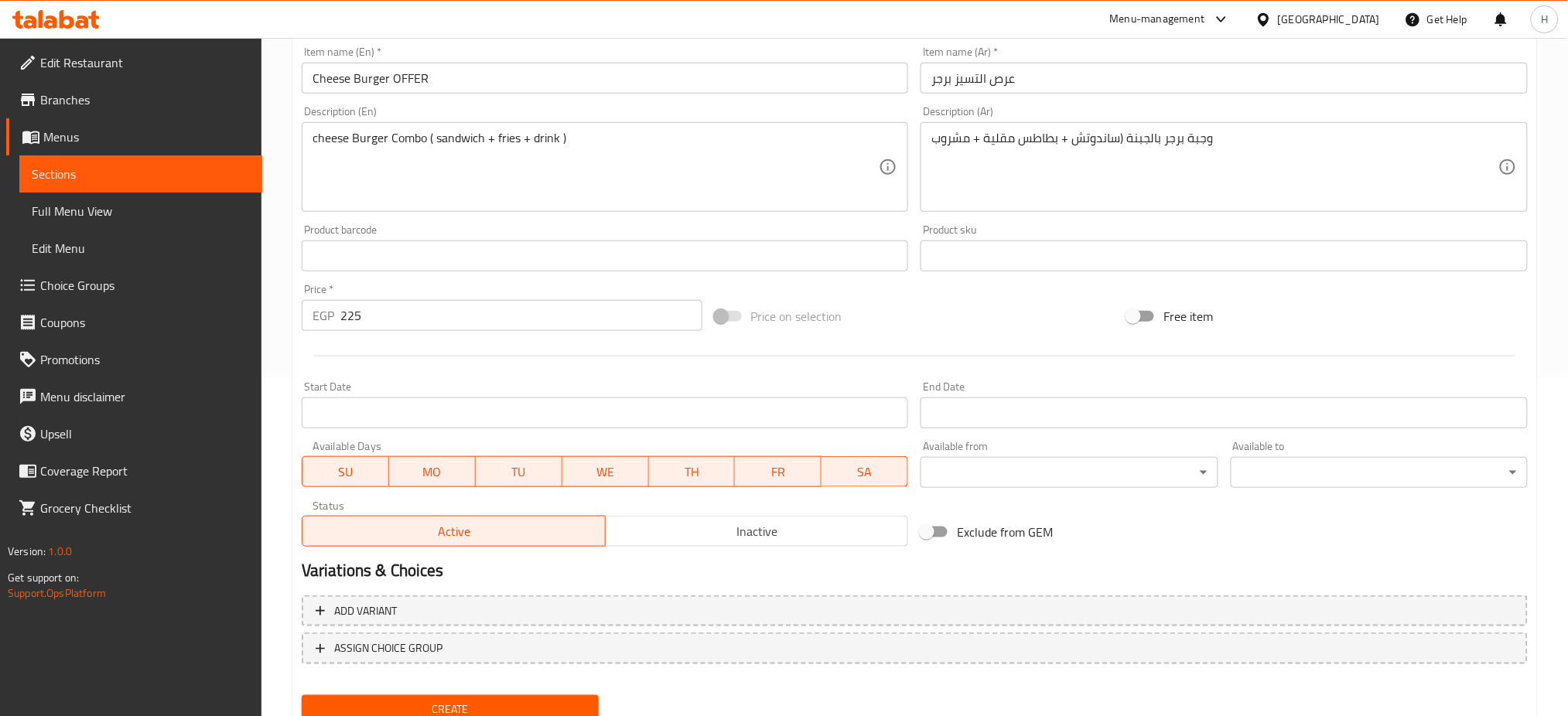
scroll to position [397, 0]
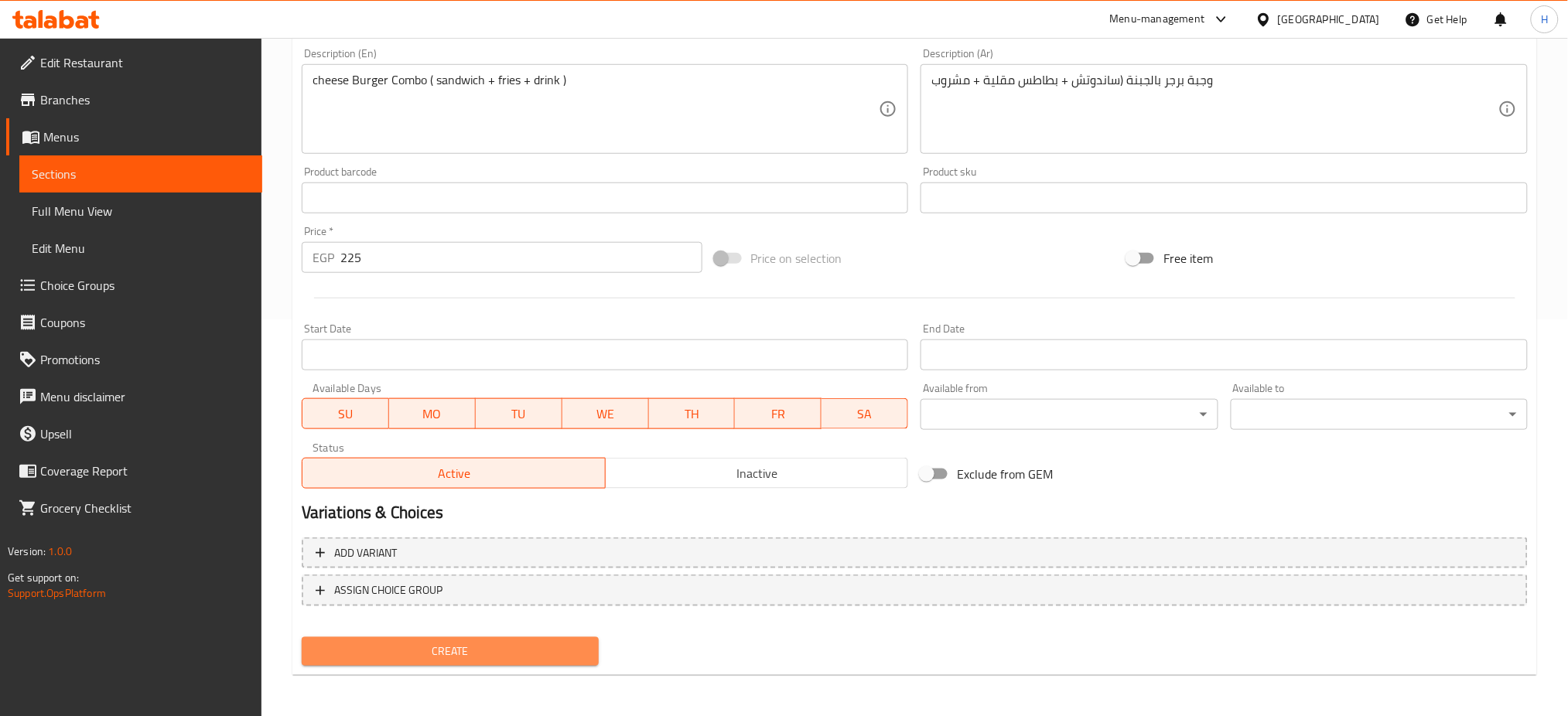
click at [399, 643] on span "Create" at bounding box center [450, 651] width 272 height 19
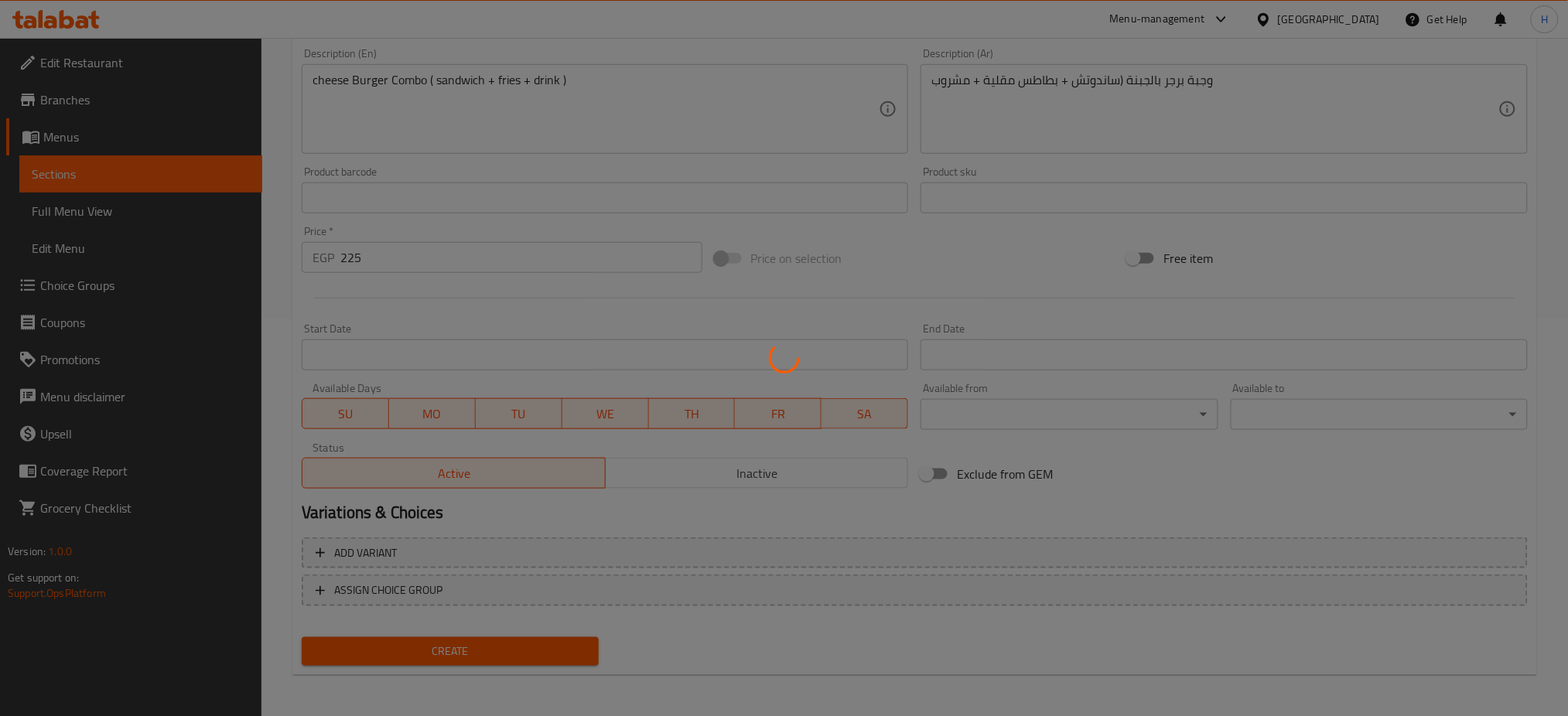
type input "0"
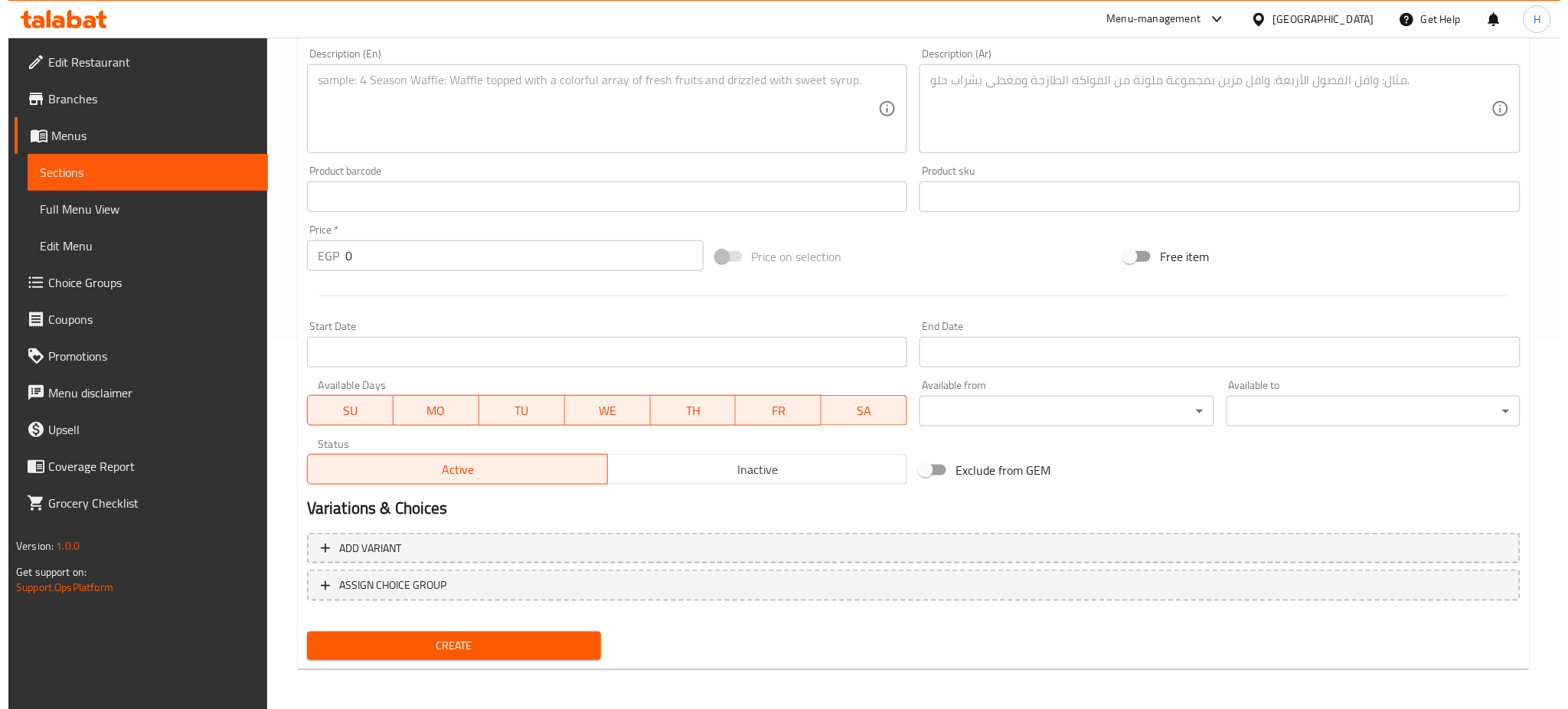
scroll to position [0, 0]
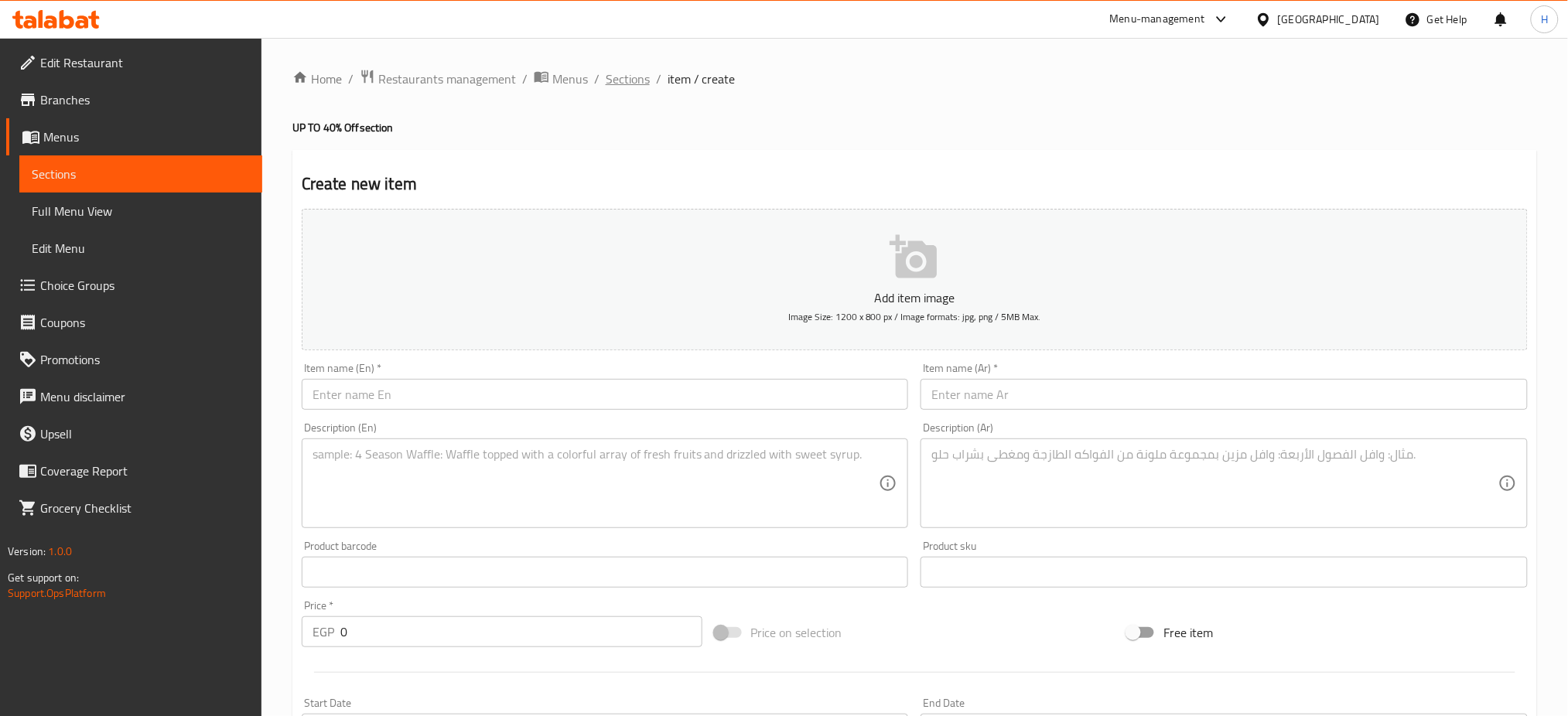
click at [626, 86] on span "Sections" at bounding box center [628, 78] width 44 height 18
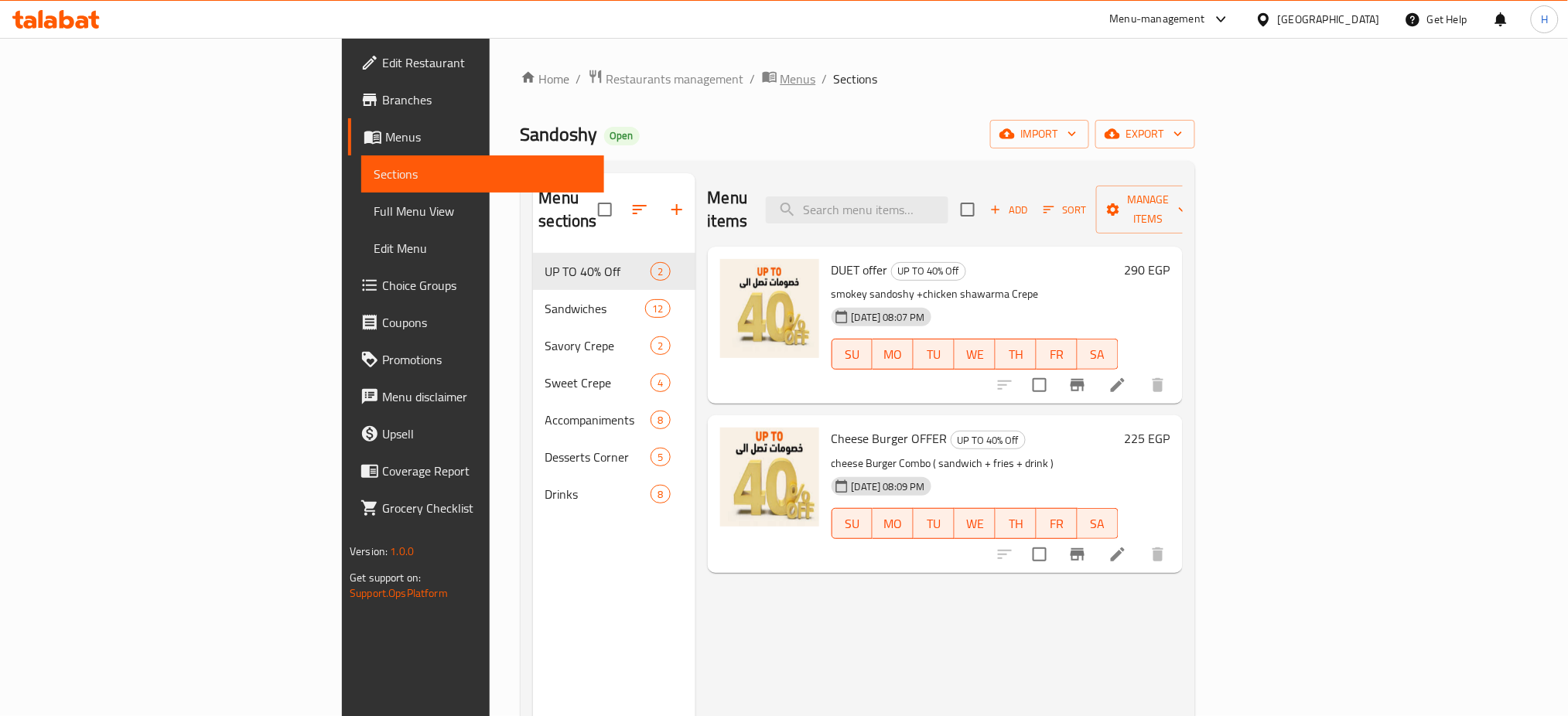
click at [780, 72] on span "Menus" at bounding box center [798, 78] width 35 height 18
